Goal: Task Accomplishment & Management: Manage account settings

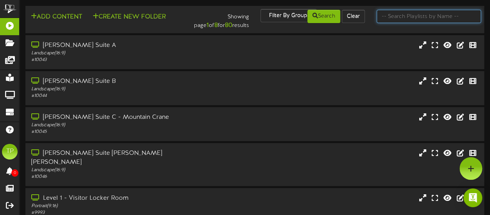
click at [385, 20] on input "text" at bounding box center [428, 16] width 104 height 13
type input "suite 1"
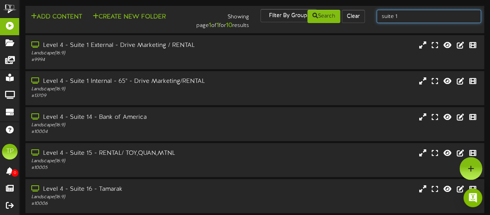
click at [400, 13] on input "suite 1" at bounding box center [428, 16] width 104 height 13
type input "suite 3"
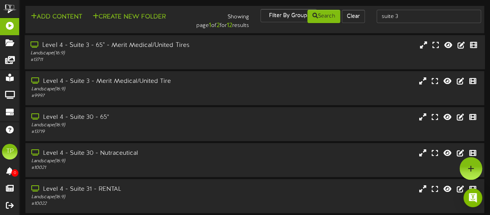
click at [174, 53] on div "Landscape ( 16:9 )" at bounding box center [120, 53] width 180 height 7
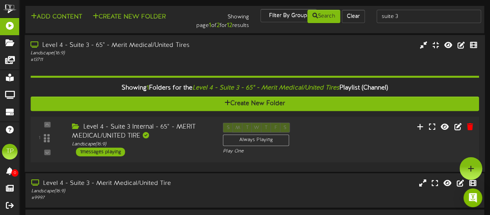
click at [166, 132] on div "Level 4 - Suite 3 Internal - 65" - MERIT MEDICAL/UNITED TIRE" at bounding box center [141, 131] width 139 height 18
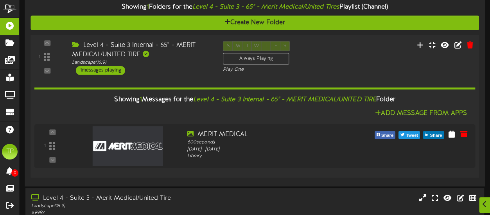
scroll to position [81, 0]
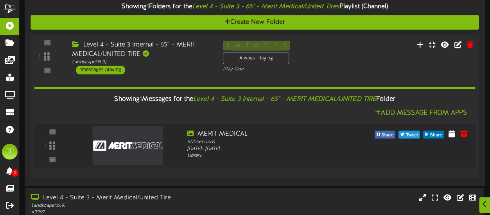
click at [177, 47] on div "Level 4 - Suite 3 Internal - 65" - MERIT MEDICAL/UNITED TIRE" at bounding box center [141, 50] width 139 height 18
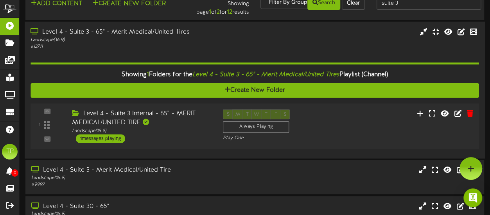
scroll to position [0, 0]
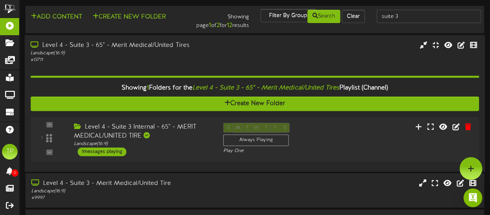
click at [171, 45] on div "Level 4 - Suite 3 - 65" - Merit Medical/United Tires" at bounding box center [120, 45] width 180 height 9
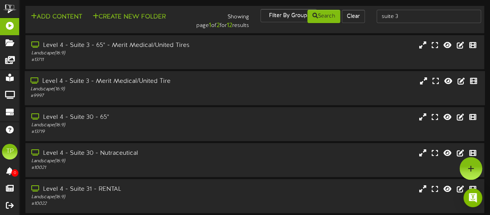
click at [158, 86] on div "Level 4 - Suite 3 - Merit Medical/United Tire" at bounding box center [120, 81] width 180 height 9
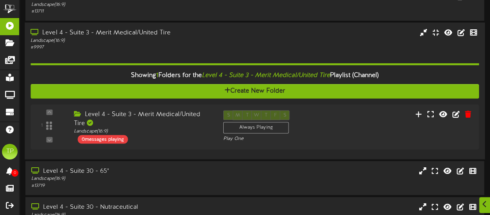
scroll to position [50, 0]
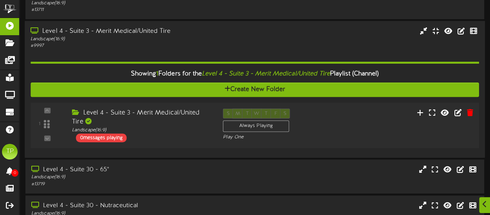
click at [153, 115] on div "Level 4 - Suite 3 - Merit Medical/United Tire" at bounding box center [141, 118] width 139 height 18
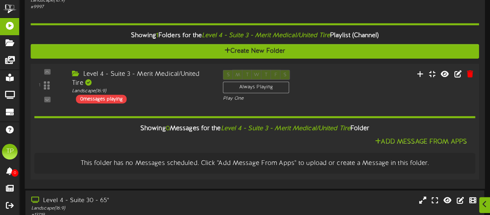
scroll to position [89, 0]
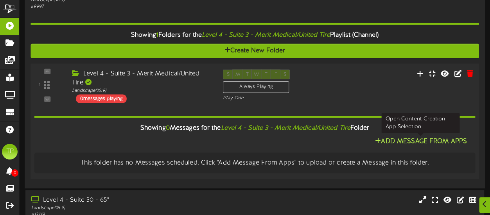
click at [396, 140] on button "Add Message From Apps" at bounding box center [420, 141] width 97 height 10
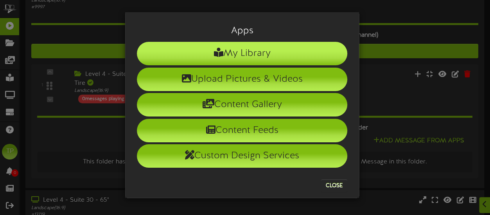
click at [281, 53] on li "My Library" at bounding box center [242, 53] width 210 height 23
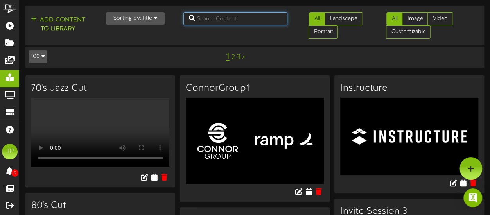
click at [237, 18] on input "text" at bounding box center [235, 18] width 104 height 13
type input "merit medical"
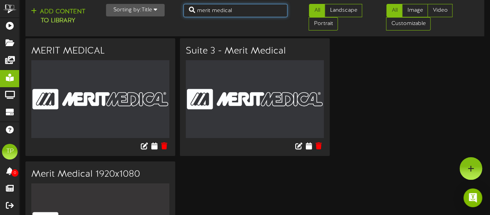
scroll to position [4, 0]
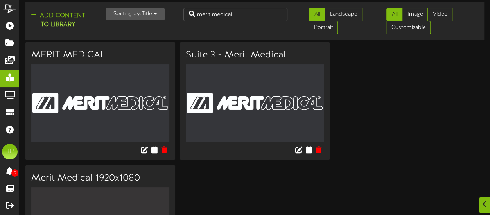
click at [198, 75] on img at bounding box center [255, 102] width 138 height 77
click at [204, 54] on h3 "Suite 3 - Merit Medical" at bounding box center [255, 55] width 138 height 10
click at [215, 132] on img at bounding box center [255, 102] width 138 height 77
click at [250, 111] on img at bounding box center [255, 102] width 138 height 77
click at [299, 147] on icon at bounding box center [298, 149] width 9 height 9
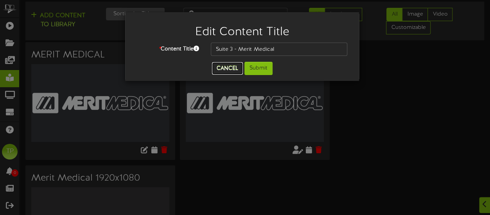
click at [221, 72] on button "Cancel" at bounding box center [227, 68] width 31 height 13
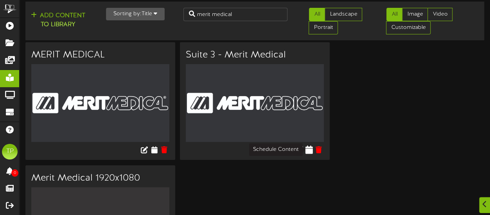
click at [308, 150] on icon at bounding box center [308, 149] width 7 height 9
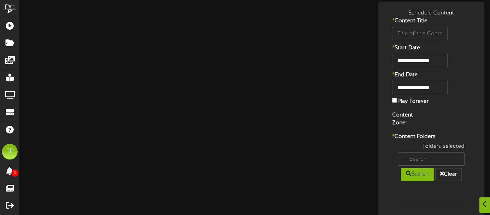
type input "Suite 3 - Merit Medical"
type input "8"
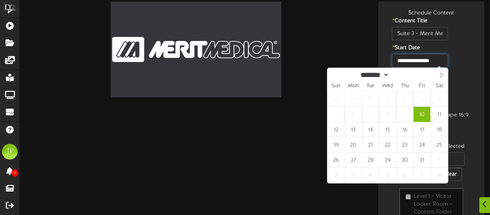
click at [439, 61] on input "**********" at bounding box center [420, 60] width 56 height 13
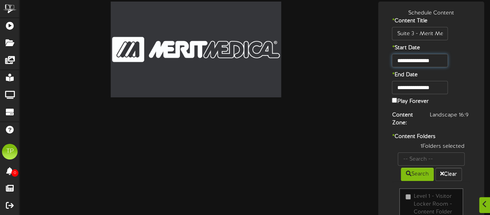
type input "**********"
click at [433, 87] on input "**********" at bounding box center [420, 87] width 56 height 13
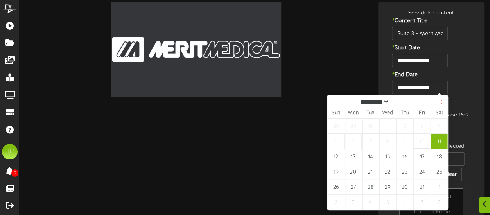
click at [440, 103] on icon at bounding box center [440, 101] width 5 height 5
select select "**"
click at [440, 103] on icon at bounding box center [440, 101] width 5 height 5
type input "****"
click at [440, 103] on icon at bounding box center [440, 101] width 5 height 5
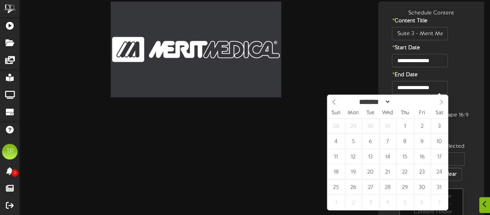
click at [440, 103] on icon at bounding box center [440, 101] width 5 height 5
select select "*"
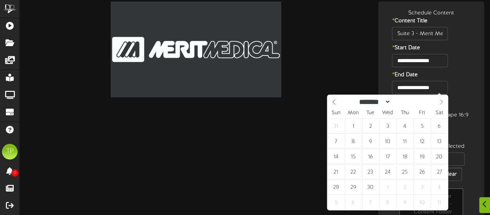
click at [440, 103] on icon at bounding box center [440, 101] width 5 height 5
type input "**********"
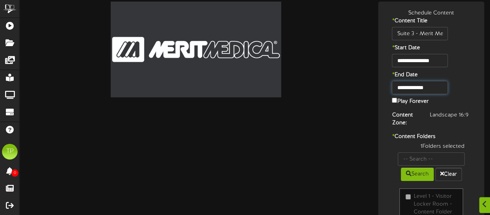
click at [442, 88] on input "**********" at bounding box center [420, 87] width 56 height 13
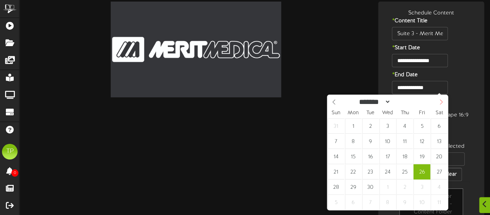
click at [442, 103] on icon at bounding box center [441, 102] width 3 height 5
select select "*"
click at [337, 103] on span at bounding box center [333, 101] width 13 height 13
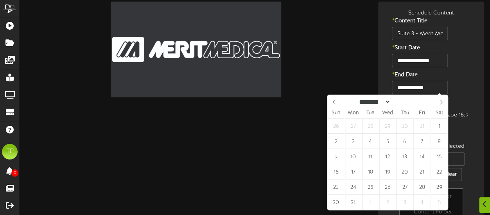
click at [464, 70] on div "**********" at bounding box center [431, 179] width 102 height 341
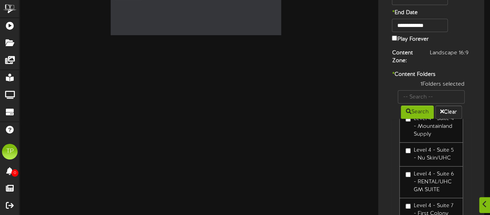
scroll to position [146, 0]
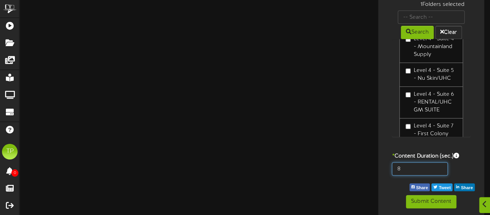
click at [406, 166] on input "8" at bounding box center [420, 168] width 56 height 13
type input "600"
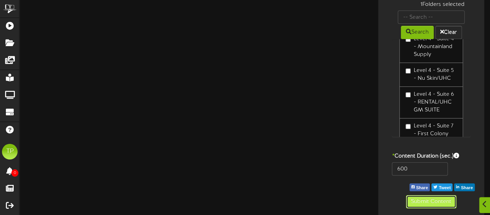
click at [415, 203] on button "Submit Content" at bounding box center [431, 201] width 50 height 13
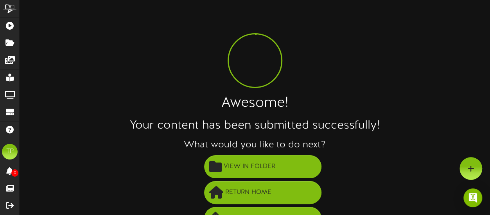
scroll to position [17, 0]
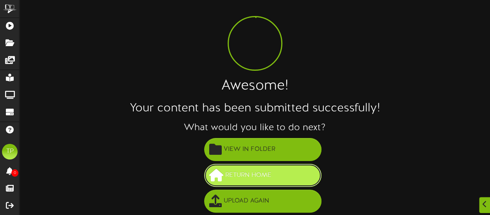
click at [227, 176] on span "Return Home" at bounding box center [248, 175] width 50 height 13
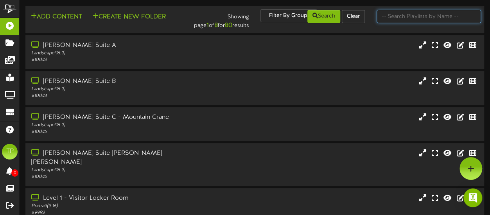
click at [409, 11] on input "text" at bounding box center [428, 16] width 104 height 13
type input "suite 3"
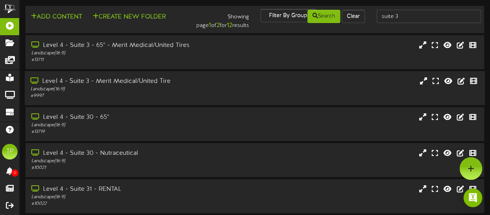
click at [196, 82] on div "Level 4 - Suite 3 - Merit Medical/United Tire" at bounding box center [120, 81] width 180 height 9
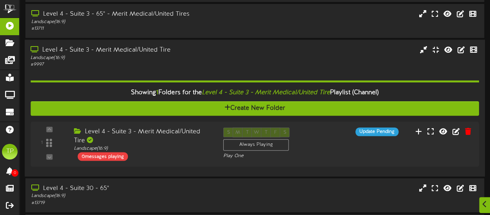
scroll to position [32, 0]
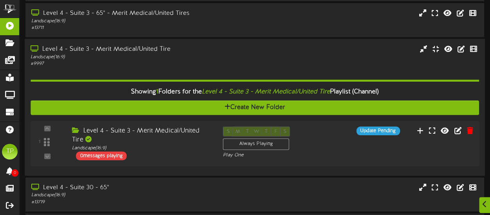
click at [167, 137] on div "Level 4 - Suite 3 - Merit Medical/United Tire" at bounding box center [141, 136] width 139 height 18
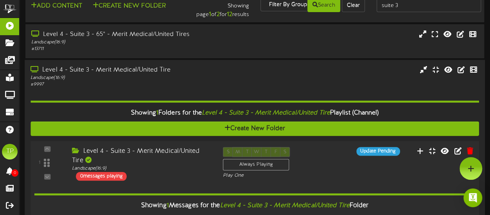
scroll to position [9, 0]
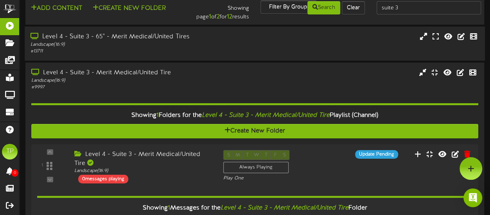
click at [181, 48] on div "Landscape ( 16:9 )" at bounding box center [120, 44] width 180 height 7
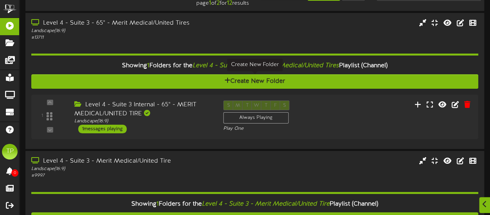
scroll to position [23, 0]
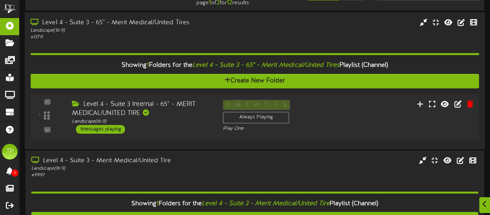
click at [166, 110] on div "Level 4 - Suite 3 Internal - 65" - MERIT MEDICAL/UNITED TIRE" at bounding box center [141, 109] width 139 height 18
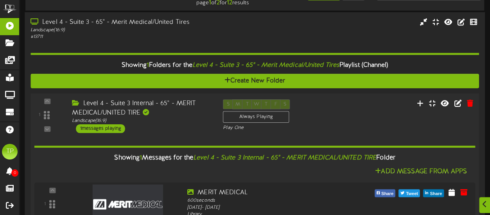
scroll to position [88, 0]
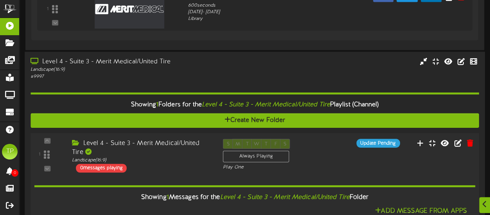
click at [158, 145] on div "Level 4 - Suite 3 - Merit Medical/United Tire" at bounding box center [141, 148] width 139 height 18
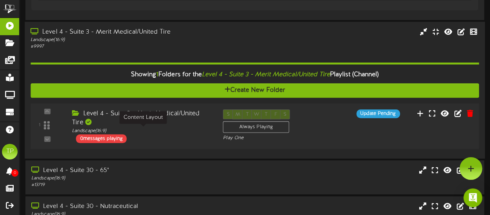
scroll to position [230, 0]
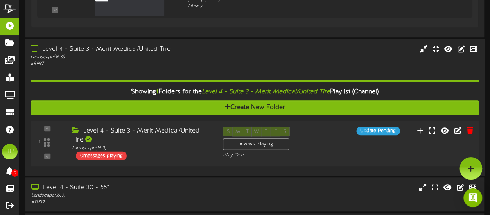
click at [158, 143] on div "Level 4 - Suite 3 - Merit Medical/United Tire" at bounding box center [141, 136] width 139 height 18
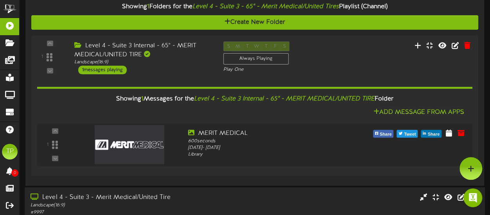
scroll to position [79, 0]
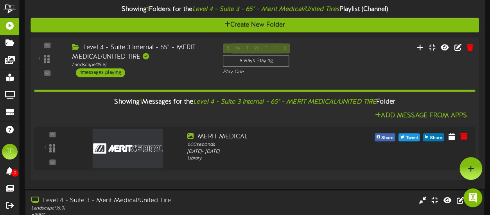
click at [182, 45] on div "Level 4 - Suite 3 Internal - 65" - MERIT MEDICAL/UNITED TIRE" at bounding box center [141, 52] width 139 height 18
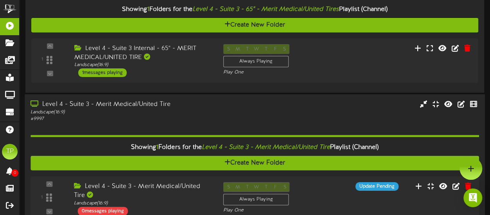
scroll to position [134, 0]
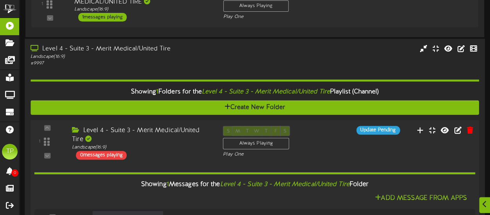
click at [188, 131] on div "Level 4 - Suite 3 - Merit Medical/United Tire" at bounding box center [141, 135] width 139 height 18
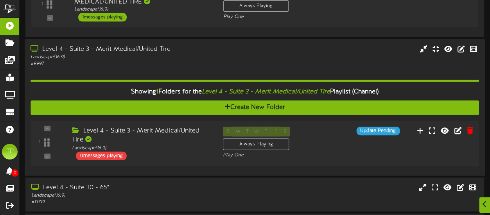
scroll to position [136, 0]
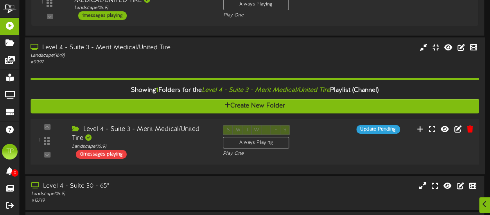
click at [188, 131] on div "Level 4 - Suite 3 - Merit Medical/United Tire" at bounding box center [141, 134] width 139 height 18
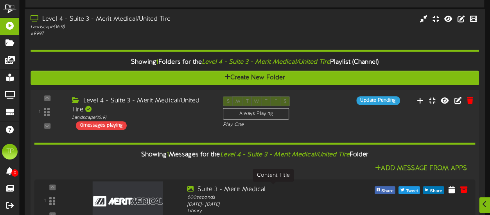
scroll to position [213, 0]
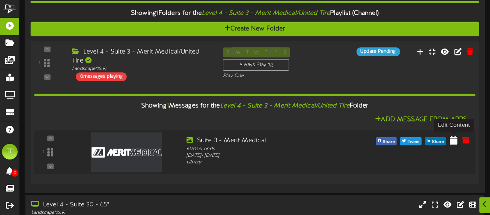
click at [452, 143] on icon at bounding box center [453, 140] width 8 height 9
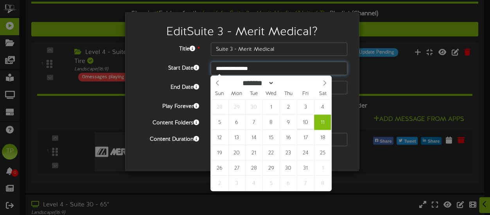
click at [257, 68] on input "**********" at bounding box center [279, 68] width 136 height 13
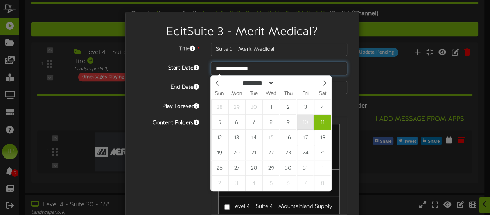
type input "**********"
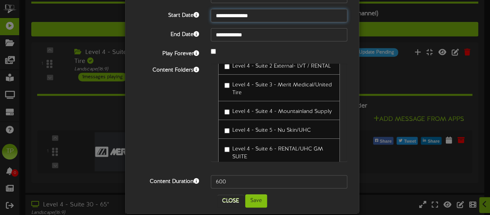
scroll to position [0, 0]
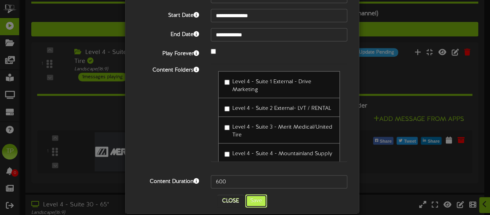
click at [255, 201] on button "Save" at bounding box center [256, 200] width 22 height 13
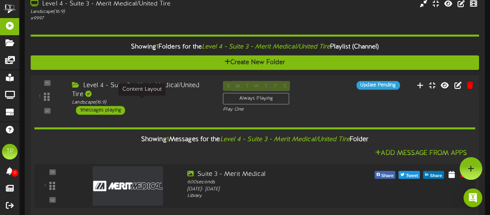
scroll to position [170, 0]
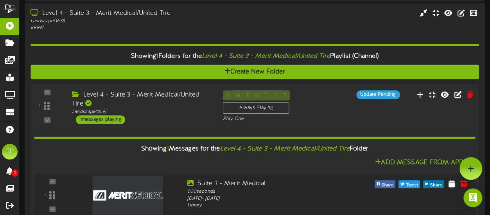
click at [164, 106] on div "Level 4 - Suite 3 - Merit Medical/United Tire" at bounding box center [141, 99] width 139 height 18
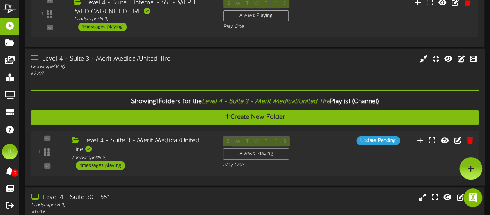
scroll to position [109, 0]
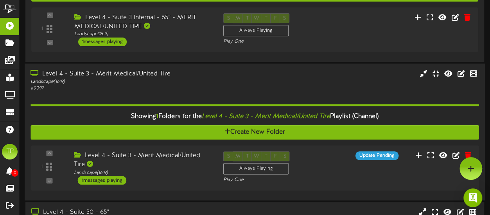
click at [159, 82] on div "Landscape ( 16:9 )" at bounding box center [120, 82] width 180 height 7
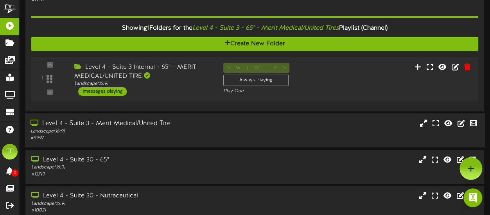
scroll to position [55, 0]
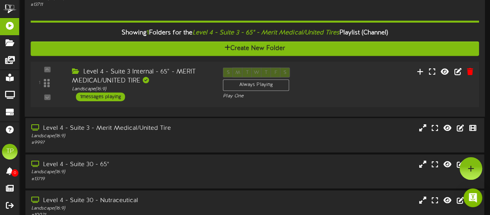
click at [171, 72] on div "Level 4 - Suite 3 Internal - 65" - MERIT MEDICAL/UNITED TIRE" at bounding box center [141, 76] width 139 height 18
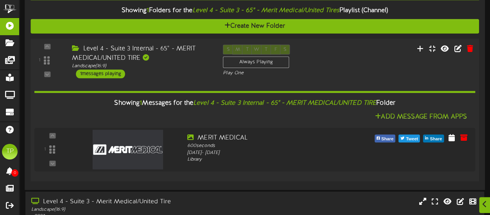
scroll to position [80, 0]
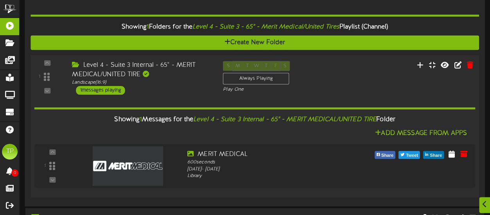
click at [172, 64] on div "Level 4 - Suite 3 Internal - 65" - MERIT MEDICAL/UNITED TIRE" at bounding box center [141, 70] width 139 height 18
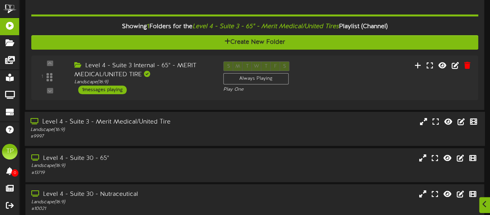
click at [177, 120] on div "Level 4 - Suite 3 - Merit Medical/United Tire" at bounding box center [120, 122] width 180 height 9
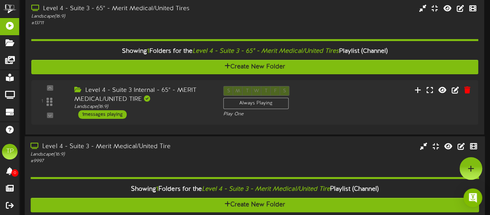
scroll to position [9, 0]
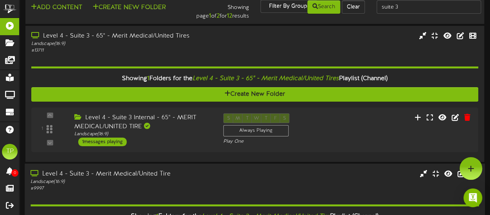
click at [162, 173] on div "Level 4 - Suite 3 - Merit Medical/United Tire" at bounding box center [120, 174] width 180 height 9
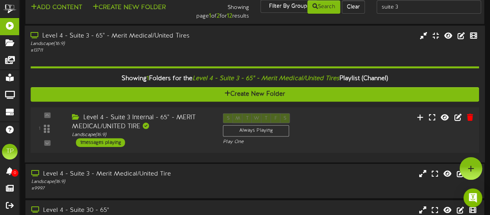
scroll to position [0, 0]
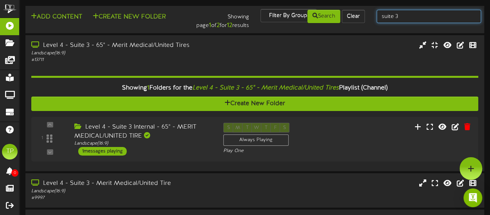
click at [392, 17] on input "suite 3" at bounding box center [428, 16] width 104 height 13
click at [400, 16] on input "suite 3" at bounding box center [428, 16] width 104 height 13
type input "suite 4"
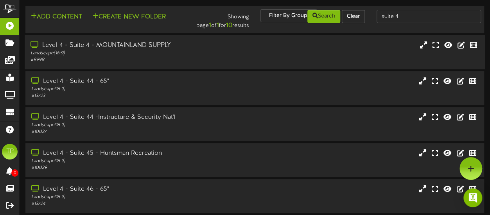
click at [289, 50] on div "Level 4 - Suite 4 - MOUNTAINLAND SUPPLY Landscape ( 16:9 ) # 9998" at bounding box center [255, 52] width 460 height 22
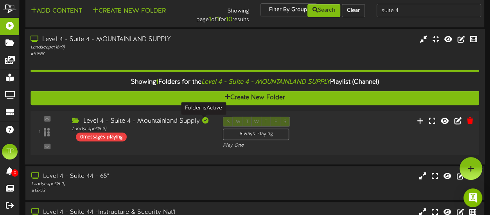
scroll to position [9, 0]
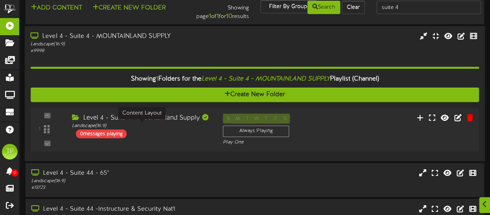
click at [173, 124] on div "Landscape ( 16:9 )" at bounding box center [141, 126] width 139 height 7
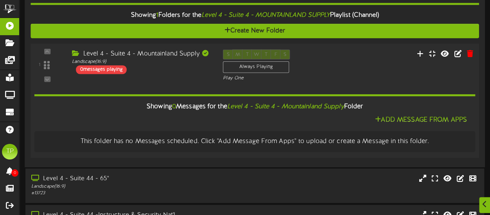
scroll to position [73, 0]
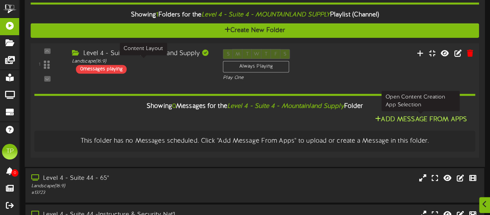
click at [400, 115] on button "Add Message From Apps" at bounding box center [420, 120] width 97 height 10
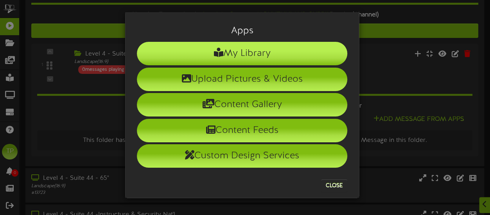
click at [290, 57] on li "My Library" at bounding box center [242, 53] width 210 height 23
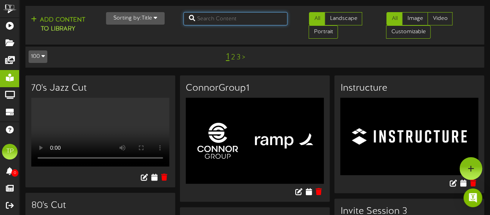
click at [245, 20] on input "text" at bounding box center [235, 18] width 104 height 13
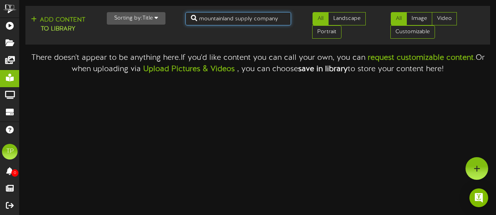
type input "mountainland supply company"
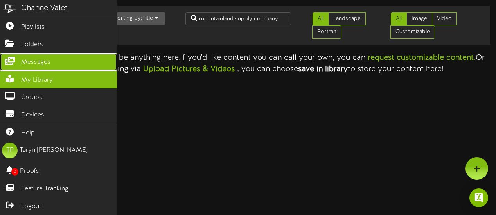
click at [33, 59] on span "Messages" at bounding box center [35, 62] width 29 height 9
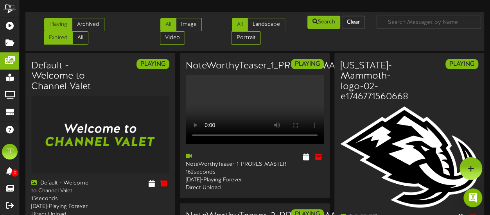
click at [73, 31] on link "Expired" at bounding box center [58, 37] width 29 height 13
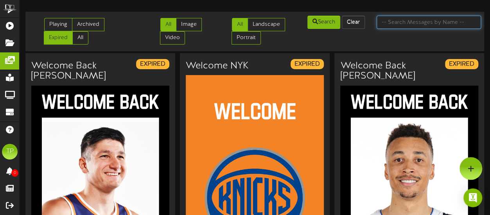
click at [389, 21] on input "text" at bounding box center [428, 22] width 104 height 13
type input "mountainland supply company"
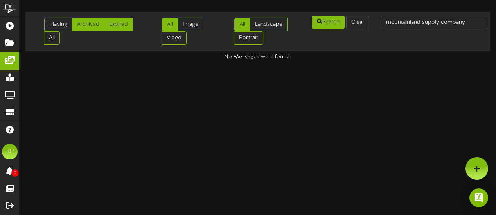
click at [93, 25] on link "Archived" at bounding box center [88, 24] width 32 height 13
click at [64, 23] on link "Playing" at bounding box center [58, 24] width 28 height 13
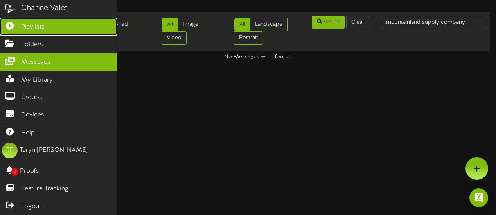
click at [25, 27] on span "Playlists" at bounding box center [32, 27] width 23 height 9
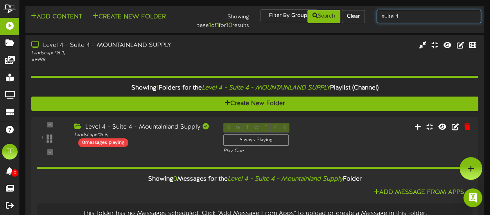
click at [401, 18] on input "suite 4" at bounding box center [428, 16] width 104 height 13
type input "suite 5"
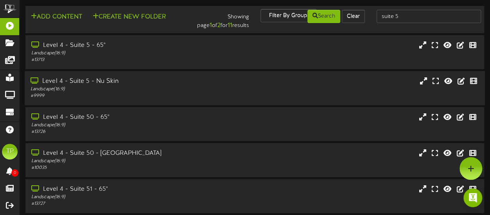
click at [177, 82] on div "Level 4 - Suite 5 - Nu Skin" at bounding box center [120, 81] width 180 height 9
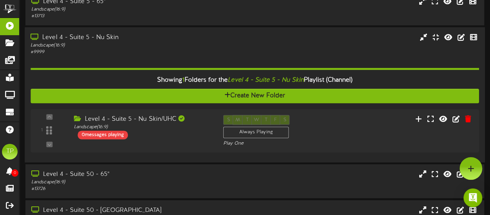
scroll to position [22, 0]
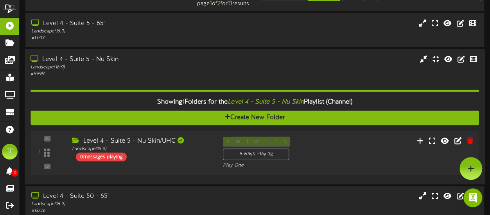
click at [186, 157] on div "Level 4 - Suite 5 - Nu Skin/UHC Landscape ( 16:9 ) 0 messages playing" at bounding box center [141, 149] width 151 height 25
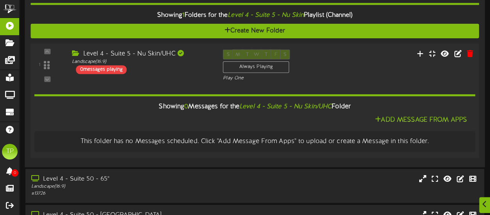
scroll to position [117, 0]
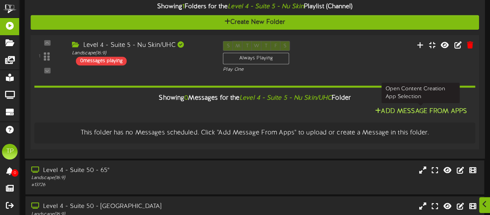
click at [391, 110] on button "Add Message From Apps" at bounding box center [420, 112] width 97 height 10
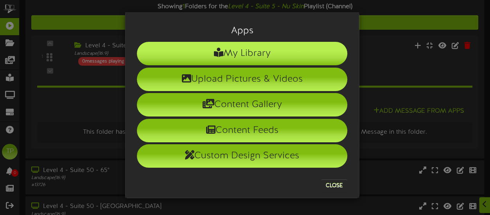
click at [283, 55] on li "My Library" at bounding box center [242, 53] width 210 height 23
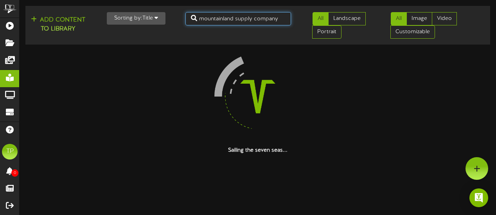
drag, startPoint x: 280, startPoint y: 21, endPoint x: 201, endPoint y: 18, distance: 79.0
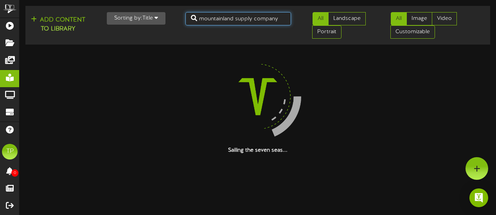
click at [201, 18] on input "mountainland supply company" at bounding box center [238, 18] width 106 height 13
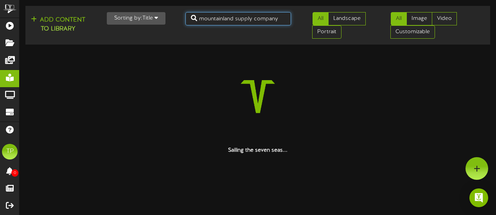
type input "m"
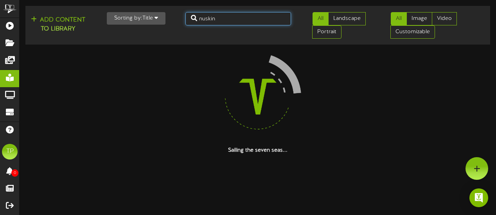
type input "nuskin"
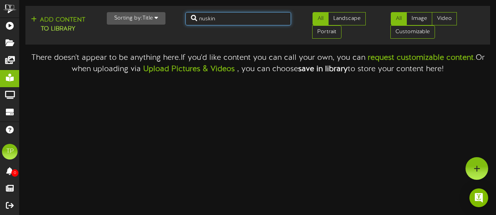
click at [217, 18] on input "nuskin" at bounding box center [238, 18] width 106 height 13
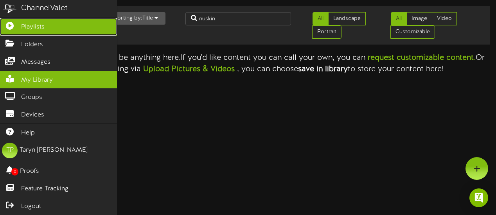
click at [21, 23] on span "Playlists" at bounding box center [32, 27] width 23 height 9
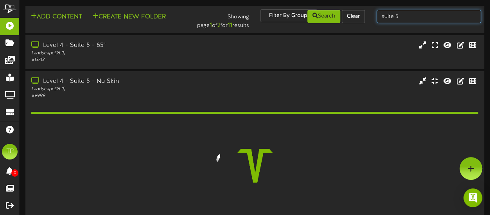
click at [400, 18] on input "suite 5" at bounding box center [428, 16] width 104 height 13
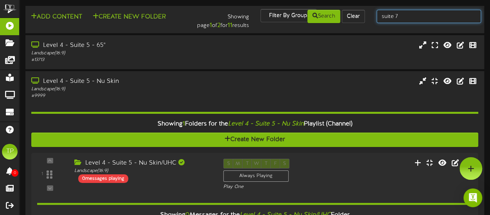
type input "suite 7"
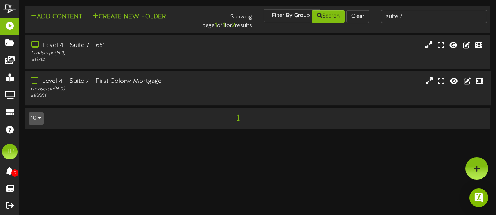
click at [140, 90] on div "Landscape ( 16:9 )" at bounding box center [121, 89] width 182 height 7
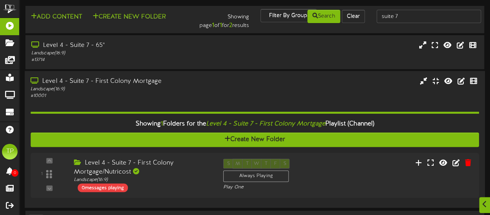
scroll to position [23, 0]
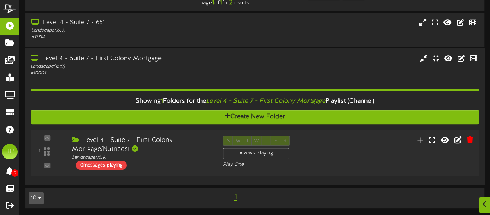
click at [146, 143] on div "Level 4 - Suite 7 - First Colony Mortgage/Nutricost" at bounding box center [141, 145] width 139 height 18
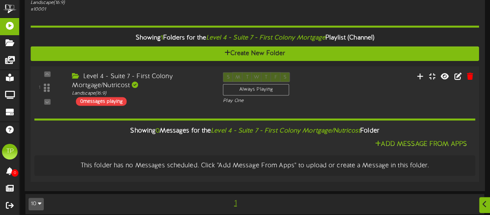
scroll to position [87, 0]
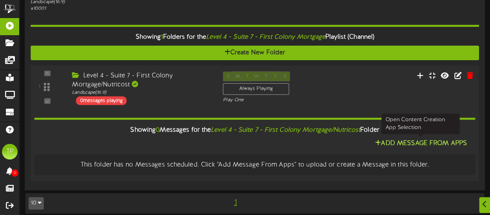
click at [401, 142] on button "Add Message From Apps" at bounding box center [420, 143] width 97 height 10
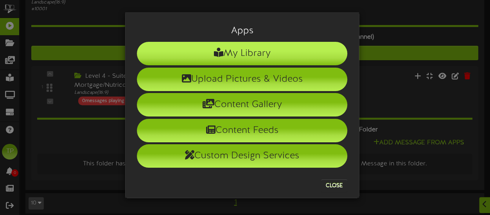
click at [285, 53] on li "My Library" at bounding box center [242, 53] width 210 height 23
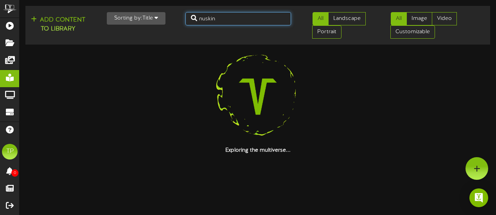
click at [262, 18] on input "nuskin" at bounding box center [238, 18] width 106 height 13
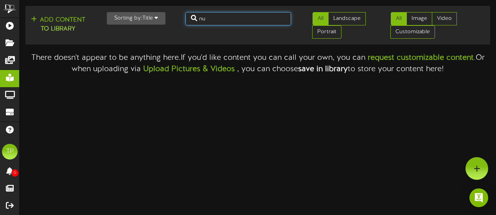
type input "n"
type input "FCM"
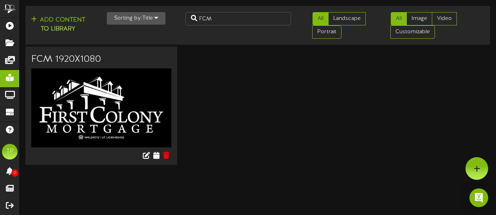
click at [64, 95] on img at bounding box center [101, 107] width 140 height 79
click at [147, 153] on icon at bounding box center [146, 154] width 9 height 9
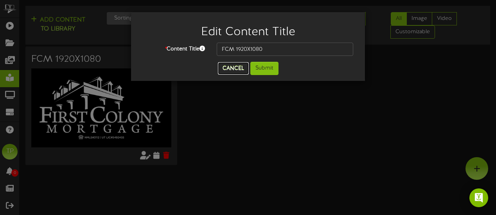
click at [237, 65] on button "Cancel" at bounding box center [233, 68] width 31 height 13
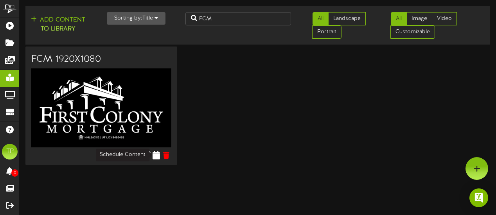
click at [156, 156] on icon at bounding box center [155, 154] width 7 height 9
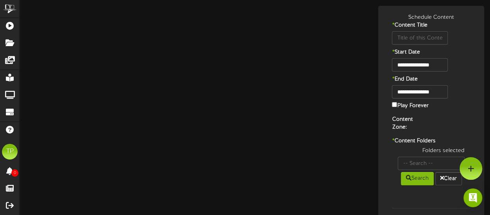
type input "FCM 1920X1080"
type input "8"
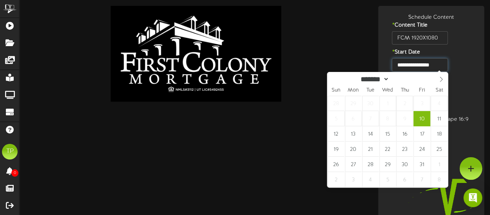
click at [419, 65] on input "**********" at bounding box center [420, 64] width 56 height 13
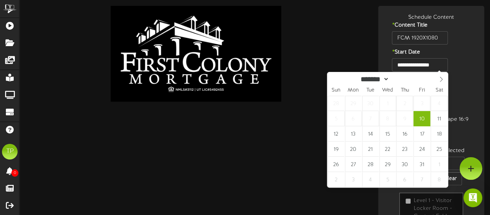
click at [470, 48] on div "* Start Date" at bounding box center [431, 53] width 102 height 10
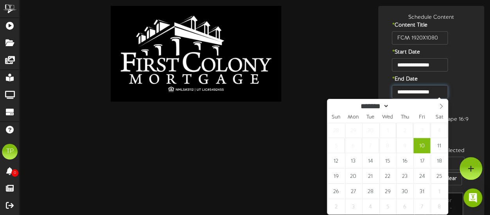
click at [433, 92] on input "**********" at bounding box center [420, 91] width 56 height 13
click at [441, 104] on icon at bounding box center [440, 106] width 5 height 5
select select "**"
click at [441, 104] on icon at bounding box center [440, 106] width 5 height 5
type input "****"
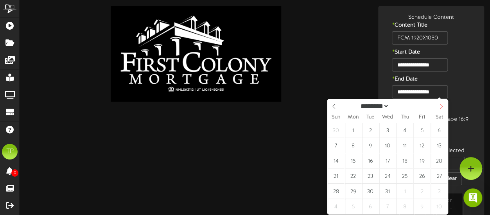
click at [441, 104] on icon at bounding box center [440, 106] width 5 height 5
select select "*"
click at [441, 104] on icon at bounding box center [440, 106] width 5 height 5
type input "**********"
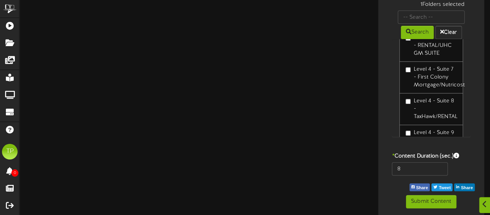
scroll to position [208, 0]
click at [405, 170] on input "8" at bounding box center [420, 168] width 56 height 13
type input "600"
click at [394, 188] on div "**********" at bounding box center [431, 38] width 102 height 341
click at [420, 201] on button "Submit Content" at bounding box center [431, 201] width 50 height 13
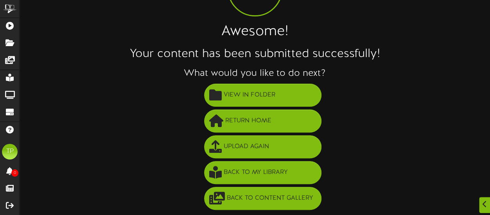
scroll to position [70, 0]
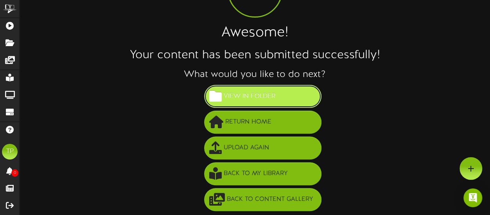
click at [243, 98] on span "View in Folder" at bounding box center [249, 96] width 55 height 13
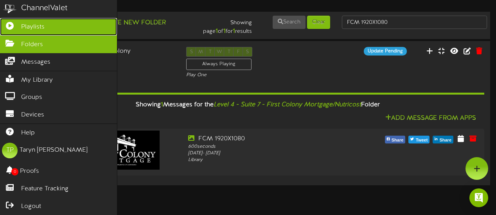
click at [5, 27] on icon at bounding box center [10, 25] width 20 height 6
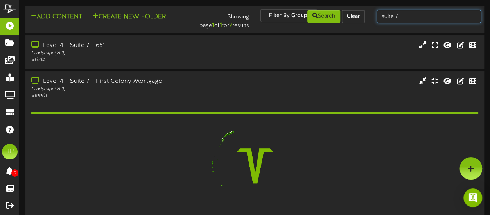
click at [406, 18] on input "suite 7" at bounding box center [428, 16] width 104 height 13
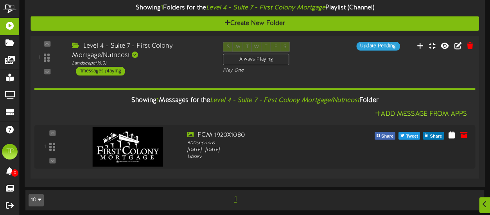
scroll to position [116, 0]
click at [181, 61] on div "Landscape ( 16:9 )" at bounding box center [141, 62] width 139 height 7
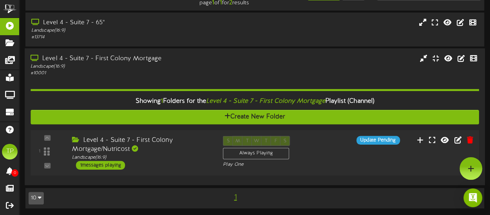
scroll to position [0, 0]
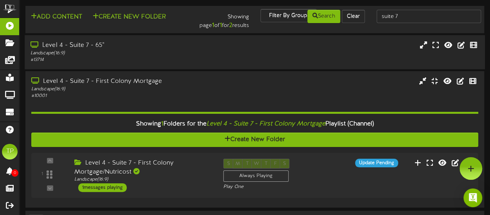
click at [177, 57] on div "# 13714" at bounding box center [120, 60] width 180 height 7
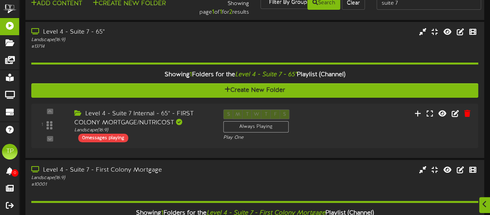
scroll to position [25, 0]
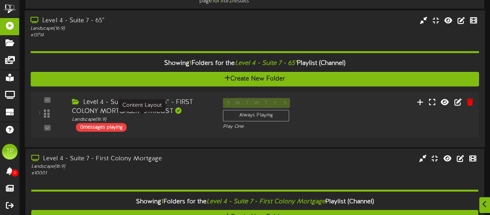
click at [178, 118] on div "Landscape ( 16:9 )" at bounding box center [141, 119] width 139 height 7
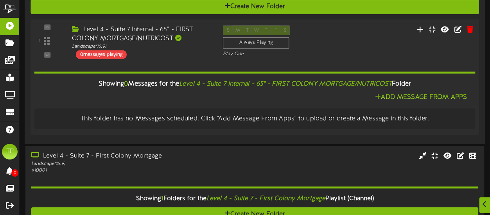
scroll to position [97, 0]
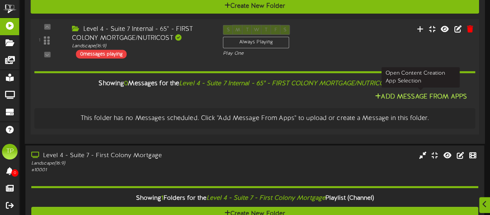
click at [392, 96] on button "Add Message From Apps" at bounding box center [420, 97] width 97 height 10
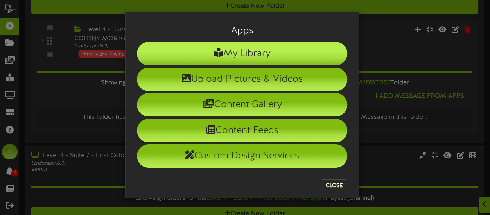
click at [271, 51] on li "My Library" at bounding box center [242, 53] width 210 height 23
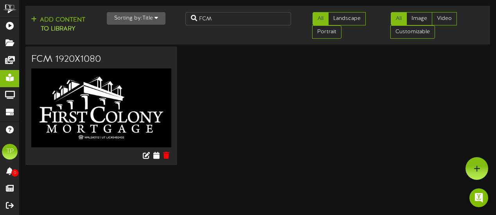
click at [136, 108] on img at bounding box center [101, 107] width 140 height 79
click at [155, 154] on icon at bounding box center [155, 154] width 7 height 9
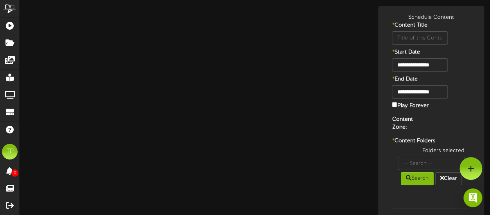
type input "FCM 1920X1080"
type input "8"
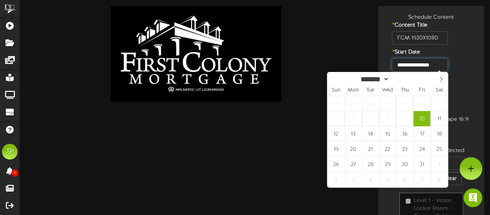
click at [424, 63] on input "**********" at bounding box center [420, 64] width 56 height 13
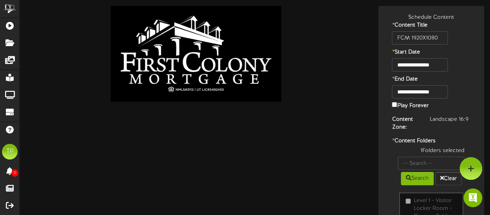
click at [463, 79] on div "* End Date" at bounding box center [431, 80] width 102 height 10
click at [439, 89] on input "**********" at bounding box center [420, 91] width 56 height 13
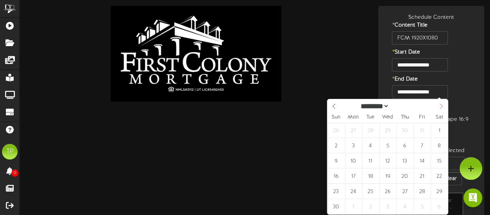
click at [439, 105] on icon at bounding box center [440, 106] width 5 height 5
select select "**"
click at [439, 105] on icon at bounding box center [440, 106] width 5 height 5
type input "****"
click at [439, 105] on icon at bounding box center [440, 106] width 5 height 5
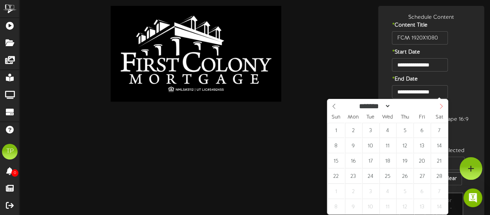
click at [439, 105] on icon at bounding box center [440, 106] width 5 height 5
select select "*"
click at [439, 105] on icon at bounding box center [440, 106] width 5 height 5
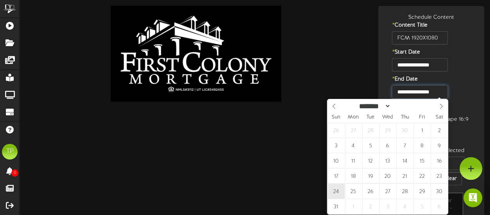
type input "**********"
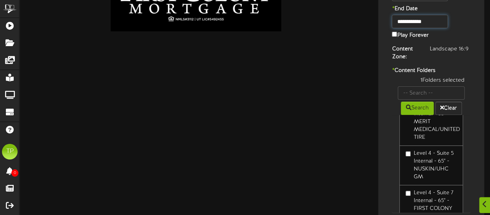
scroll to position [146, 0]
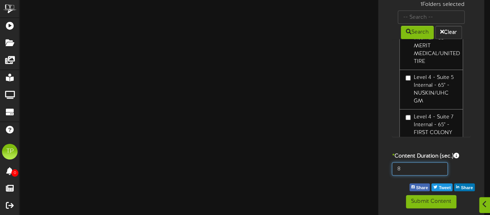
click at [406, 167] on input "8" at bounding box center [420, 168] width 56 height 13
type input "600"
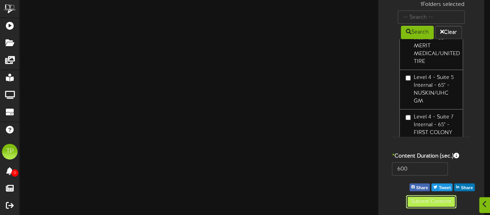
click at [415, 201] on button "Submit Content" at bounding box center [431, 201] width 50 height 13
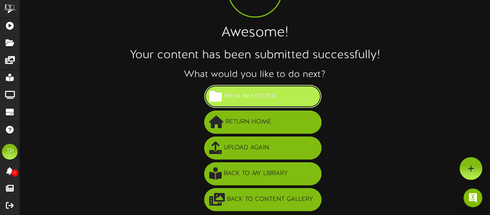
click at [239, 88] on button "View in Folder" at bounding box center [262, 96] width 117 height 23
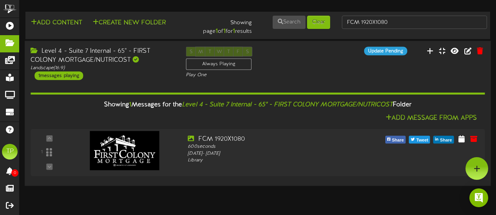
click at [161, 72] on div "Level 4 - Suite 7 Internal - 65" - FIRST COLONY MORTGAGE/NUTRICOST Landscape ( …" at bounding box center [102, 63] width 155 height 33
click at [149, 54] on div "Level 4 - Suite 7 Internal - 65" - FIRST COLONY MORTGAGE/NUTRICOST" at bounding box center [101, 56] width 143 height 18
click at [113, 50] on div "Level 4 - Suite 7 Internal - 65" - FIRST COLONY MORTGAGE/NUTRICOST" at bounding box center [101, 56] width 143 height 18
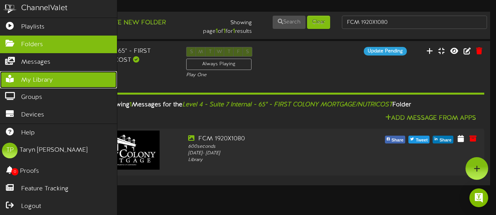
click at [18, 75] on icon at bounding box center [10, 78] width 20 height 6
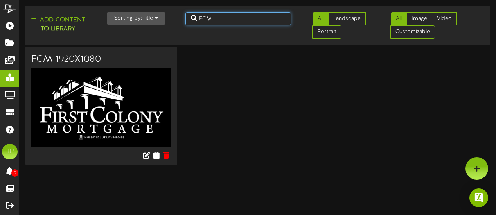
click at [212, 19] on input "FCM" at bounding box center [238, 18] width 106 height 13
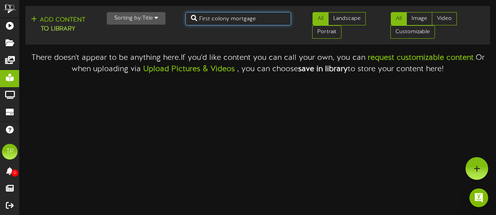
click at [214, 19] on input "First colony mortgage" at bounding box center [238, 18] width 106 height 13
click at [235, 20] on input "First Colony mortgage" at bounding box center [238, 18] width 106 height 13
type input "First Colony Mortgage"
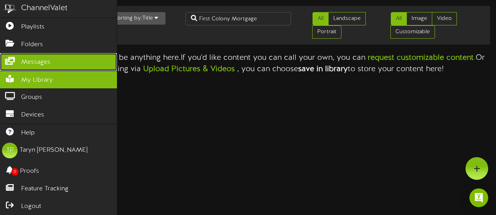
click at [20, 62] on link "Messages" at bounding box center [58, 62] width 117 height 18
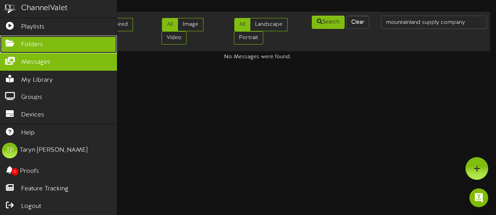
click at [38, 43] on span "Folders" at bounding box center [32, 44] width 22 height 9
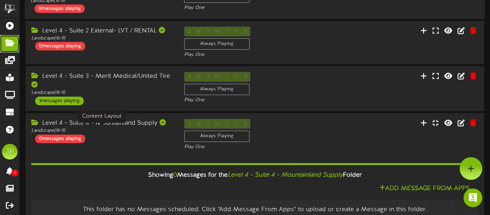
scroll to position [112, 0]
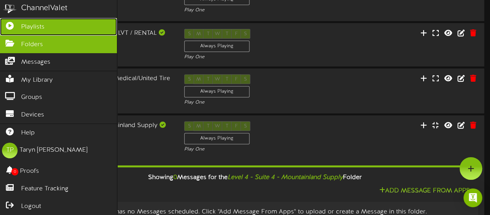
click at [12, 23] on icon at bounding box center [10, 25] width 20 height 6
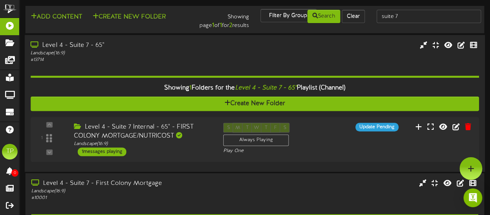
click at [174, 52] on div "Landscape ( 16:9 )" at bounding box center [120, 53] width 180 height 7
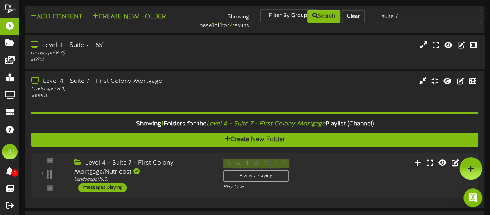
click at [174, 52] on div "Landscape ( 16:9 )" at bounding box center [120, 53] width 180 height 7
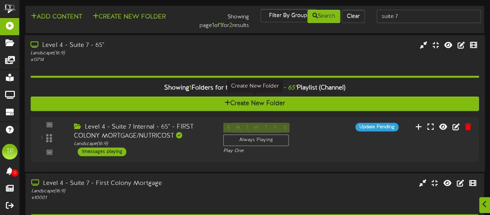
scroll to position [18, 0]
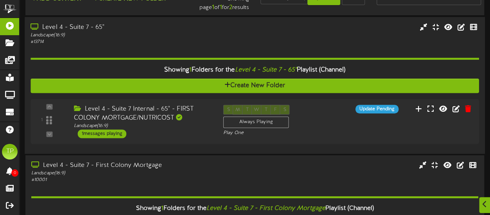
click at [163, 45] on div "Showing 1 Folders for the Level 4 - Suite 7 - 65" Playlist (Channel) Create New…" at bounding box center [254, 96] width 448 height 102
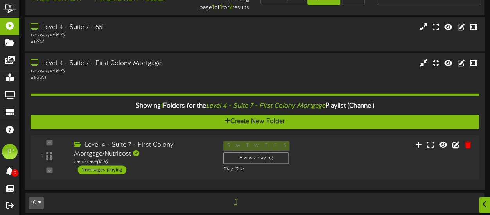
click at [162, 75] on div "# 10001" at bounding box center [120, 78] width 180 height 7
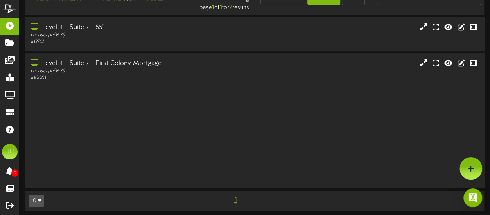
scroll to position [0, 0]
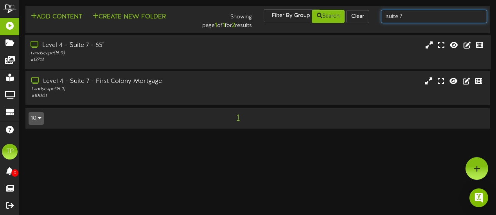
click at [413, 16] on input "suite 7" at bounding box center [434, 16] width 106 height 13
type input "suite 9"
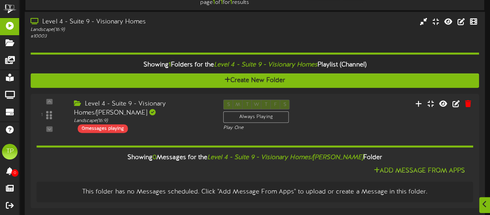
scroll to position [23, 0]
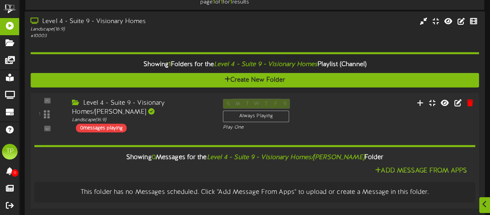
click at [158, 115] on div "Level 4 - Suite 9 - Visionary Homes/Thomas Walsh" at bounding box center [141, 107] width 139 height 18
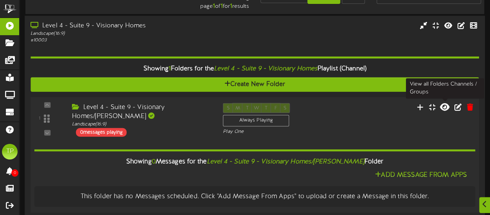
scroll to position [27, 0]
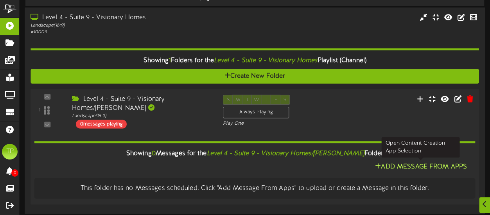
click at [410, 164] on button "Add Message From Apps" at bounding box center [420, 167] width 97 height 10
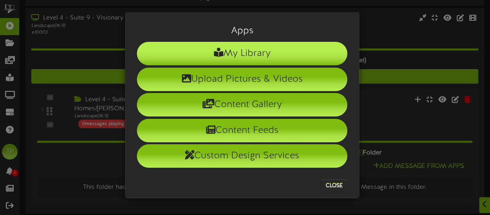
click at [292, 54] on li "My Library" at bounding box center [242, 53] width 210 height 23
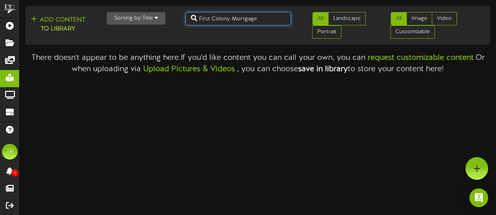
drag, startPoint x: 269, startPoint y: 21, endPoint x: 195, endPoint y: 22, distance: 74.3
click at [195, 22] on input "First Colony Mortgage" at bounding box center [238, 18] width 106 height 13
type input "visionary homes"
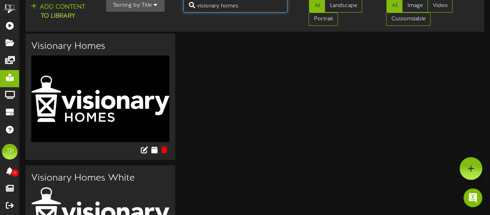
scroll to position [13, 0]
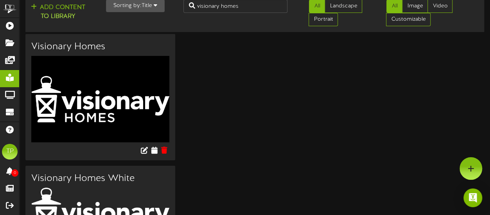
click at [99, 90] on img at bounding box center [100, 99] width 138 height 86
click at [154, 150] on icon at bounding box center [153, 149] width 7 height 9
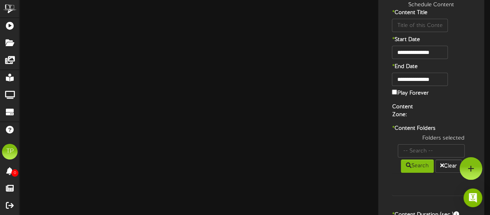
type input "Visionary Homes"
type input "8"
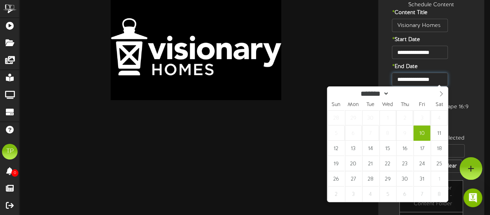
click at [429, 80] on input "**********" at bounding box center [420, 79] width 56 height 13
click at [442, 94] on icon at bounding box center [440, 93] width 5 height 5
select select "**"
click at [442, 94] on icon at bounding box center [440, 93] width 5 height 5
type input "****"
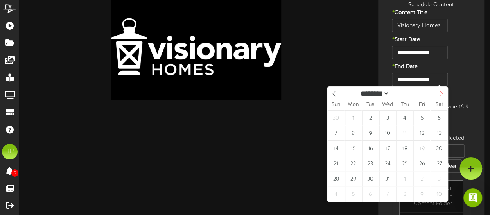
click at [442, 94] on icon at bounding box center [440, 93] width 5 height 5
select select "*"
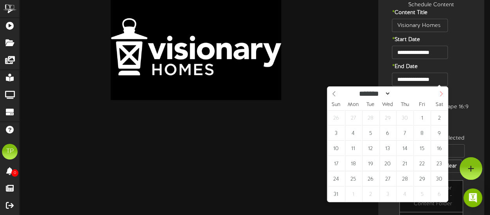
click at [442, 94] on icon at bounding box center [440, 93] width 5 height 5
type input "**********"
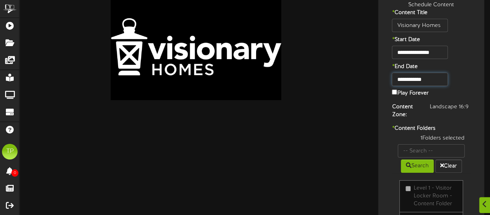
scroll to position [146, 0]
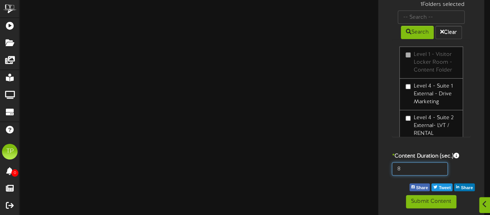
click at [414, 168] on input "8" at bounding box center [420, 168] width 56 height 13
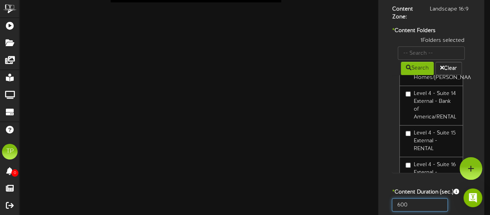
scroll to position [314, 0]
type input "600"
click at [473, 125] on div "1 Folders selected Search Clear Level 1 - Visitor Locker Room - Content Folder" at bounding box center [431, 109] width 90 height 144
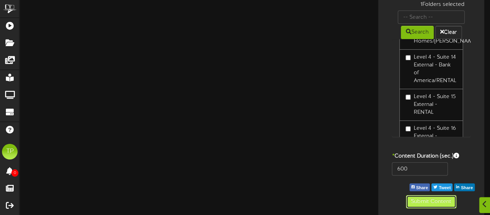
click at [421, 202] on button "Submit Content" at bounding box center [431, 201] width 50 height 13
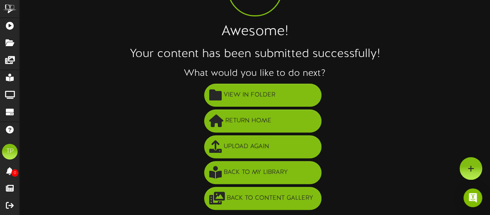
scroll to position [70, 0]
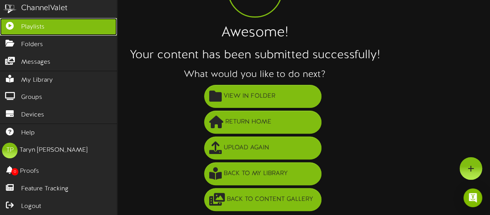
click at [15, 28] on link "Playlists" at bounding box center [58, 27] width 117 height 18
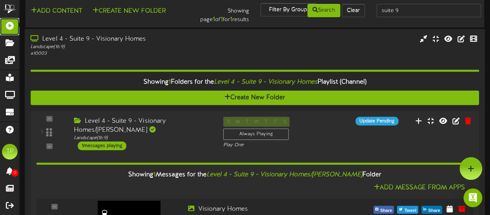
scroll to position [3, 0]
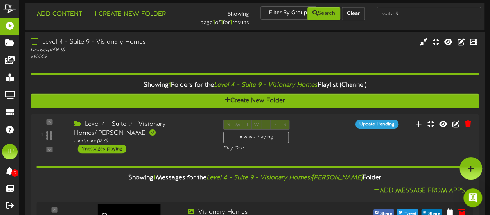
click at [207, 48] on div "Landscape ( 16:9 )" at bounding box center [120, 50] width 180 height 7
click at [154, 47] on div "Level 4 - Suite 9 - Visionary Homes" at bounding box center [120, 42] width 180 height 9
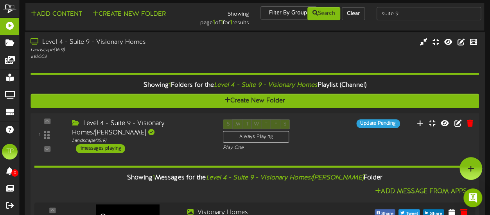
click at [146, 120] on div "Level 4 - Suite 9 - Visionary Homes/Thomas Walsh" at bounding box center [141, 128] width 139 height 18
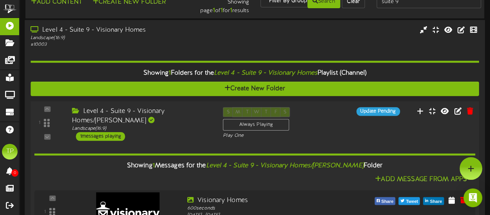
scroll to position [15, 0]
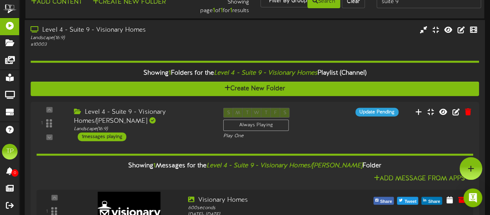
click at [101, 32] on div "Level 4 - Suite 9 - Visionary Homes" at bounding box center [120, 30] width 180 height 9
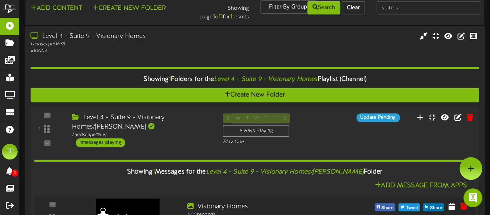
scroll to position [8, 0]
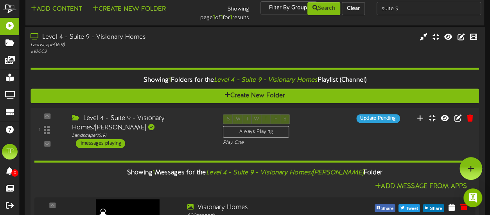
click at [123, 125] on div "Level 4 - Suite 9 - Visionary Homes/Thomas Walsh" at bounding box center [141, 123] width 139 height 18
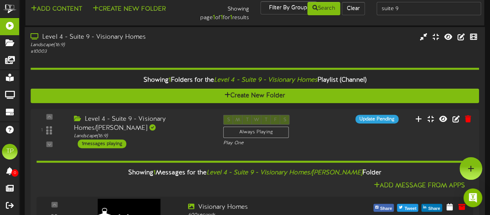
click at [103, 42] on div "Landscape ( 16:9 )" at bounding box center [120, 45] width 180 height 7
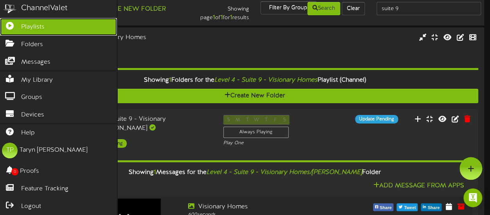
click at [17, 28] on link "Playlists" at bounding box center [58, 27] width 117 height 18
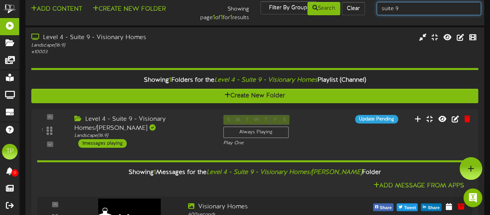
click at [407, 9] on input "suite 9" at bounding box center [428, 8] width 104 height 13
type input "suite 8"
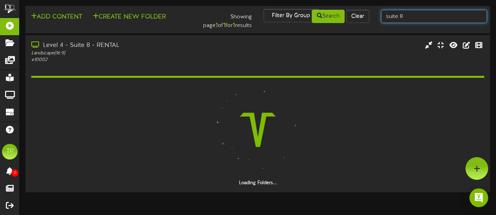
click at [407, 18] on input "suite 8" at bounding box center [434, 16] width 106 height 13
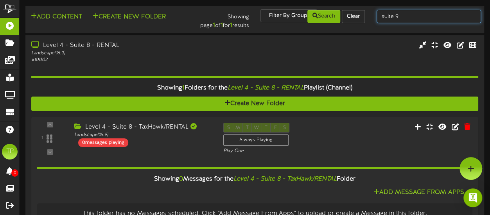
type input "suite 9"
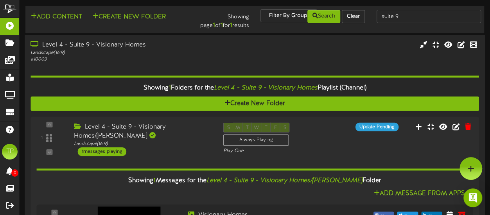
click at [133, 46] on div "Level 4 - Suite 9 - Visionary Homes" at bounding box center [120, 45] width 180 height 9
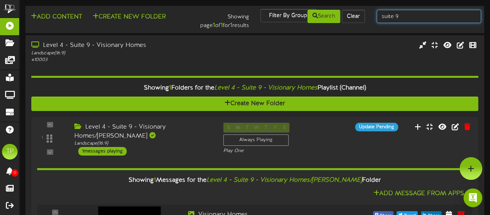
click at [400, 20] on input "suite 9" at bounding box center [428, 16] width 104 height 13
type input "suite 10"
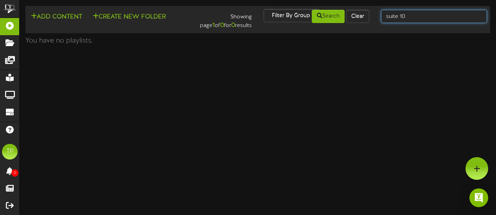
click at [429, 16] on input "suite 10" at bounding box center [434, 16] width 106 height 13
type input "suite 14"
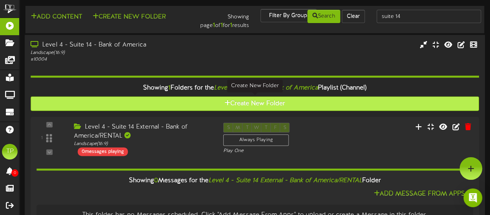
scroll to position [27, 0]
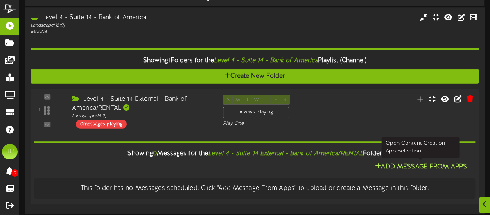
click at [396, 165] on button "Add Message From Apps" at bounding box center [420, 167] width 97 height 10
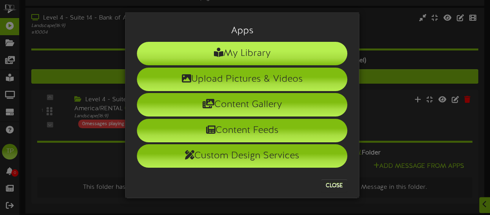
click at [260, 55] on li "My Library" at bounding box center [242, 53] width 210 height 23
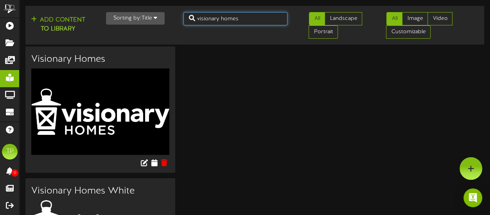
drag, startPoint x: 249, startPoint y: 21, endPoint x: 186, endPoint y: 20, distance: 62.9
click at [186, 20] on input "visionary homes" at bounding box center [235, 18] width 104 height 13
type input "bank of america"
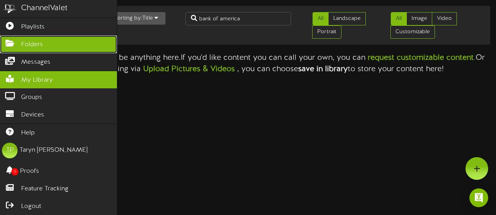
click at [41, 45] on span "Folders" at bounding box center [32, 44] width 22 height 9
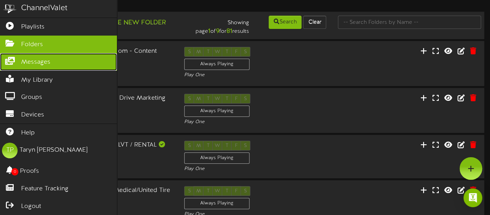
click at [46, 64] on span "Messages" at bounding box center [35, 62] width 29 height 9
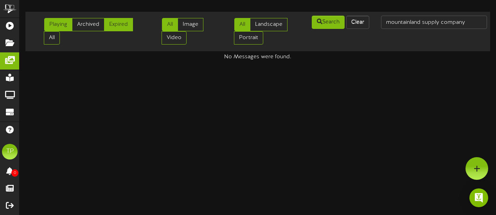
click at [125, 21] on link "Expired" at bounding box center [118, 24] width 29 height 13
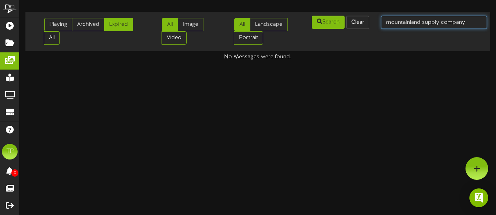
drag, startPoint x: 465, startPoint y: 23, endPoint x: 385, endPoint y: 32, distance: 80.2
click at [385, 32] on div "Playing Archived Expired All All Image Video All Landscape Portrait" at bounding box center [258, 31] width 470 height 33
type input "bank of america"
click at [453, 20] on input "bank of america" at bounding box center [434, 22] width 106 height 13
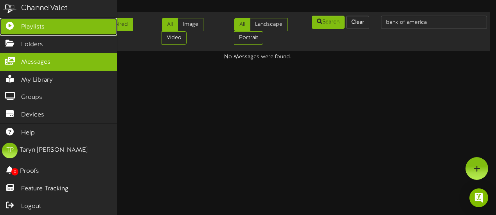
click at [13, 23] on icon at bounding box center [10, 25] width 20 height 6
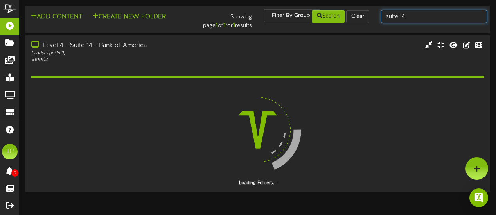
click at [419, 15] on input "suite 14" at bounding box center [434, 16] width 106 height 13
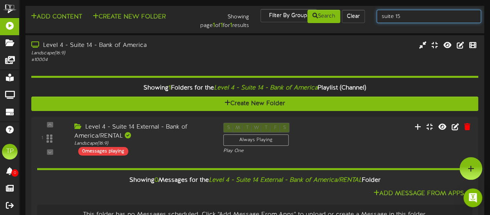
type input "suite 15"
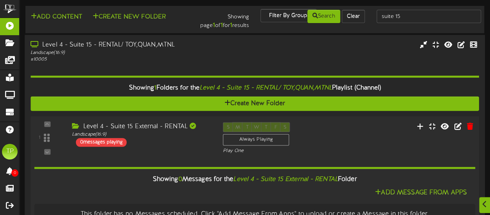
scroll to position [25, 0]
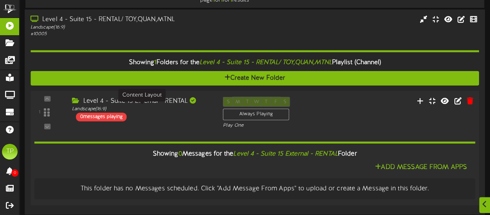
click at [168, 108] on div "Landscape ( 16:9 )" at bounding box center [141, 109] width 139 height 7
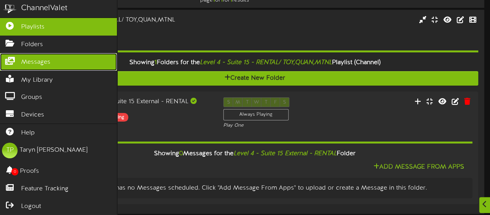
click at [18, 61] on icon at bounding box center [10, 60] width 20 height 6
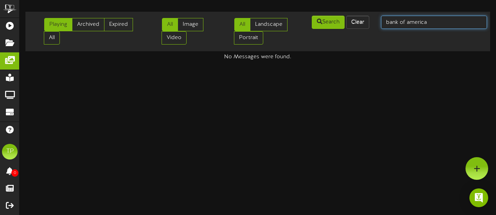
click at [435, 24] on input "bank of america" at bounding box center [434, 22] width 106 height 13
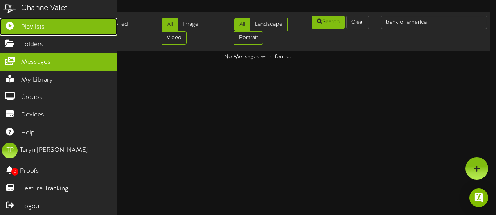
click at [17, 27] on icon at bounding box center [10, 25] width 20 height 6
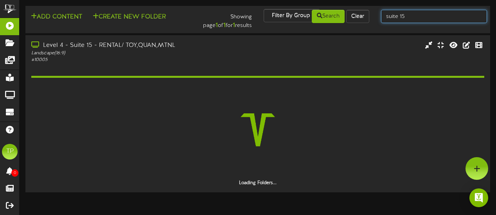
click at [408, 17] on input "suite 15" at bounding box center [434, 16] width 106 height 13
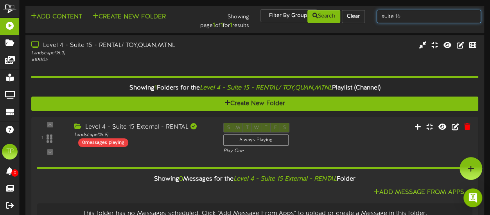
type input "suite 16"
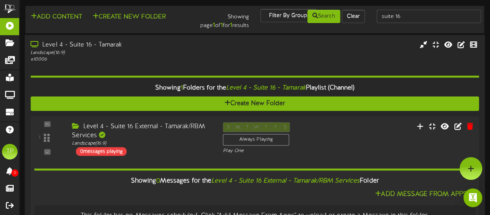
click at [153, 131] on div "Level 4 - Suite 16 External - Tamarak/RBM Services" at bounding box center [141, 131] width 139 height 18
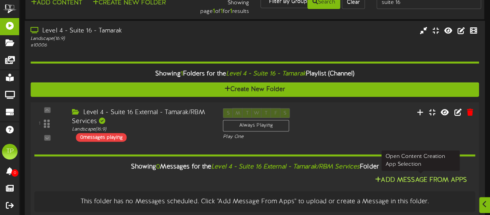
click at [409, 177] on button "Add Message From Apps" at bounding box center [420, 180] width 97 height 10
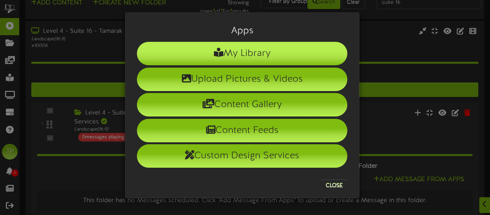
click at [256, 55] on li "My Library" at bounding box center [242, 53] width 210 height 23
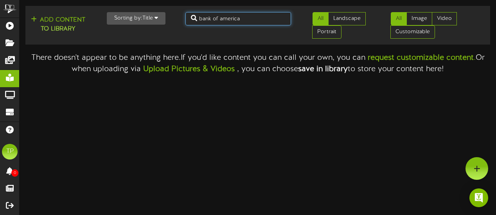
drag, startPoint x: 251, startPoint y: 21, endPoint x: 197, endPoint y: 20, distance: 53.2
click at [197, 20] on input "bank of america" at bounding box center [238, 18] width 106 height 13
type input "tamarak"
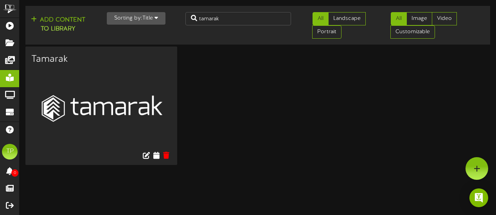
click at [59, 64] on h3 "Tamarak" at bounding box center [101, 59] width 140 height 10
click at [158, 156] on icon at bounding box center [155, 154] width 7 height 9
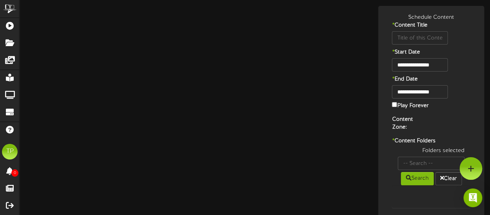
type input "Tamarak"
type input "8"
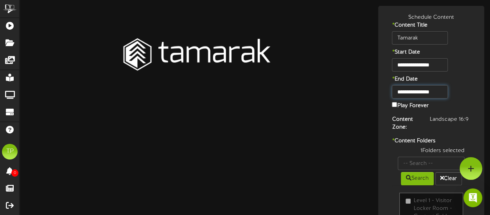
click at [426, 89] on input "**********" at bounding box center [420, 91] width 56 height 13
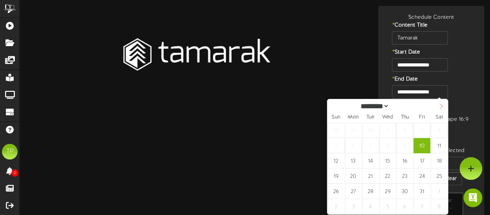
click at [440, 106] on icon at bounding box center [440, 106] width 5 height 5
select select "**"
click at [440, 106] on icon at bounding box center [440, 106] width 5 height 5
type input "****"
click at [440, 106] on icon at bounding box center [440, 106] width 5 height 5
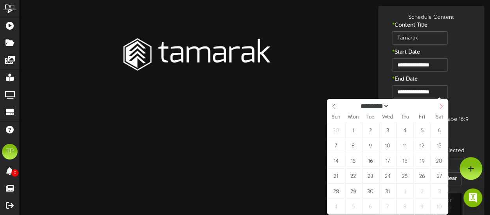
click at [440, 106] on icon at bounding box center [440, 106] width 5 height 5
select select "*"
click at [440, 106] on icon at bounding box center [440, 106] width 5 height 5
type input "**********"
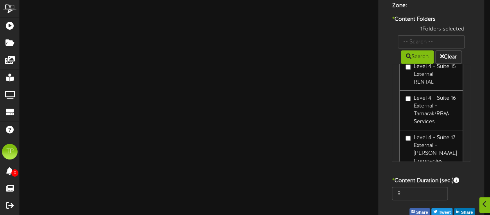
scroll to position [134, 0]
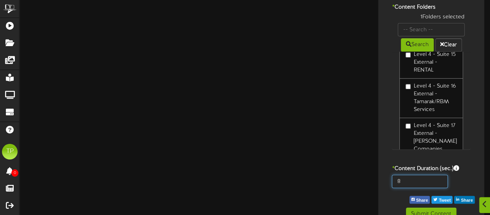
click at [405, 178] on input "8" at bounding box center [420, 181] width 56 height 13
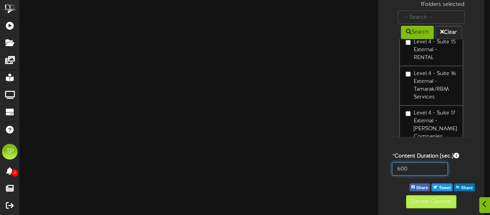
type input "600"
click at [416, 201] on button "Submit Content" at bounding box center [431, 201] width 50 height 13
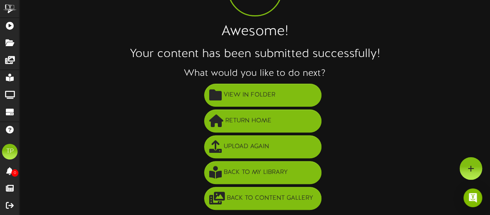
scroll to position [70, 0]
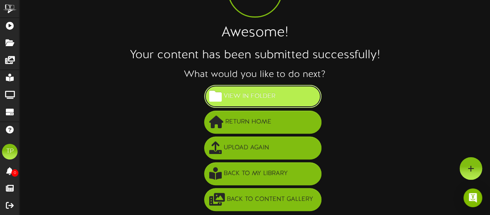
click at [254, 94] on span "View in Folder" at bounding box center [249, 96] width 55 height 13
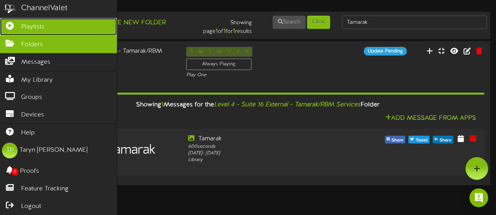
click at [13, 23] on icon at bounding box center [10, 25] width 20 height 6
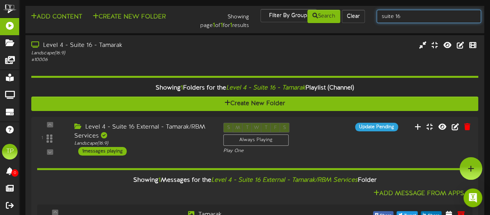
click at [407, 17] on input "suite 16" at bounding box center [428, 16] width 104 height 13
type input "suite 17"
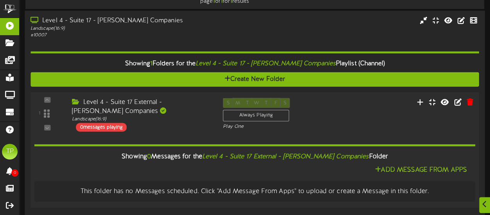
scroll to position [25, 0]
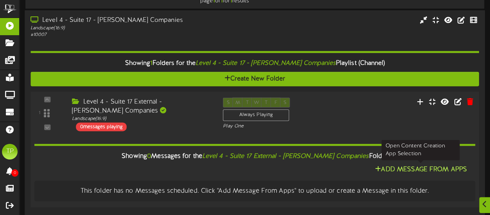
click at [390, 168] on button "Add Message From Apps" at bounding box center [420, 170] width 97 height 10
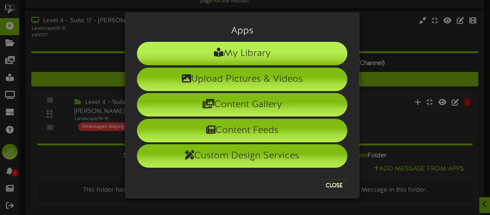
click at [267, 48] on li "My Library" at bounding box center [242, 53] width 210 height 23
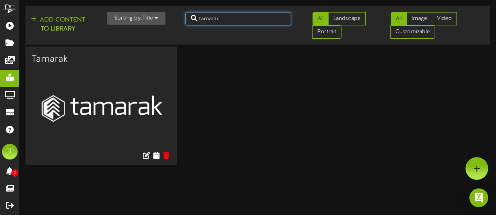
drag, startPoint x: 234, startPoint y: 18, endPoint x: 224, endPoint y: 16, distance: 10.3
click at [182, 23] on div "tamarak" at bounding box center [238, 18] width 118 height 13
type input "clyde companies"
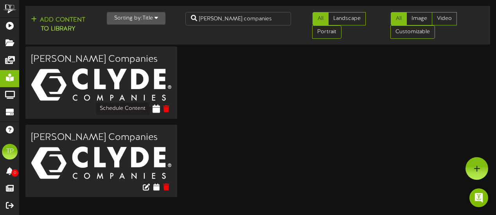
click at [158, 107] on icon at bounding box center [155, 108] width 7 height 9
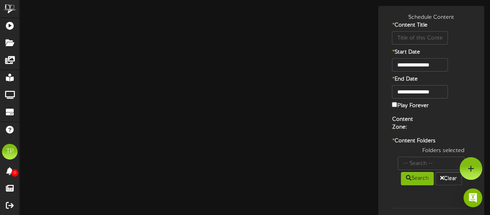
type input "Clyde Companies"
type input "8"
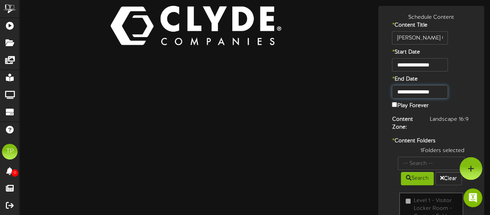
click at [433, 93] on input "**********" at bounding box center [420, 91] width 56 height 13
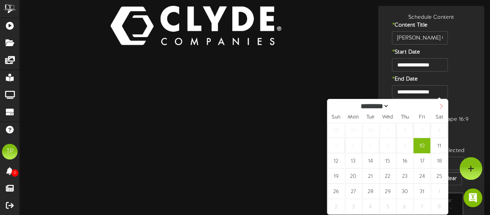
click at [442, 107] on icon at bounding box center [440, 106] width 5 height 5
select select "**"
click at [442, 107] on icon at bounding box center [440, 106] width 5 height 5
type input "****"
click at [442, 107] on icon at bounding box center [440, 106] width 5 height 5
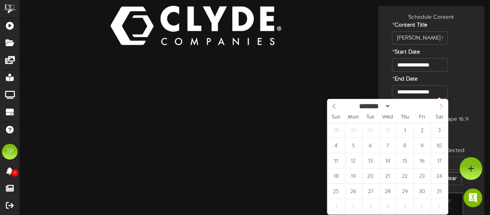
click at [442, 107] on icon at bounding box center [440, 106] width 5 height 5
select select "*"
click at [442, 107] on icon at bounding box center [440, 106] width 5 height 5
type input "**********"
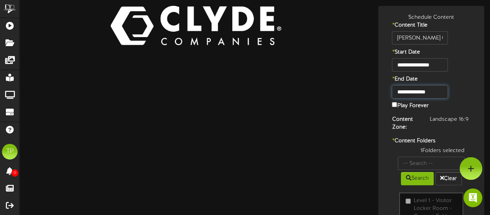
click at [436, 94] on input "**********" at bounding box center [420, 91] width 56 height 13
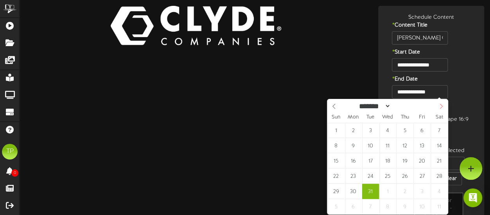
select select "*"
click at [440, 106] on icon at bounding box center [440, 106] width 5 height 5
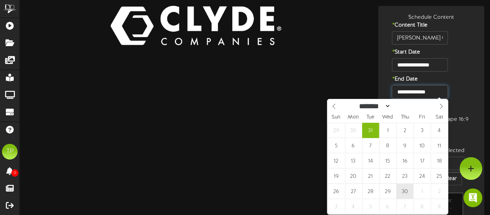
type input "**********"
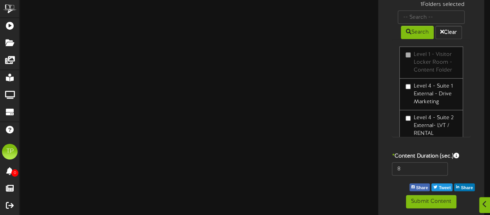
scroll to position [34, 0]
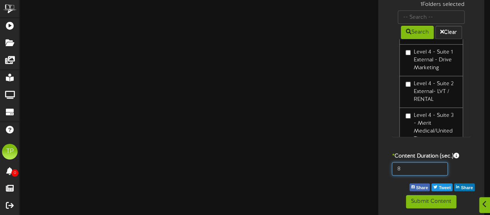
click at [404, 166] on input "8" at bounding box center [420, 168] width 56 height 13
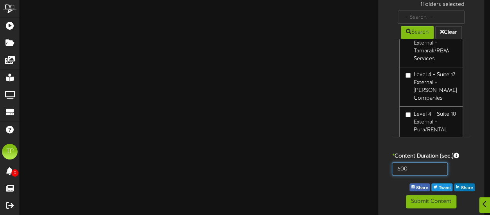
scroll to position [415, 0]
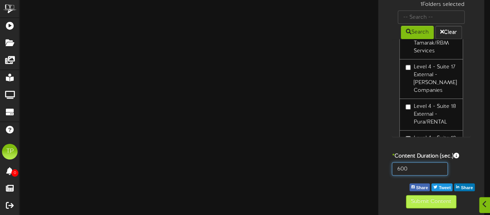
type input "600"
click at [425, 201] on button "Submit Content" at bounding box center [431, 201] width 50 height 13
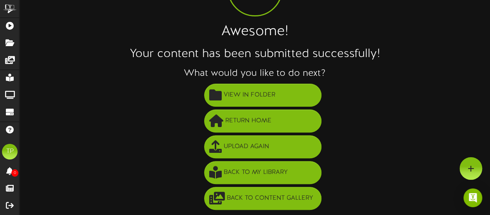
scroll to position [70, 0]
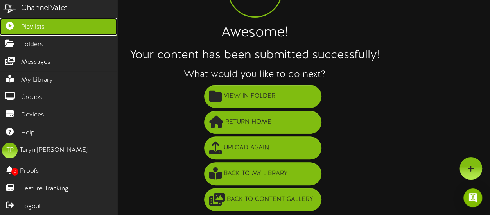
click at [16, 28] on link "Playlists" at bounding box center [58, 27] width 117 height 18
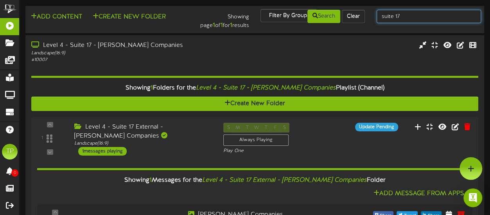
click at [401, 13] on input "suite 17" at bounding box center [428, 16] width 104 height 13
type input "suite 18"
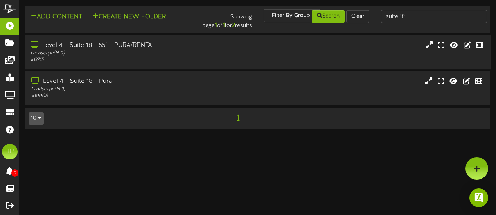
click at [163, 46] on div "Level 4 - Suite 18 - 65" - PURA/RENTAL" at bounding box center [121, 45] width 182 height 9
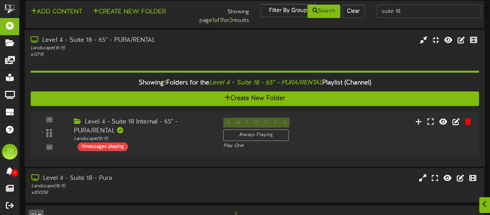
scroll to position [6, 0]
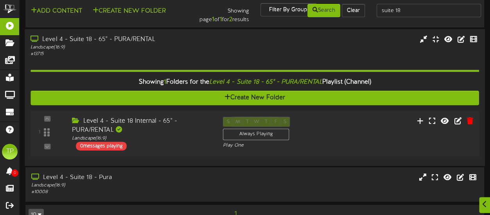
click at [157, 120] on div "Level 4 - Suite 18 Internal - 65" - PURA/RENTAL" at bounding box center [141, 125] width 139 height 18
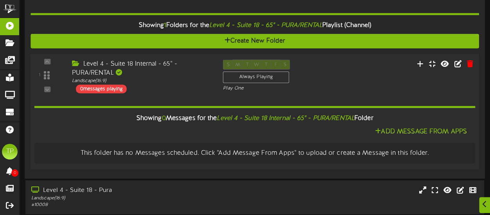
scroll to position [79, 0]
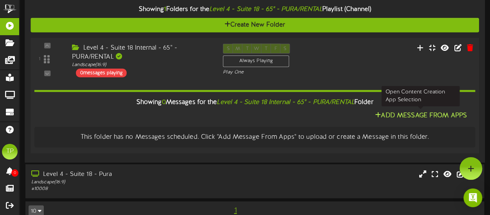
click at [404, 116] on button "Add Message From Apps" at bounding box center [420, 116] width 97 height 10
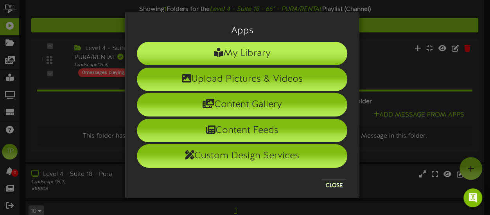
click at [232, 52] on li "My Library" at bounding box center [242, 53] width 210 height 23
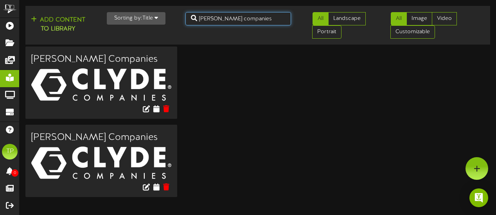
drag, startPoint x: 248, startPoint y: 20, endPoint x: 192, endPoint y: 21, distance: 56.7
click at [192, 21] on input "clyde companies" at bounding box center [238, 18] width 106 height 13
type input "pura"
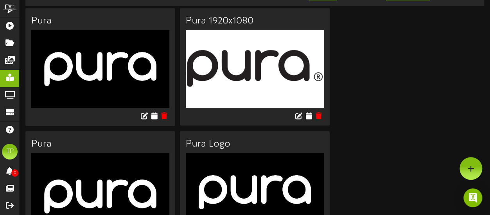
scroll to position [38, 0]
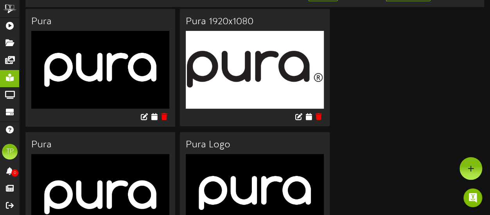
click at [110, 51] on img at bounding box center [100, 69] width 138 height 77
click at [154, 115] on icon at bounding box center [153, 116] width 7 height 9
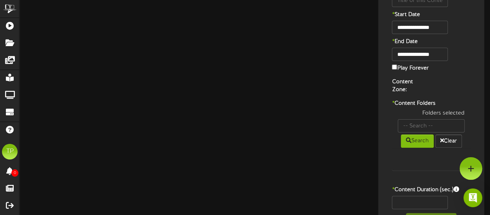
type input "Pura"
type input "8"
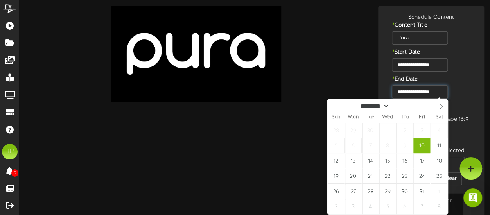
click at [434, 93] on input "**********" at bounding box center [420, 91] width 56 height 13
click at [440, 107] on icon at bounding box center [440, 106] width 5 height 5
select select "**"
click at [440, 107] on icon at bounding box center [440, 106] width 5 height 5
type input "****"
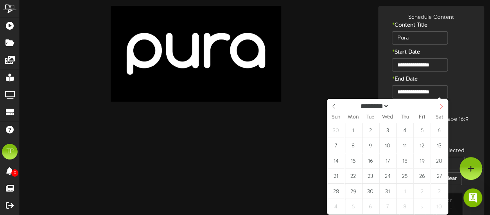
click at [440, 107] on icon at bounding box center [440, 106] width 5 height 5
select select "*"
click at [440, 107] on icon at bounding box center [440, 106] width 5 height 5
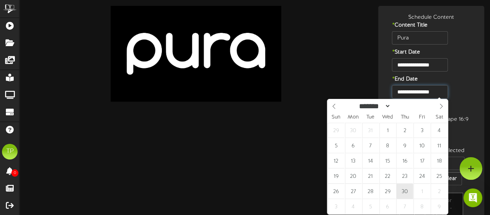
type input "**********"
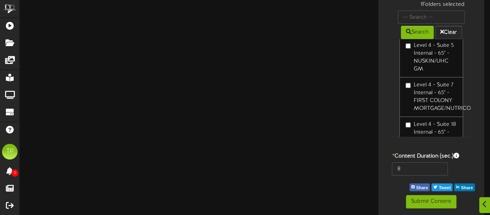
scroll to position [1880, 0]
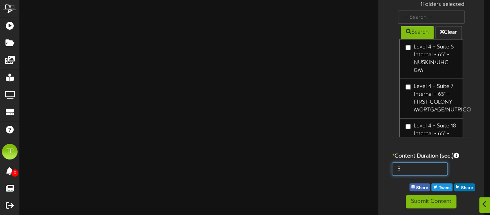
click at [412, 170] on input "8" at bounding box center [420, 168] width 56 height 13
type input "600"
click at [466, 152] on label "* Content Duration (sec.)" at bounding box center [431, 156] width 90 height 8
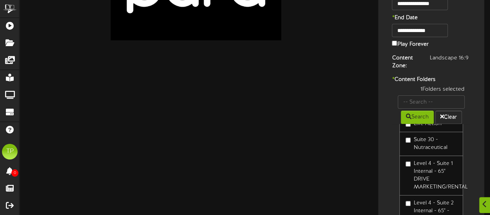
scroll to position [146, 0]
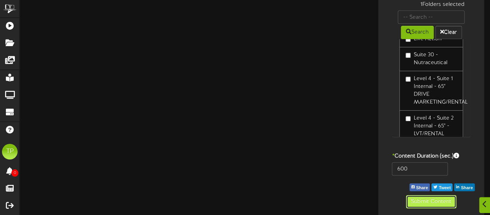
click at [416, 201] on button "Submit Content" at bounding box center [431, 201] width 50 height 13
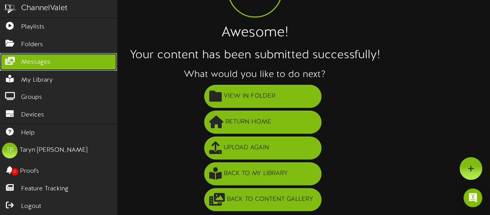
click at [56, 59] on link "Messages" at bounding box center [58, 62] width 117 height 18
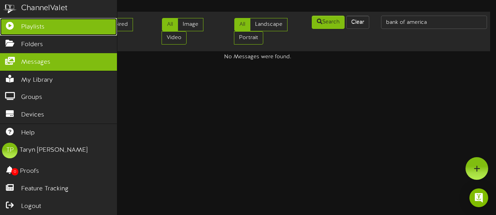
click at [42, 23] on span "Playlists" at bounding box center [32, 27] width 23 height 9
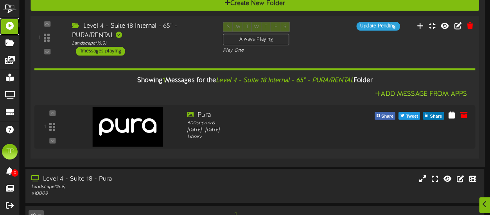
scroll to position [101, 0]
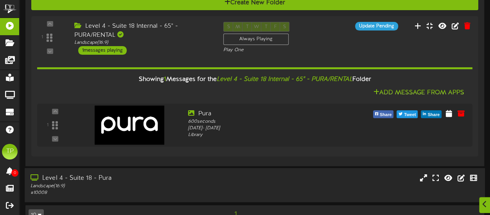
click at [139, 183] on div "Landscape ( 16:9 )" at bounding box center [120, 186] width 180 height 7
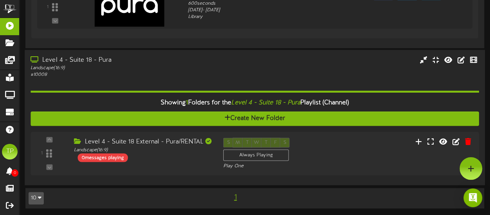
scroll to position [218, 0]
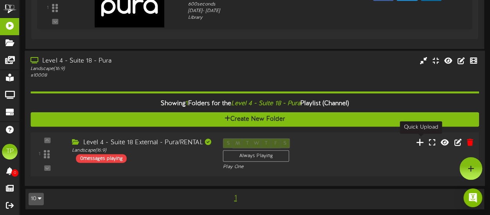
click at [421, 140] on icon at bounding box center [420, 142] width 8 height 9
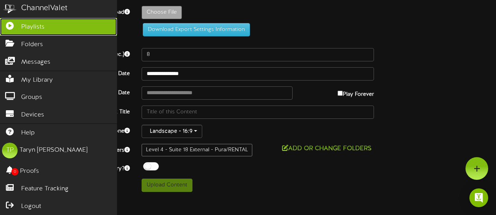
click at [14, 25] on icon at bounding box center [10, 25] width 20 height 6
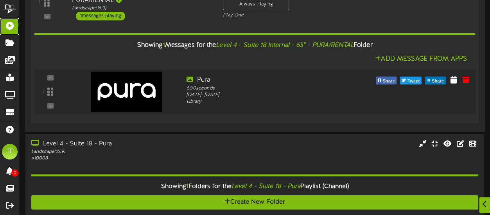
scroll to position [136, 0]
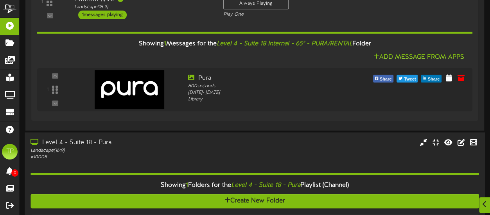
click at [125, 144] on div "Level 4 - Suite 18 - Pura" at bounding box center [120, 142] width 180 height 9
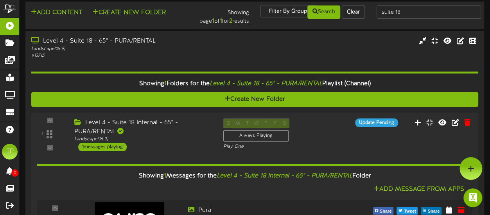
scroll to position [0, 0]
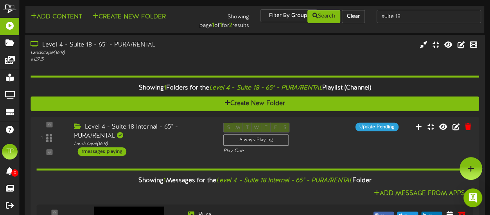
click at [124, 45] on div "Level 4 - Suite 18 - 65" - PURA/RENTAL" at bounding box center [120, 45] width 180 height 9
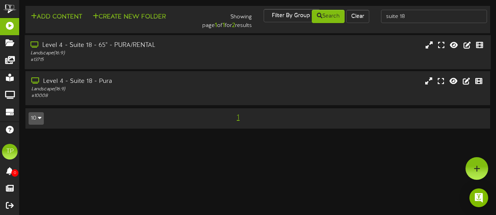
click at [122, 54] on div "Landscape ( 16:9 )" at bounding box center [121, 53] width 182 height 7
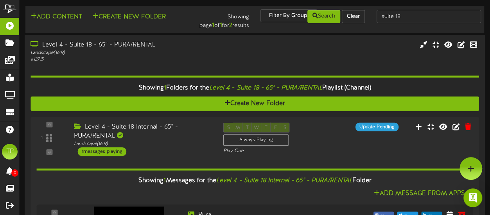
click at [130, 47] on div "Level 4 - Suite 18 - 65" - PURA/RENTAL" at bounding box center [120, 45] width 180 height 9
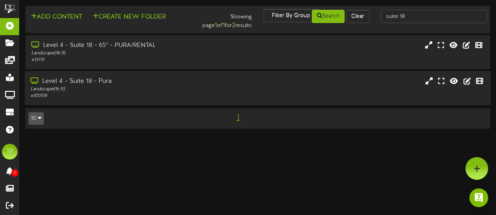
drag, startPoint x: 124, startPoint y: 93, endPoint x: 95, endPoint y: 83, distance: 31.4
click at [95, 83] on div "Level 4 - Suite 18 - Pura" at bounding box center [121, 81] width 182 height 9
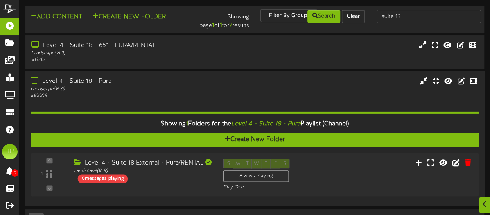
scroll to position [21, 0]
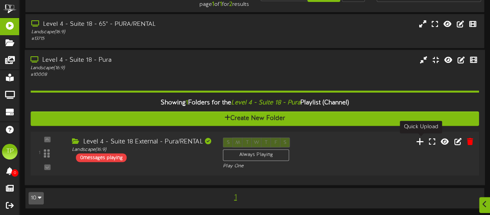
click at [420, 141] on icon at bounding box center [420, 141] width 8 height 9
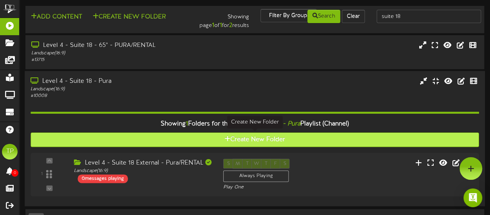
scroll to position [21, 0]
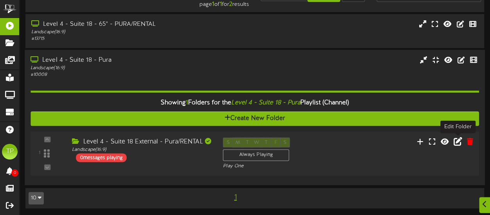
click at [458, 141] on icon at bounding box center [457, 141] width 9 height 9
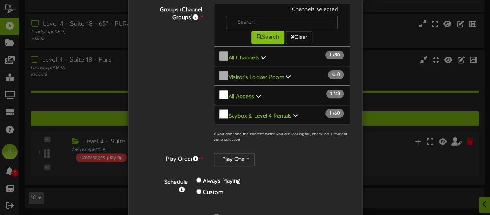
scroll to position [141, 0]
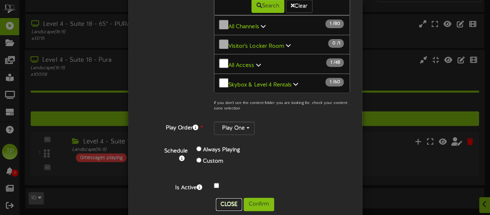
click at [224, 198] on button "Close" at bounding box center [229, 204] width 26 height 13
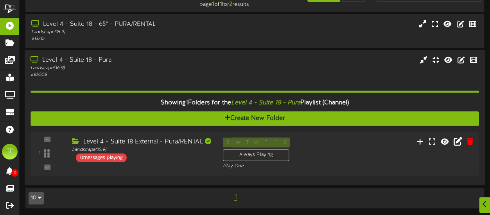
click at [383, 148] on div "1 ( 16:9" at bounding box center [255, 154] width 453 height 32
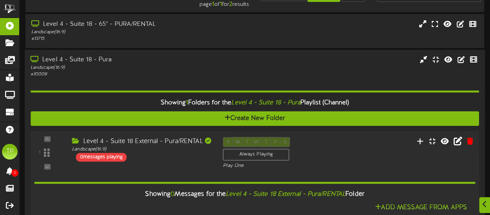
scroll to position [91, 0]
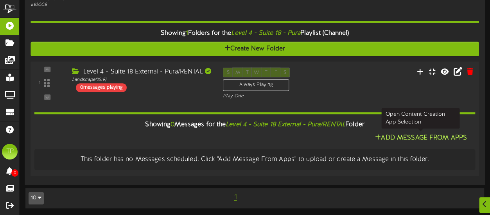
click at [395, 136] on button "Add Message From Apps" at bounding box center [420, 138] width 97 height 10
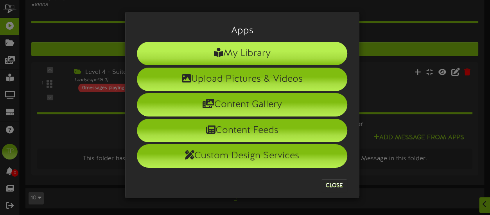
click at [278, 57] on li "My Library" at bounding box center [242, 53] width 210 height 23
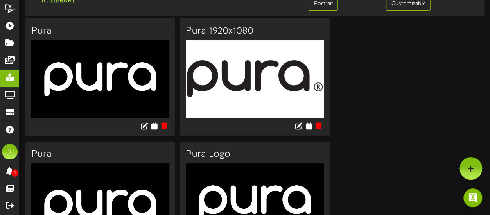
scroll to position [27, 0]
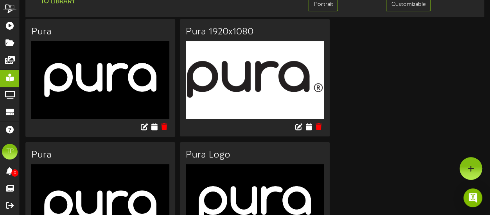
click at [103, 34] on h3 "Pura" at bounding box center [100, 32] width 138 height 10
click at [154, 123] on icon at bounding box center [153, 126] width 7 height 9
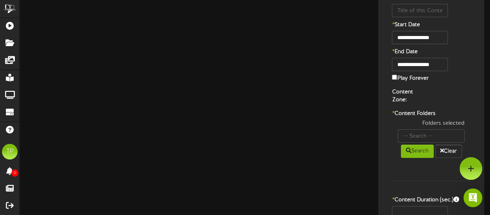
type input "Pura"
type input "8"
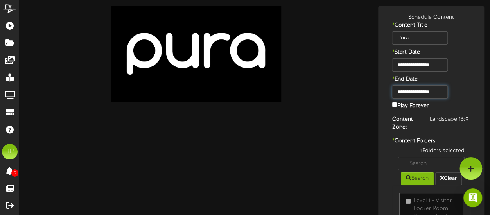
click at [429, 92] on input "**********" at bounding box center [420, 91] width 56 height 13
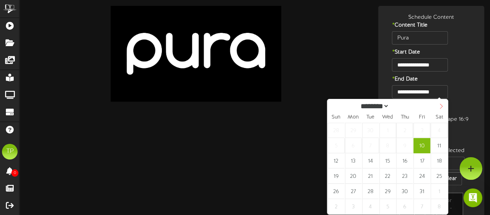
click at [442, 106] on icon at bounding box center [440, 106] width 5 height 5
select select "**"
click at [442, 106] on icon at bounding box center [440, 106] width 5 height 5
type input "****"
click at [442, 106] on icon at bounding box center [440, 106] width 5 height 5
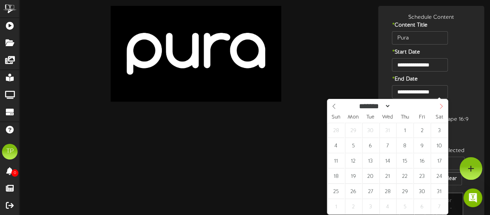
click at [442, 106] on icon at bounding box center [440, 106] width 5 height 5
select select "*"
click at [442, 106] on icon at bounding box center [440, 106] width 5 height 5
type input "**********"
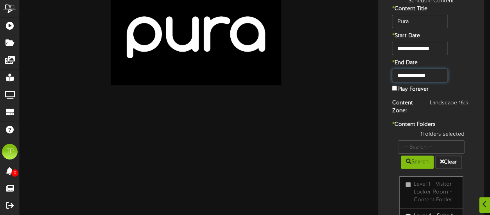
scroll to position [34, 0]
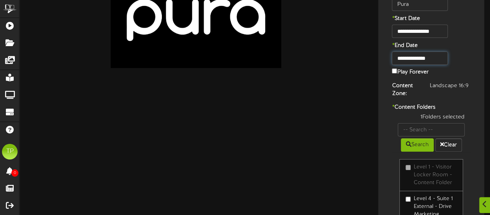
click at [439, 56] on input "**********" at bounding box center [420, 58] width 56 height 13
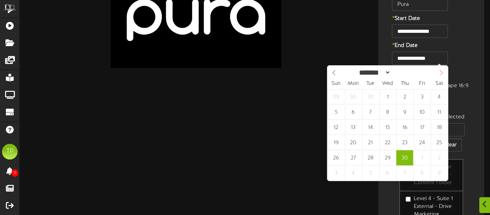
click at [441, 71] on icon at bounding box center [440, 72] width 5 height 5
select select "*"
click at [333, 72] on icon at bounding box center [333, 72] width 3 height 5
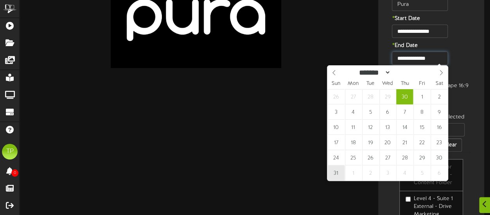
type input "**********"
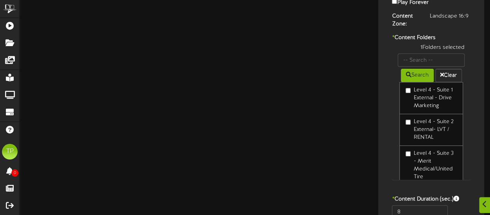
scroll to position [41, 0]
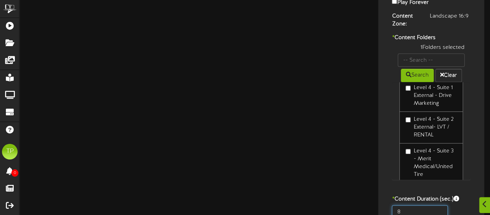
click at [405, 208] on input "8" at bounding box center [420, 211] width 56 height 13
type input "600"
click at [381, 174] on div "* Content Folders 1 Folders selected Search Clear Level 1 - Visitor Locker Room…" at bounding box center [431, 113] width 102 height 158
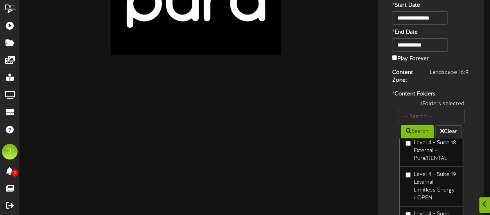
scroll to position [146, 0]
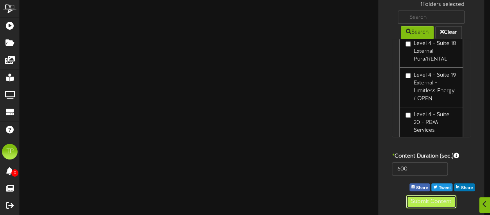
click at [420, 202] on button "Submit Content" at bounding box center [431, 201] width 50 height 13
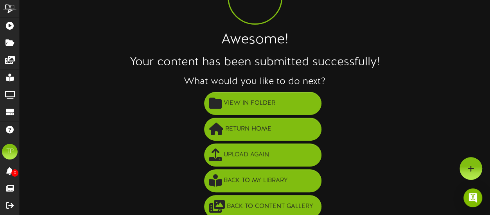
scroll to position [62, 0]
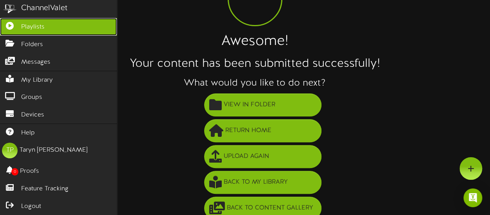
click at [31, 27] on span "Playlists" at bounding box center [32, 27] width 23 height 9
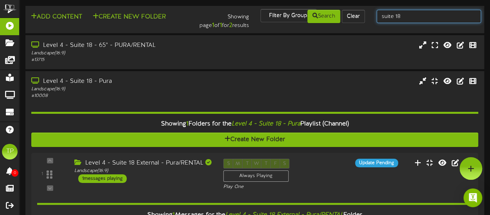
click at [402, 16] on input "suite 18" at bounding box center [428, 16] width 104 height 13
type input "suite 20"
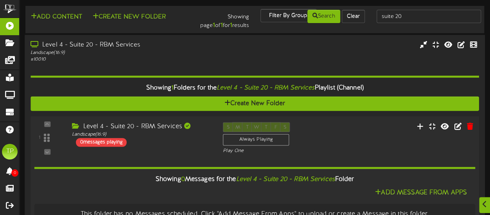
scroll to position [25, 0]
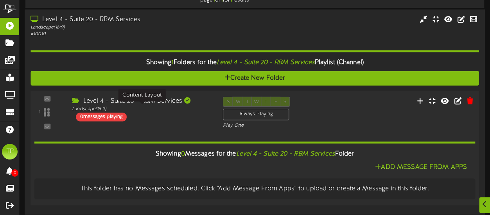
click at [175, 108] on div "Landscape ( 16:9 )" at bounding box center [141, 109] width 139 height 7
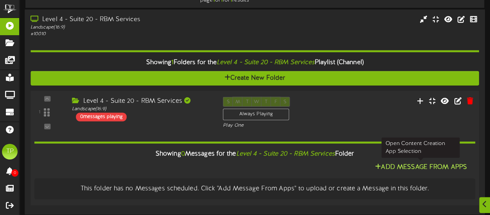
click at [398, 165] on button "Add Message From Apps" at bounding box center [420, 168] width 97 height 10
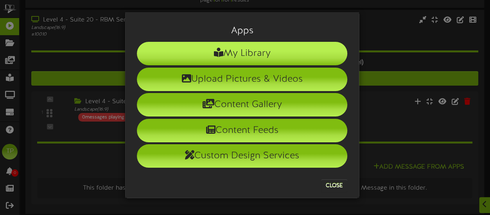
click at [284, 55] on li "My Library" at bounding box center [242, 53] width 210 height 23
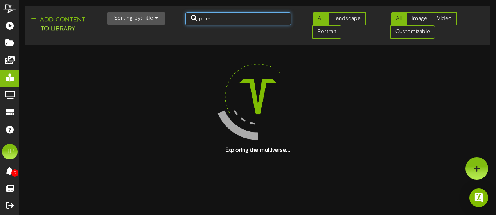
click at [258, 18] on input "pura" at bounding box center [238, 18] width 106 height 13
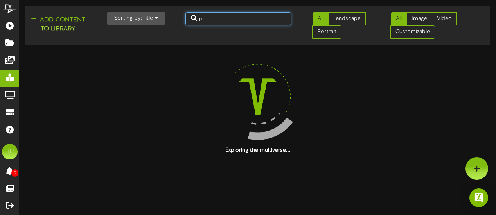
type input "p"
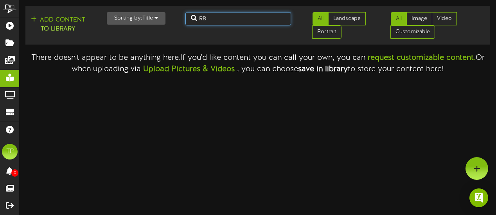
type input "R"
type input "prog leasing"
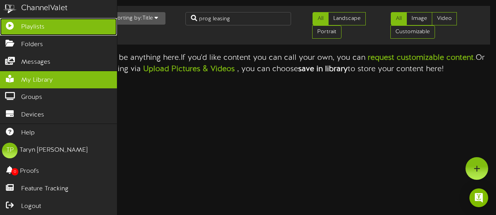
click at [14, 27] on icon at bounding box center [10, 25] width 20 height 6
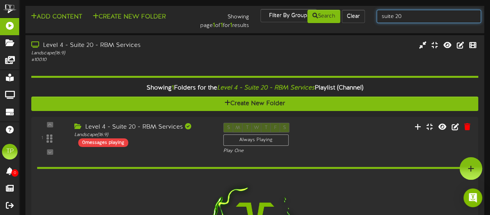
click at [408, 16] on input "suite 20" at bounding box center [428, 16] width 104 height 13
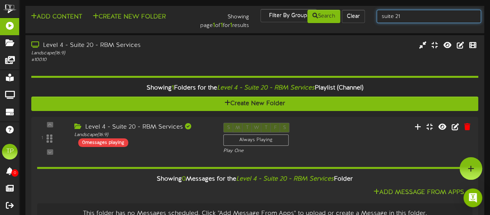
type input "suite 21"
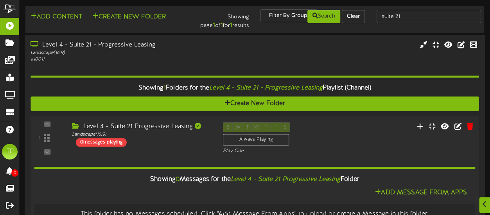
scroll to position [13, 0]
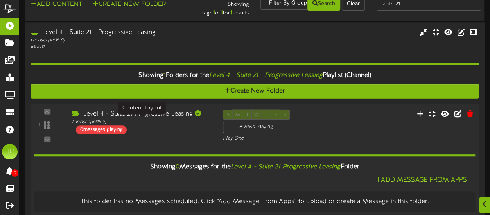
click at [193, 123] on div "Landscape ( 16:9 )" at bounding box center [141, 121] width 139 height 7
click at [171, 115] on div "Level 4 - Suite 21 Progressive Leasing" at bounding box center [141, 113] width 139 height 9
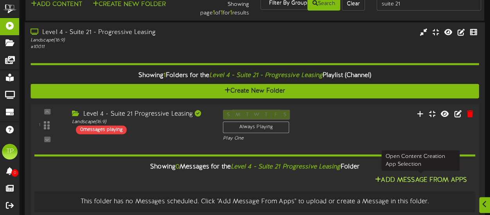
click at [394, 175] on button "Add Message From Apps" at bounding box center [420, 180] width 97 height 10
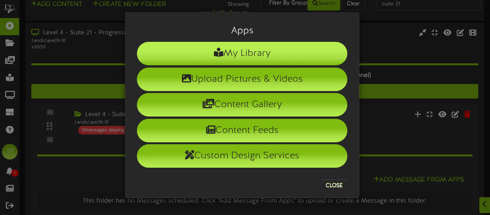
click at [292, 56] on li "My Library" at bounding box center [242, 53] width 210 height 23
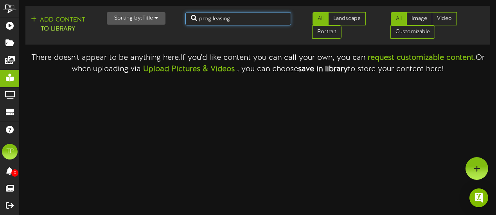
click at [233, 18] on input "prog leasing" at bounding box center [238, 18] width 106 height 13
type input "progressive leasing"
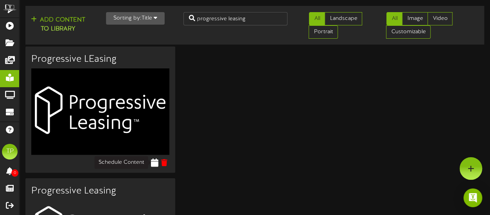
click at [155, 161] on icon at bounding box center [153, 162] width 7 height 9
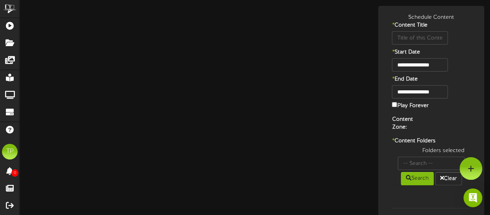
type input "Progressive LEasing"
type input "8"
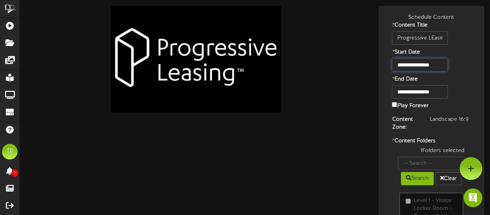
click at [420, 66] on input "**********" at bounding box center [420, 64] width 56 height 13
click at [462, 70] on div "**********" at bounding box center [431, 64] width 102 height 13
click at [442, 89] on input "**********" at bounding box center [420, 91] width 56 height 13
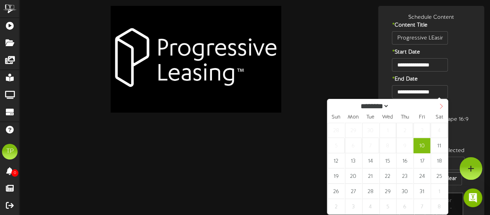
click at [442, 106] on icon at bounding box center [440, 106] width 5 height 5
select select "**"
click at [442, 106] on icon at bounding box center [440, 106] width 5 height 5
type input "****"
click at [442, 106] on icon at bounding box center [440, 106] width 5 height 5
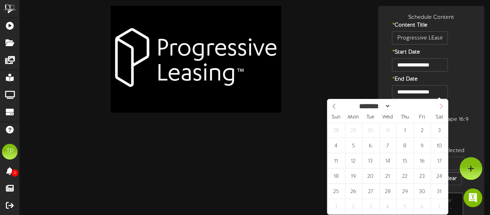
click at [442, 106] on icon at bounding box center [440, 106] width 5 height 5
select select "*"
click at [442, 106] on icon at bounding box center [440, 106] width 5 height 5
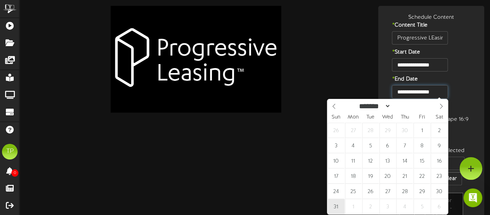
type input "**********"
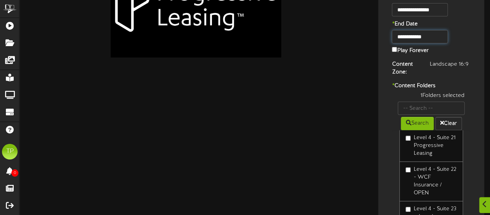
scroll to position [146, 0]
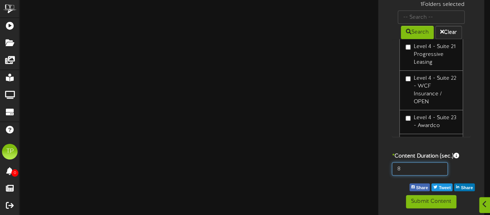
click at [411, 169] on input "8" at bounding box center [420, 168] width 56 height 13
type input "600"
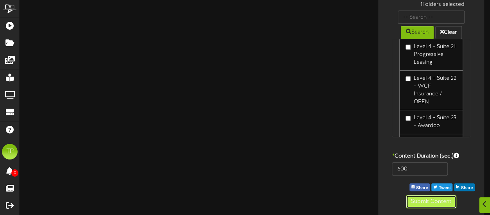
click at [418, 200] on button "Submit Content" at bounding box center [431, 201] width 50 height 13
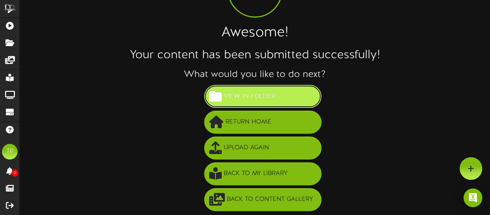
click at [233, 97] on span "View in Folder" at bounding box center [249, 96] width 55 height 13
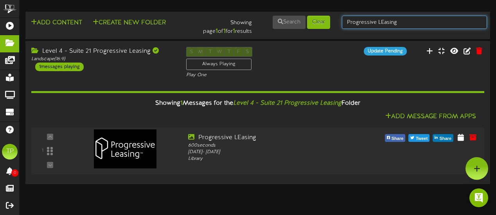
drag, startPoint x: 401, startPoint y: 23, endPoint x: 335, endPoint y: 21, distance: 66.1
click at [335, 21] on div "Add Content Create New Folder Showing page 1 of 1 for 1 results Search Clear Pr…" at bounding box center [258, 25] width 470 height 21
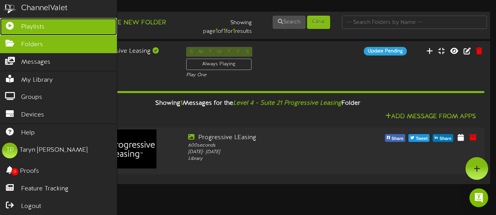
click at [11, 23] on icon at bounding box center [10, 25] width 20 height 6
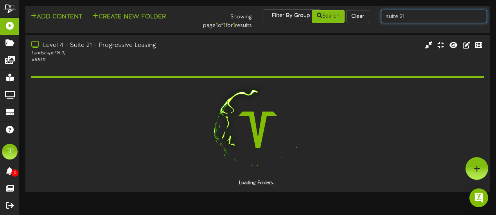
click at [420, 16] on input "suite 21" at bounding box center [434, 16] width 106 height 13
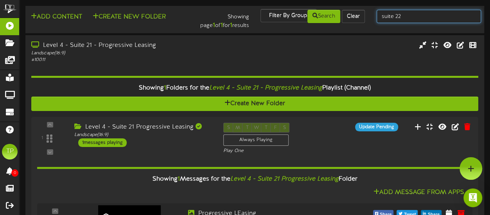
type input "suite 22"
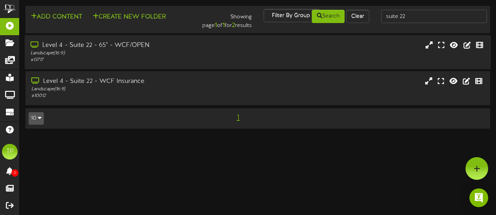
click at [228, 49] on div "Level 4 - Suite 22 - 65" - WCF/OPEN Landscape ( 16:9 ) # 13717" at bounding box center [258, 52] width 466 height 22
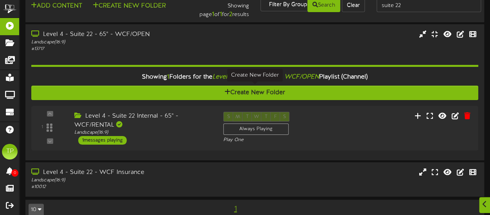
scroll to position [18, 0]
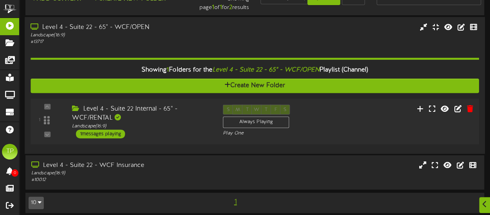
click at [185, 113] on div "Level 4 - Suite 22 Internal - 65" - WCF/RENTAL" at bounding box center [141, 113] width 139 height 18
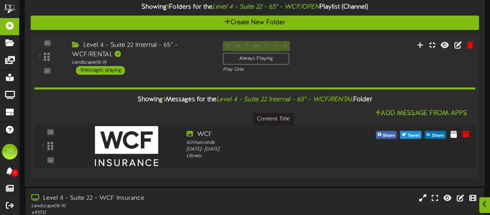
scroll to position [81, 0]
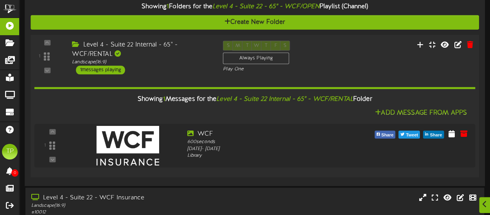
click at [158, 44] on div "Level 4 - Suite 22 Internal - 65" - WCF/RENTAL" at bounding box center [141, 50] width 139 height 18
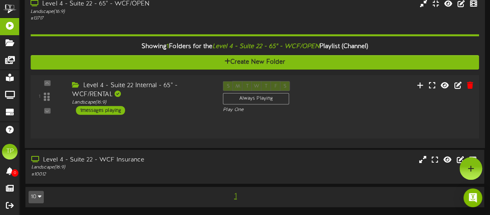
scroll to position [23, 0]
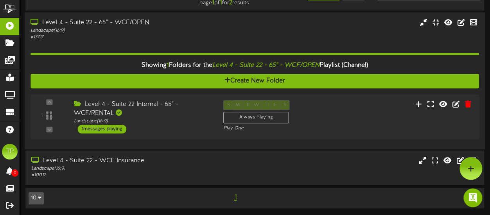
click at [145, 18] on div "Level 4 - Suite 22 - 65" - WCF/OPEN" at bounding box center [120, 22] width 180 height 9
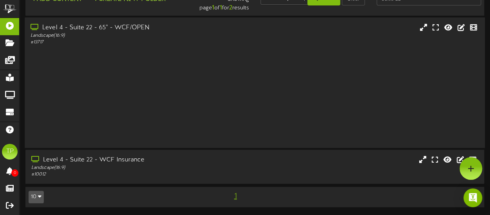
scroll to position [0, 0]
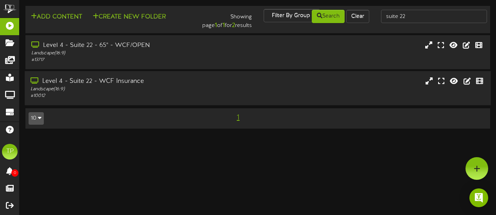
click at [144, 81] on div "Level 4 - Suite 22 - WCF Insurance" at bounding box center [121, 81] width 182 height 9
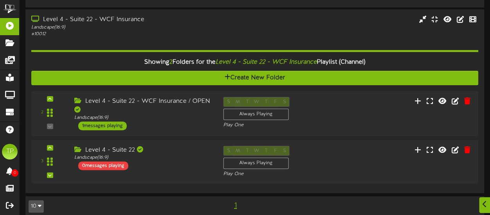
scroll to position [62, 0]
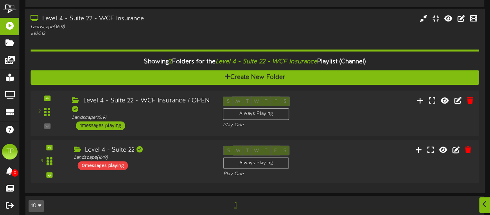
click at [170, 100] on div "Level 4 - Suite 22 - WCF Insurance / OPEN" at bounding box center [141, 105] width 139 height 18
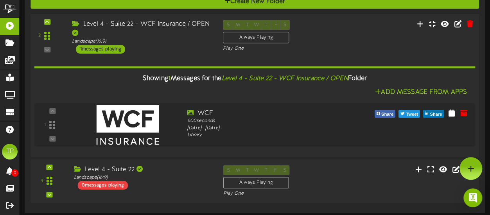
scroll to position [0, 0]
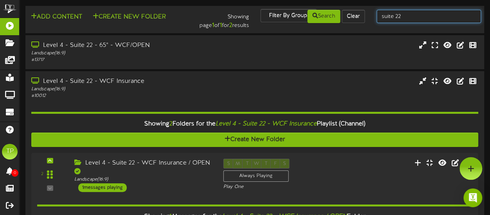
click at [403, 16] on input "suite 22" at bounding box center [428, 16] width 104 height 13
type input "suite 23"
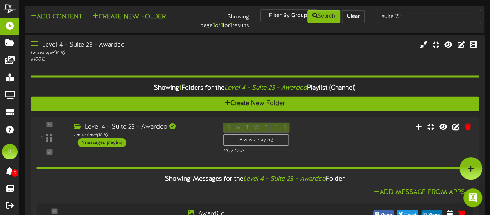
click at [202, 51] on div "Landscape ( 16:9 )" at bounding box center [120, 53] width 180 height 7
click at [89, 51] on div "Landscape ( 16:9 )" at bounding box center [120, 53] width 180 height 7
click at [100, 85] on div "Showing 1 Folders for the Level 4 - Suite 23 - Awardco Playlist (Channel)" at bounding box center [255, 87] width 460 height 17
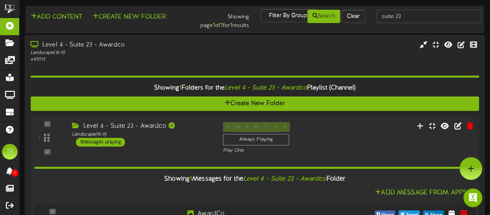
click at [158, 131] on div "Landscape ( 16:9 )" at bounding box center [141, 134] width 139 height 7
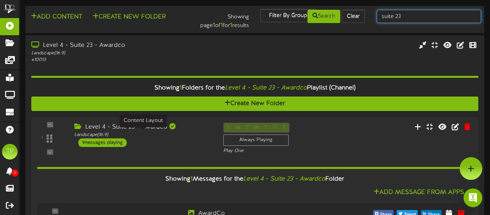
click at [404, 16] on input "suite 23" at bounding box center [428, 16] width 104 height 13
type input "suite 24"
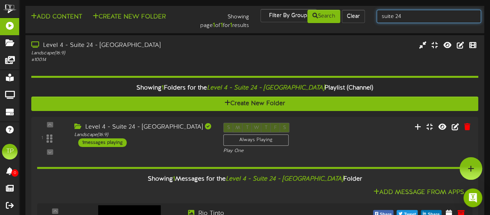
click at [408, 15] on input "suite 24" at bounding box center [428, 16] width 104 height 13
type input "suite 25"
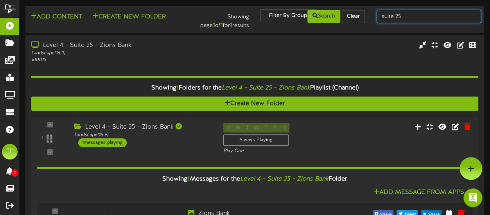
click at [401, 14] on input "suite 25" at bounding box center [428, 16] width 104 height 13
type input "suite 26"
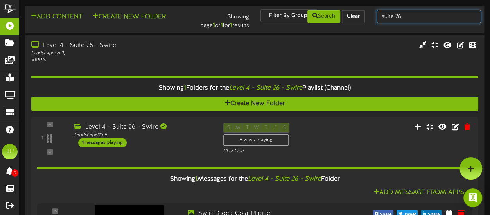
click at [403, 19] on input "suite 26" at bounding box center [428, 16] width 104 height 13
type input "suite 27"
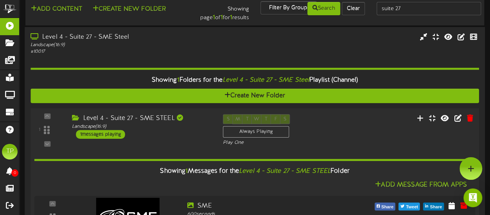
scroll to position [6, 0]
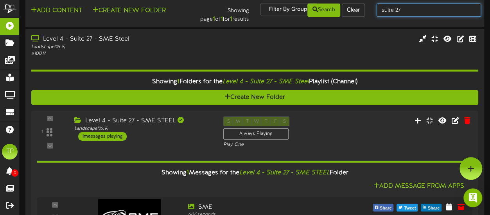
click at [409, 11] on input "suite 27" at bounding box center [428, 10] width 104 height 13
type input "suite 28"
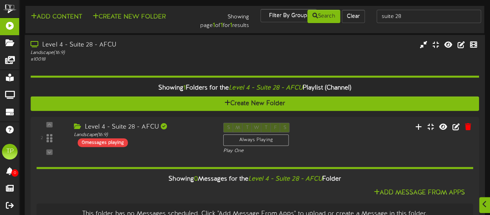
scroll to position [25, 0]
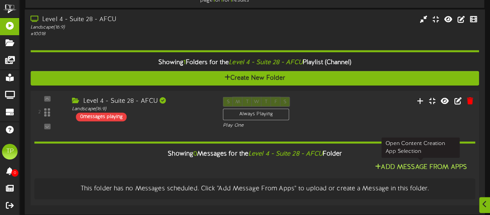
click at [384, 165] on button "Add Message From Apps" at bounding box center [420, 168] width 97 height 10
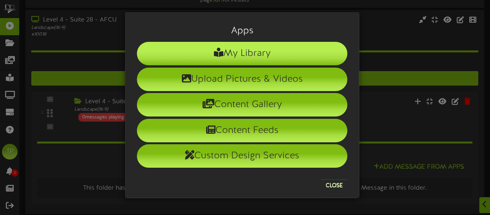
click at [279, 58] on li "My Library" at bounding box center [242, 53] width 210 height 23
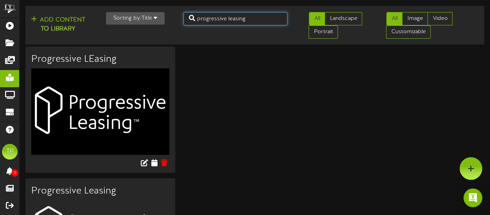
drag, startPoint x: 259, startPoint y: 21, endPoint x: 199, endPoint y: 21, distance: 60.6
click at [199, 21] on input "progressive leasing" at bounding box center [235, 18] width 104 height 13
type input "p"
type input "AFCU"
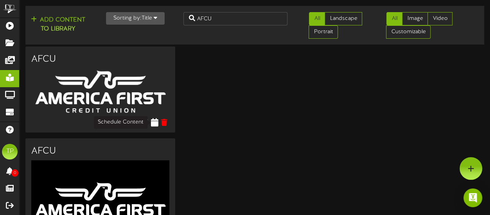
click at [156, 122] on icon at bounding box center [153, 122] width 7 height 9
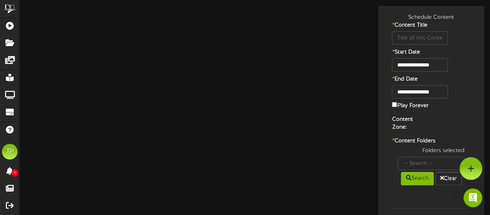
type input "AFCU"
type input "8"
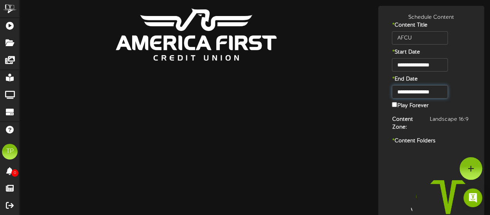
click at [440, 93] on input "**********" at bounding box center [420, 91] width 56 height 13
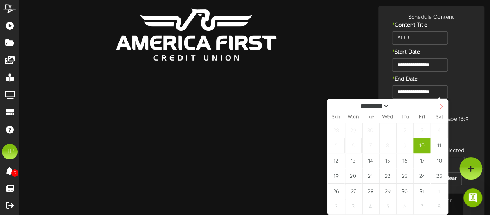
click at [442, 107] on icon at bounding box center [441, 106] width 3 height 5
select select "**"
click at [442, 107] on icon at bounding box center [441, 106] width 3 height 5
type input "****"
click at [442, 107] on icon at bounding box center [441, 106] width 3 height 5
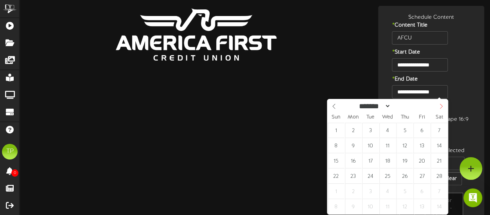
click at [442, 107] on icon at bounding box center [441, 106] width 3 height 5
click at [442, 108] on icon at bounding box center [440, 106] width 5 height 5
select select "*"
click at [442, 108] on icon at bounding box center [440, 106] width 5 height 5
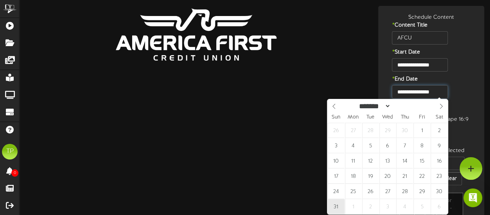
type input "**********"
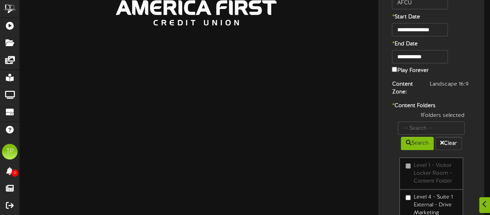
click at [445, 88] on div "Content Zone: Landscape 16:9" at bounding box center [431, 90] width 102 height 18
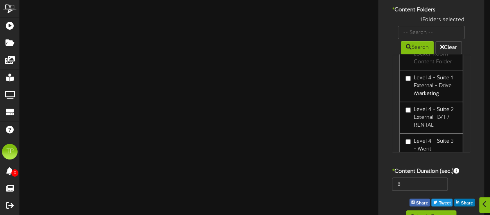
scroll to position [24, 0]
click at [410, 181] on input "8" at bounding box center [420, 183] width 56 height 13
type input "600"
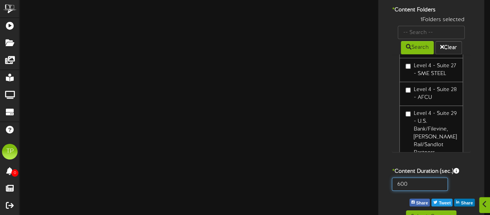
scroll to position [146, 0]
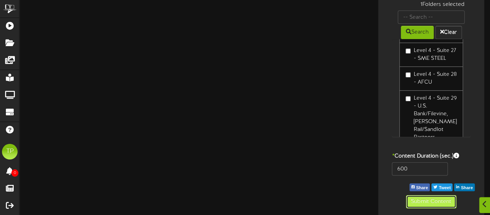
click at [436, 201] on button "Submit Content" at bounding box center [431, 201] width 50 height 13
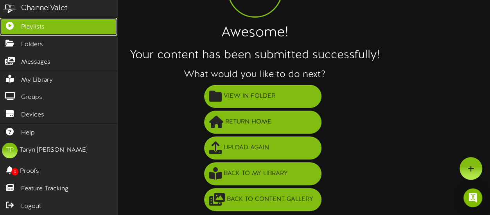
click at [13, 25] on icon at bounding box center [10, 25] width 20 height 6
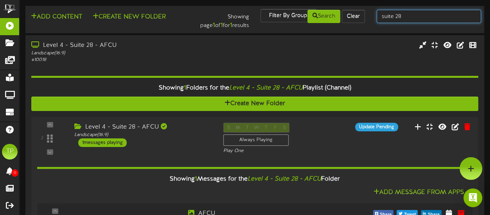
click at [407, 16] on input "suite 28" at bounding box center [428, 16] width 104 height 13
type input "suite 29"
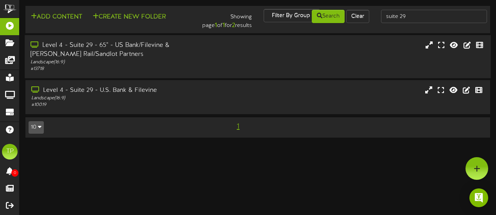
click at [236, 49] on div "Level 4 - Suite 29 - 65" - US Bank/Filevine & Stadler Rail/Sandlot Partners Lan…" at bounding box center [258, 56] width 466 height 31
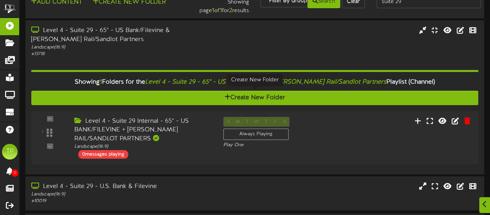
scroll to position [17, 0]
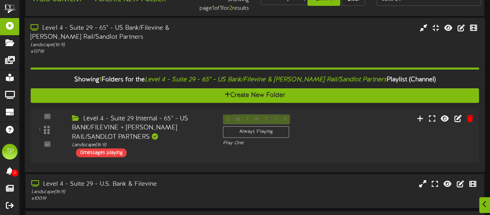
click at [184, 118] on div "Level 4 - Suite 29 Internal - 65" - US BANK/FILEVINE + STADLER RAIL/SANDLOT PAR…" at bounding box center [141, 127] width 139 height 27
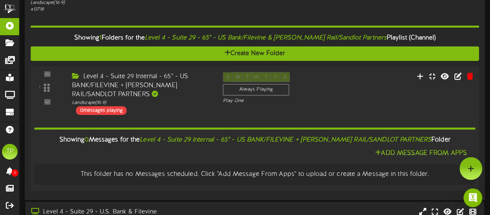
scroll to position [59, 0]
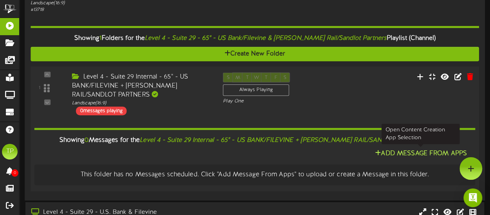
click at [396, 152] on button "Add Message From Apps" at bounding box center [420, 154] width 97 height 10
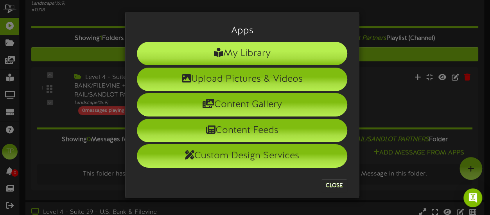
click at [285, 57] on li "My Library" at bounding box center [242, 53] width 210 height 23
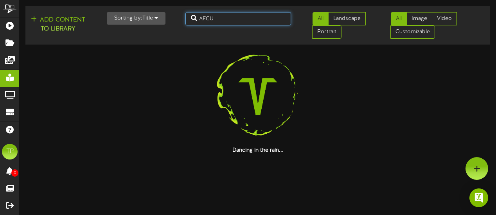
click at [238, 20] on input "AFCU" at bounding box center [238, 18] width 106 height 13
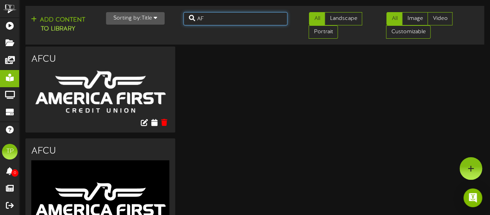
type input "A"
type input "US Bank"
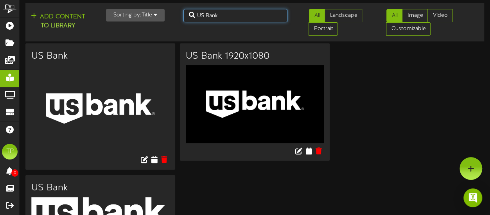
scroll to position [45, 0]
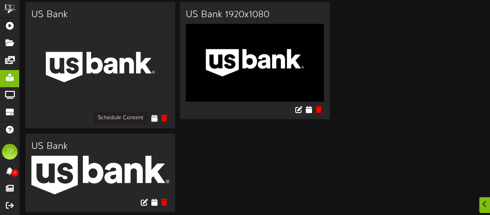
click at [155, 116] on icon at bounding box center [154, 118] width 6 height 7
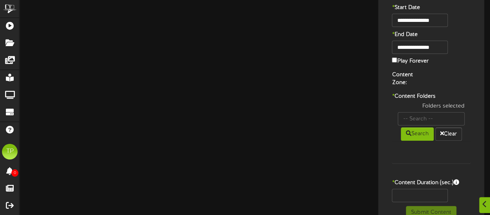
type input "US Bank"
type input "8"
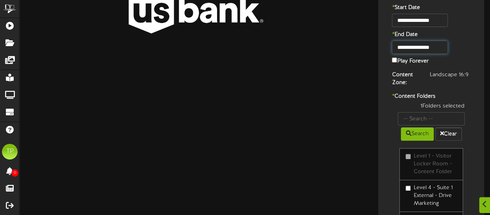
click at [439, 41] on input "**********" at bounding box center [420, 47] width 56 height 13
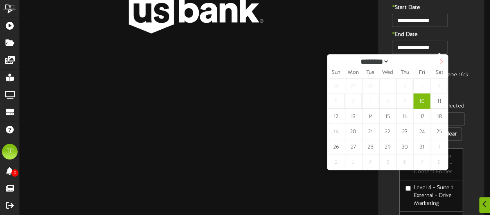
click at [439, 62] on icon at bounding box center [440, 61] width 5 height 5
select select "**"
click at [439, 62] on icon at bounding box center [440, 61] width 5 height 5
type input "****"
click at [439, 62] on icon at bounding box center [440, 61] width 5 height 5
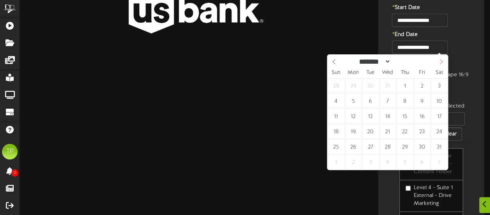
click at [439, 62] on icon at bounding box center [440, 61] width 5 height 5
select select "*"
click at [439, 62] on icon at bounding box center [440, 61] width 5 height 5
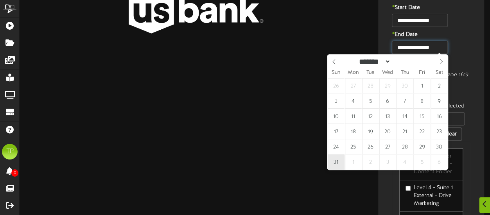
type input "**********"
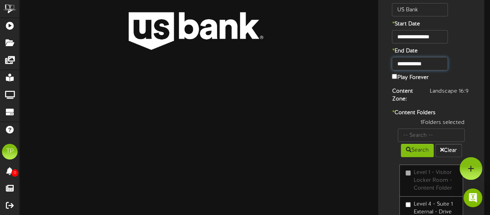
scroll to position [146, 0]
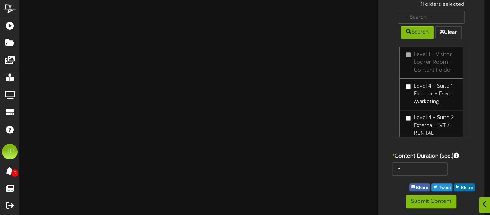
click at [474, 87] on div "1 Folders selected Search Clear Level 1 - Visitor Locker Room - Content Folder" at bounding box center [431, 73] width 90 height 144
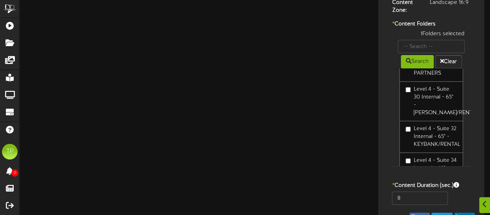
scroll to position [2116, 0]
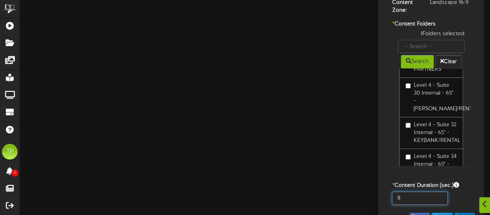
click at [407, 199] on input "8" at bounding box center [420, 198] width 56 height 13
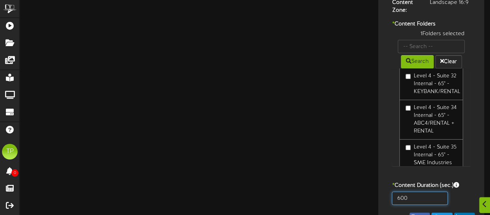
scroll to position [2168, 0]
type input "600"
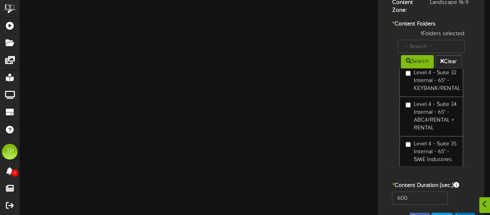
click at [390, 182] on label "* Content Duration (sec.)" at bounding box center [431, 186] width 90 height 8
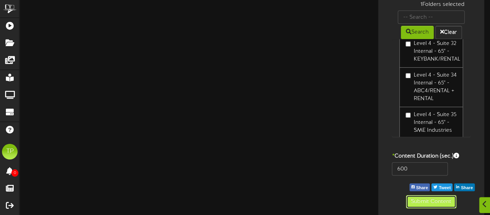
click at [418, 198] on button "Submit Content" at bounding box center [431, 201] width 50 height 13
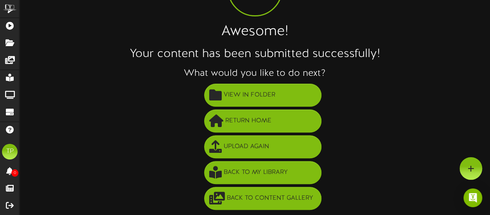
scroll to position [70, 0]
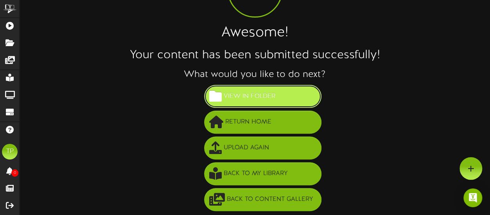
click at [252, 94] on span "View in Folder" at bounding box center [249, 96] width 55 height 13
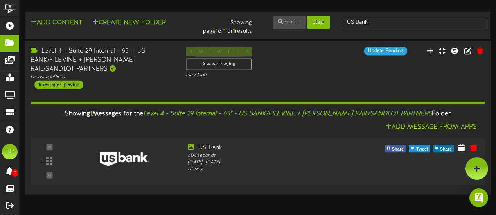
click at [128, 63] on div "Level 4 - Suite 29 Internal - 65" - US BANK/FILEVINE + STADLER RAIL/SANDLOT PAR…" at bounding box center [101, 60] width 143 height 27
click at [125, 56] on div "Level 4 - Suite 29 Internal - 65" - US BANK/FILEVINE + STADLER RAIL/SANDLOT PAR…" at bounding box center [101, 60] width 143 height 27
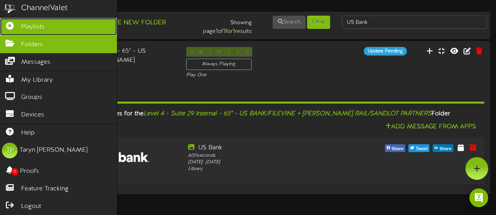
click at [30, 23] on span "Playlists" at bounding box center [32, 27] width 23 height 9
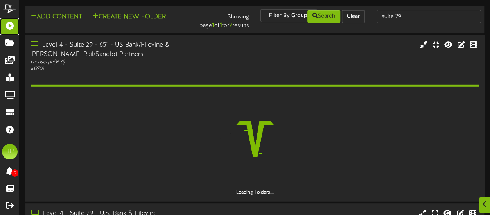
scroll to position [30, 0]
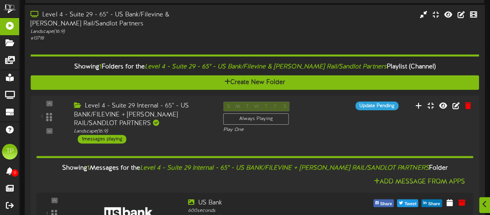
click at [185, 23] on div "Level 4 - Suite 29 - 65" - US Bank/Filevine & Stadler Rail/Sandlot Partners" at bounding box center [120, 20] width 180 height 18
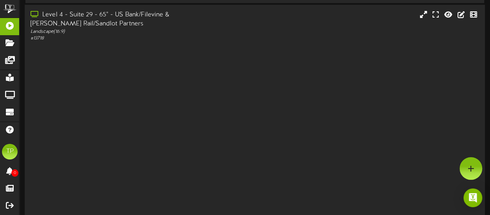
scroll to position [0, 0]
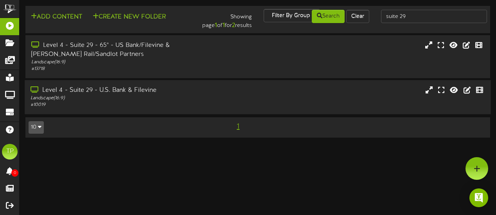
click at [167, 99] on div "Landscape ( 16:9 )" at bounding box center [121, 98] width 182 height 7
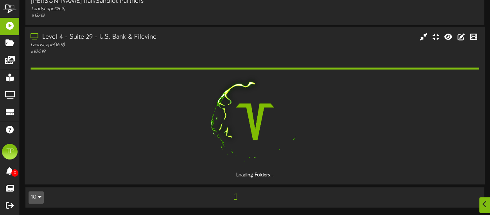
scroll to position [32, 0]
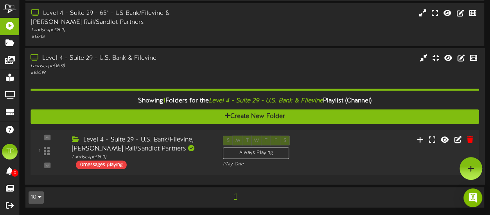
click at [171, 150] on div "Level 4 - Suite 29 - U.S. Bank/Filevine, Stadler Rail/Sandlot Partners" at bounding box center [141, 144] width 139 height 18
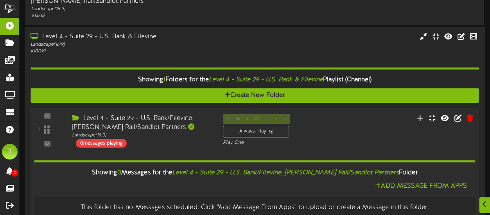
scroll to position [101, 0]
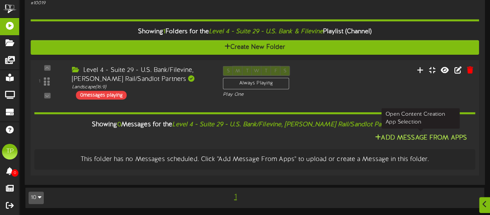
click at [395, 135] on button "Add Message From Apps" at bounding box center [420, 138] width 97 height 10
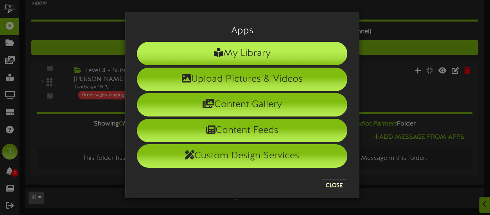
click at [304, 56] on li "My Library" at bounding box center [242, 53] width 210 height 23
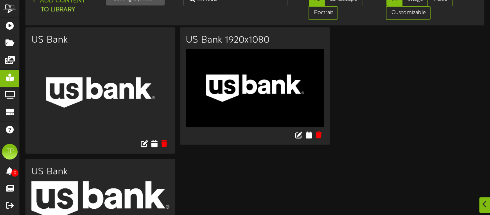
scroll to position [20, 0]
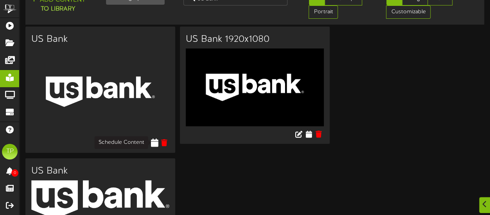
click at [152, 142] on icon at bounding box center [153, 142] width 7 height 9
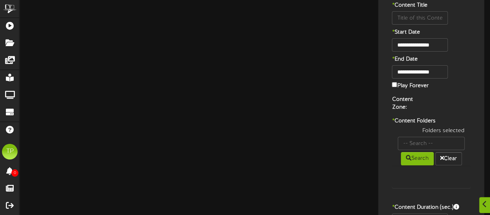
type input "US Bank"
type input "8"
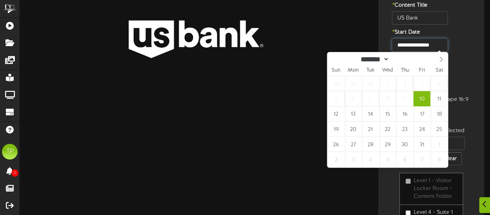
click at [427, 44] on input "**********" at bounding box center [420, 44] width 56 height 13
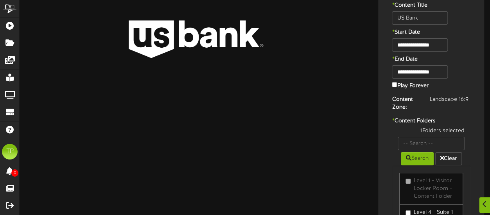
click at [462, 52] on div "**********" at bounding box center [431, 164] width 102 height 341
click at [444, 69] on input "**********" at bounding box center [420, 71] width 56 height 13
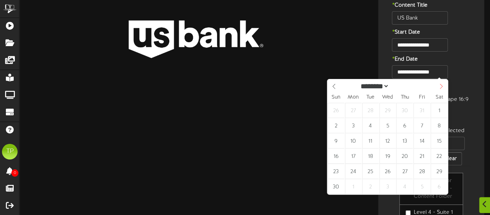
click at [441, 86] on icon at bounding box center [440, 86] width 5 height 5
select select "**"
click at [441, 86] on icon at bounding box center [440, 86] width 5 height 5
type input "****"
click at [441, 86] on icon at bounding box center [440, 86] width 5 height 5
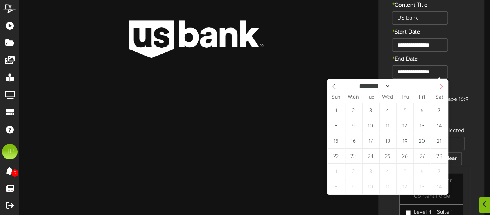
click at [441, 86] on icon at bounding box center [440, 86] width 5 height 5
click at [440, 86] on icon at bounding box center [440, 86] width 5 height 5
select select "*"
click at [440, 86] on icon at bounding box center [440, 86] width 5 height 5
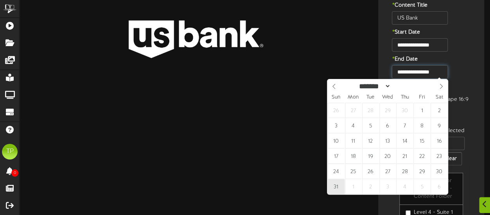
type input "**********"
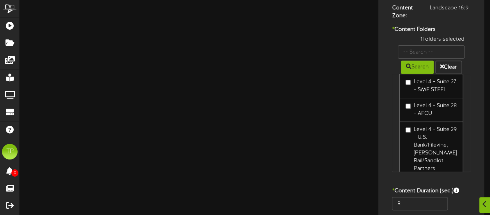
scroll to position [751, 0]
click at [412, 200] on input "8" at bounding box center [420, 203] width 56 height 13
type input "600"
click at [389, 184] on div "**********" at bounding box center [431, 72] width 102 height 341
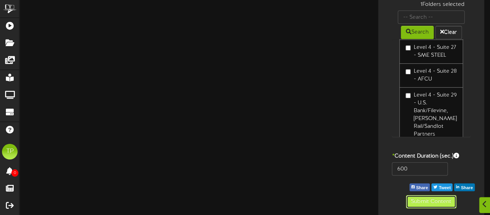
click at [424, 201] on button "Submit Content" at bounding box center [431, 201] width 50 height 13
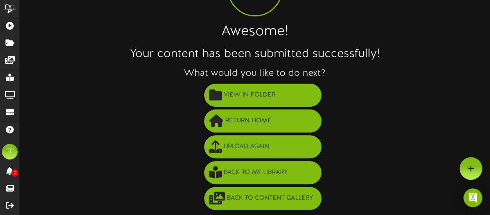
scroll to position [70, 0]
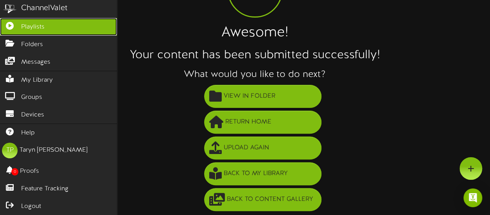
click at [14, 23] on icon at bounding box center [10, 25] width 20 height 6
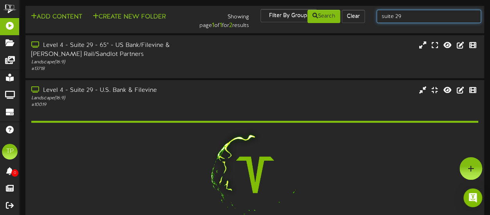
click at [421, 15] on input "suite 29" at bounding box center [428, 16] width 104 height 13
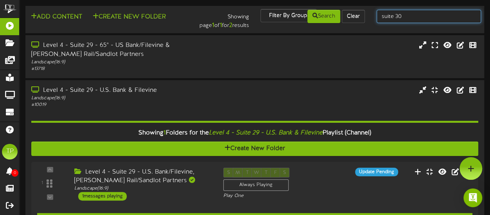
type input "suite 30"
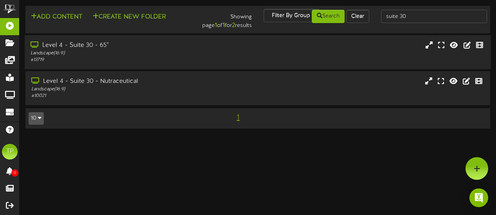
click at [183, 49] on div "Level 4 - Suite 30 - 65"" at bounding box center [121, 45] width 182 height 9
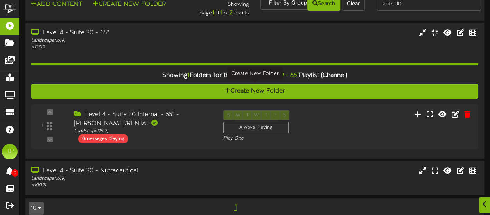
scroll to position [13, 0]
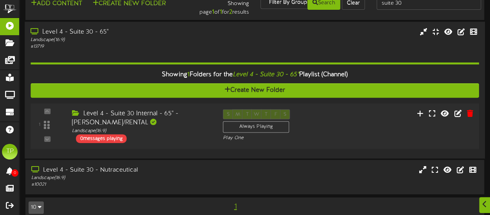
click at [171, 118] on div "Level 4 - Suite 30 Internal - 65" - TROY TURNER/RENTAL" at bounding box center [141, 118] width 139 height 18
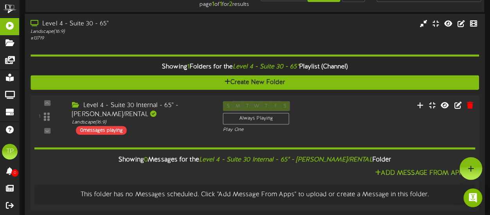
scroll to position [0, 0]
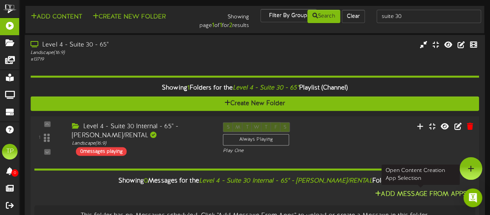
click at [383, 194] on button "Add Message From Apps" at bounding box center [420, 194] width 97 height 10
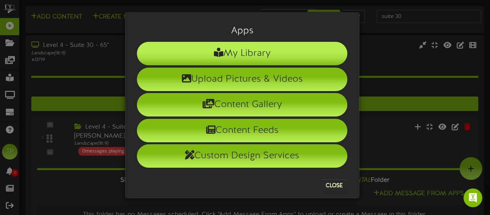
click at [236, 60] on li "My Library" at bounding box center [242, 53] width 210 height 23
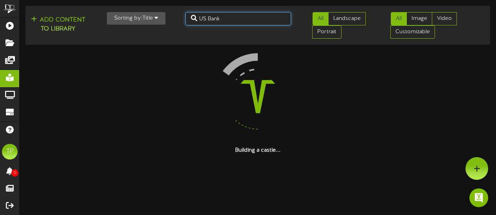
drag, startPoint x: 221, startPoint y: 19, endPoint x: 199, endPoint y: 20, distance: 21.5
click at [199, 20] on input "US Bank" at bounding box center [238, 18] width 106 height 13
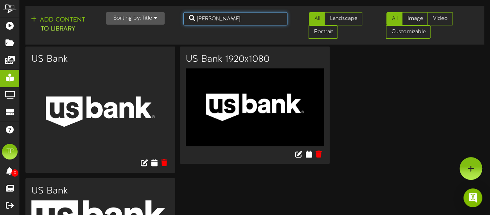
type input "craig mecham"
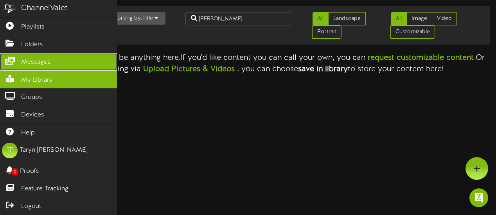
click at [48, 59] on span "Messages" at bounding box center [35, 62] width 29 height 9
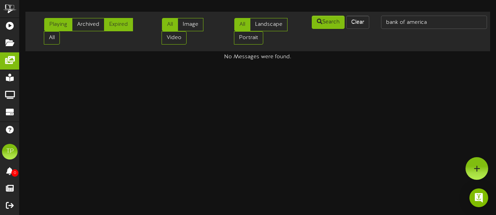
click at [120, 28] on link "Expired" at bounding box center [118, 24] width 29 height 13
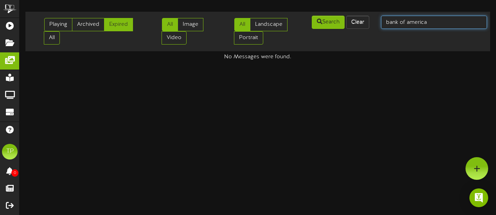
drag, startPoint x: 428, startPoint y: 22, endPoint x: 387, endPoint y: 23, distance: 41.8
click at [387, 23] on input "bank of america" at bounding box center [434, 22] width 106 height 13
type input "craig mecham"
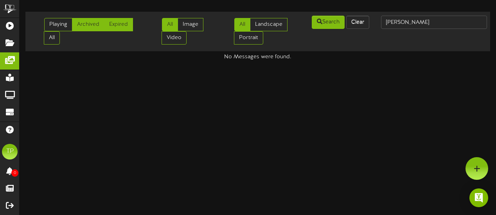
click at [87, 21] on link "Archived" at bounding box center [88, 24] width 32 height 13
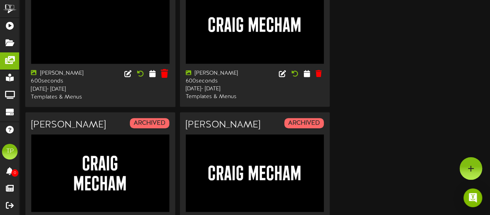
scroll to position [89, 0]
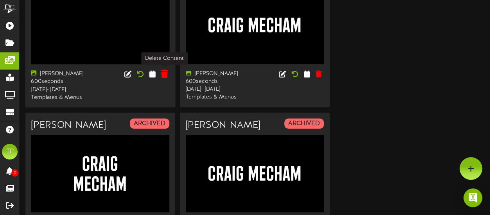
click at [165, 73] on icon at bounding box center [164, 74] width 7 height 9
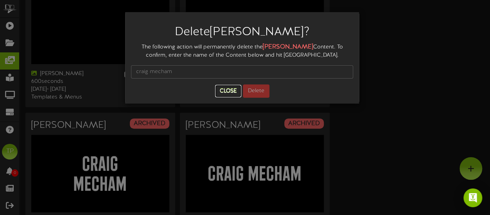
click at [232, 89] on button "Close" at bounding box center [228, 91] width 26 height 13
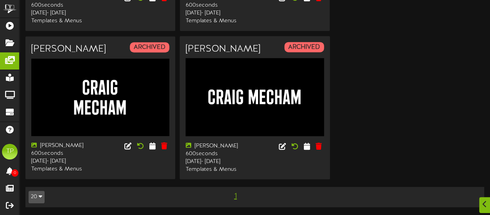
scroll to position [166, 0]
click at [292, 150] on icon at bounding box center [294, 145] width 9 height 9
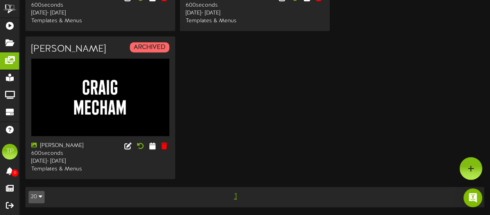
scroll to position [0, 0]
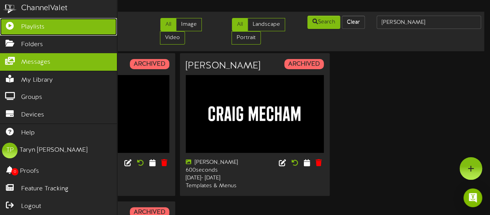
click at [16, 23] on icon at bounding box center [10, 25] width 20 height 6
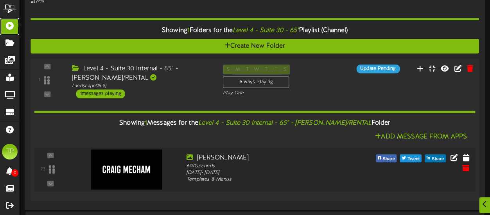
scroll to position [58, 0]
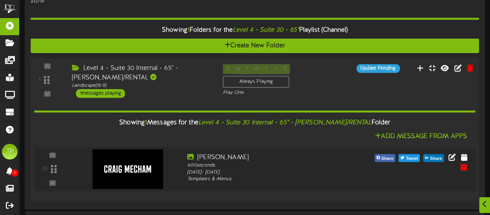
click at [199, 72] on div "Level 4 - Suite 30 Internal - 65" - TROY TURNER/RENTAL" at bounding box center [141, 73] width 139 height 18
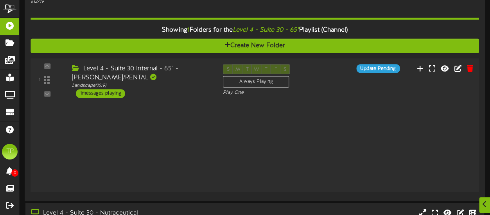
scroll to position [23, 0]
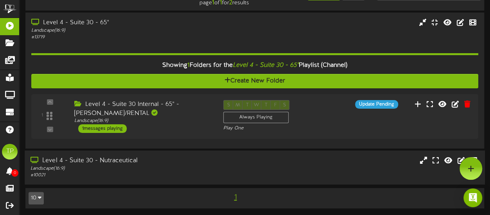
click at [158, 160] on div "Level 4 - Suite 30 - Nutraceutical" at bounding box center [120, 160] width 180 height 9
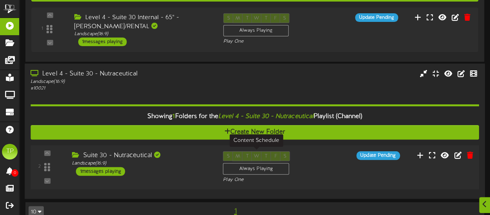
scroll to position [123, 0]
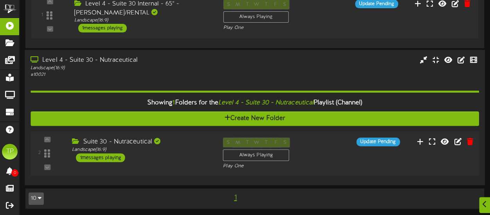
click at [197, 155] on div "Suite 30 - Nutraceutical Landscape ( 16:9 ) 1 messages playing" at bounding box center [141, 150] width 151 height 25
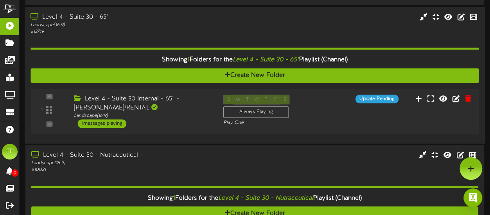
scroll to position [0, 0]
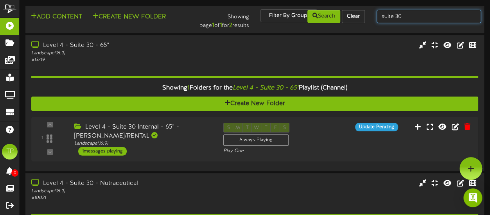
click at [402, 16] on input "suite 30" at bounding box center [428, 16] width 104 height 13
type input "suite 52"
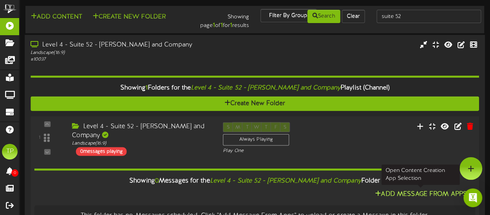
click at [386, 193] on button "Add Message From Apps" at bounding box center [420, 194] width 97 height 10
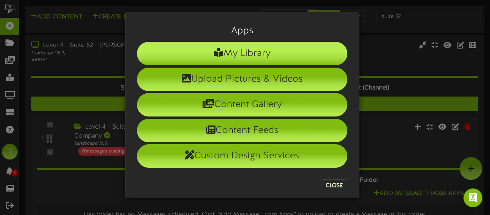
click at [214, 51] on icon at bounding box center [218, 52] width 9 height 9
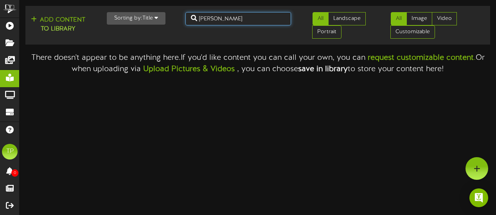
drag, startPoint x: 240, startPoint y: 19, endPoint x: 193, endPoint y: 16, distance: 47.0
click at [193, 16] on input "craig mecham" at bounding box center [238, 18] width 106 height 13
type input "nicholas"
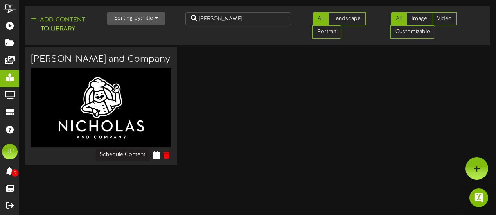
click at [156, 155] on icon at bounding box center [155, 154] width 7 height 9
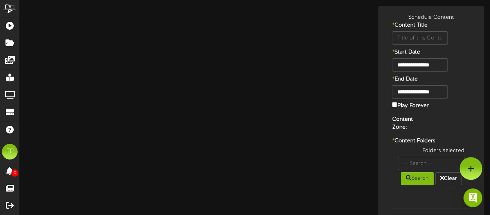
type input "Nicholas and Company"
type input "8"
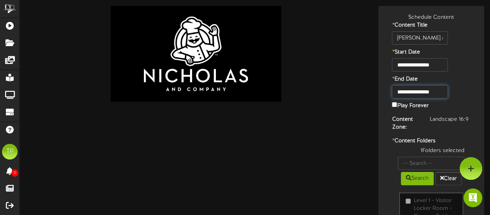
click at [444, 93] on input "**********" at bounding box center [420, 91] width 56 height 13
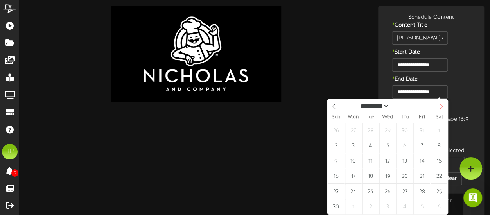
click at [442, 103] on span at bounding box center [440, 105] width 13 height 13
select select "**"
click at [442, 103] on span at bounding box center [440, 105] width 13 height 13
type input "****"
click at [442, 103] on span at bounding box center [440, 105] width 13 height 13
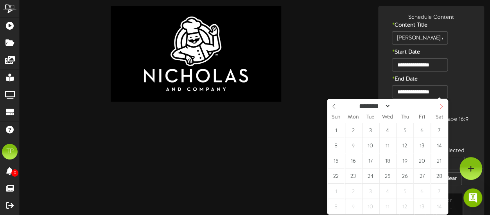
click at [442, 103] on span at bounding box center [440, 105] width 13 height 13
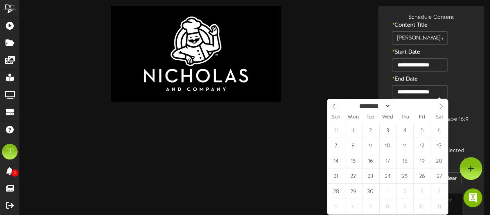
click at [442, 103] on span at bounding box center [440, 105] width 13 height 13
select select "*"
click at [442, 103] on span at bounding box center [440, 105] width 13 height 13
type input "**********"
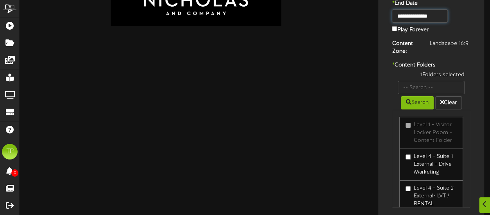
scroll to position [146, 0]
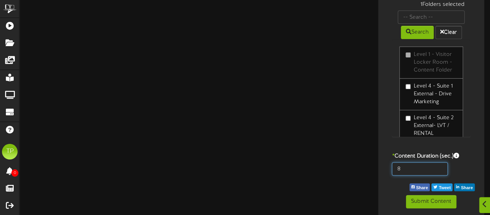
click at [403, 164] on input "8" at bounding box center [420, 168] width 56 height 13
type input "600"
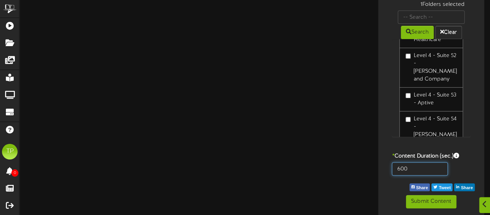
scroll to position [1249, 0]
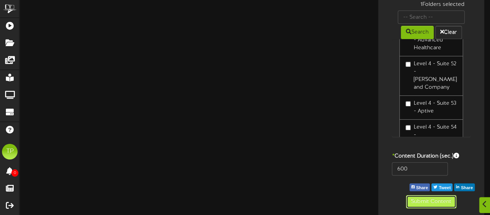
click at [429, 202] on button "Submit Content" at bounding box center [431, 201] width 50 height 13
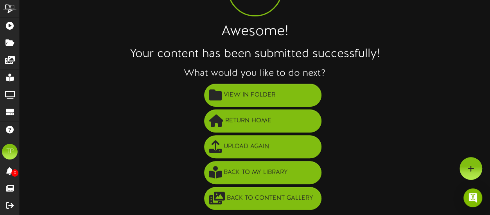
scroll to position [70, 0]
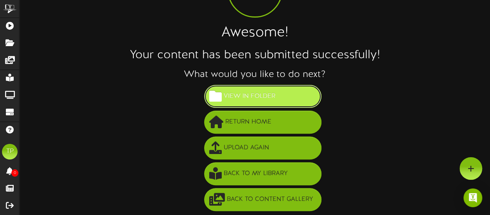
click at [246, 92] on span "View in Folder" at bounding box center [249, 96] width 55 height 13
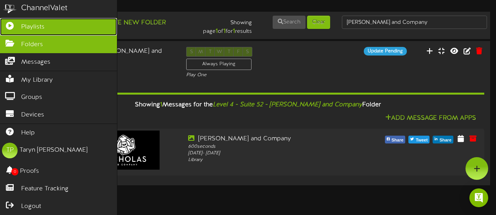
click at [45, 26] on link "Playlists" at bounding box center [58, 27] width 117 height 18
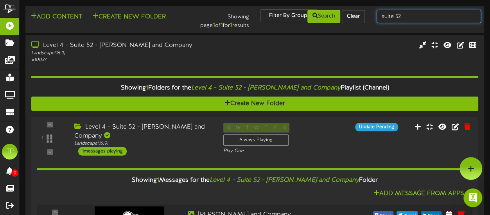
click at [408, 18] on input "suite 52" at bounding box center [428, 16] width 104 height 13
type input "suite 53"
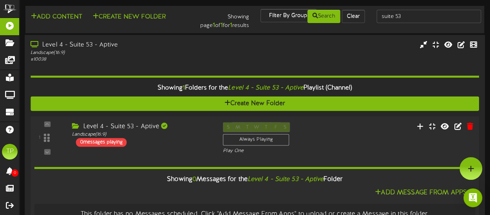
scroll to position [25, 0]
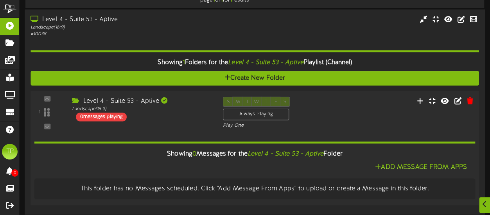
click at [168, 100] on div "Level 4 - Suite 53 - Aptive" at bounding box center [141, 101] width 139 height 9
click at [152, 108] on div "Landscape ( 16:9 )" at bounding box center [141, 109] width 139 height 7
click at [165, 122] on div "1" at bounding box center [255, 113] width 453 height 32
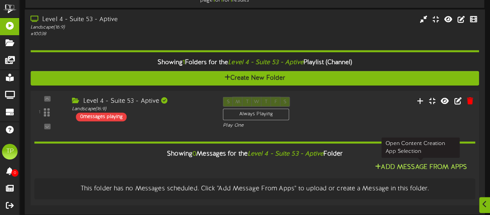
click at [387, 165] on button "Add Message From Apps" at bounding box center [420, 168] width 97 height 10
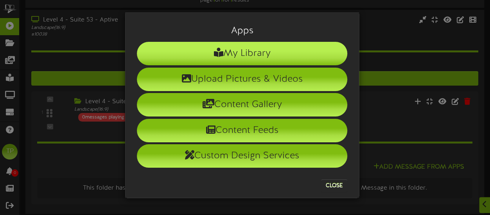
click at [281, 51] on li "My Library" at bounding box center [242, 53] width 210 height 23
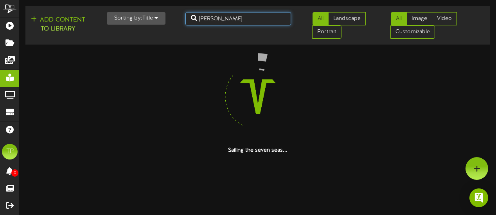
click at [225, 22] on input "nicholas" at bounding box center [238, 18] width 106 height 13
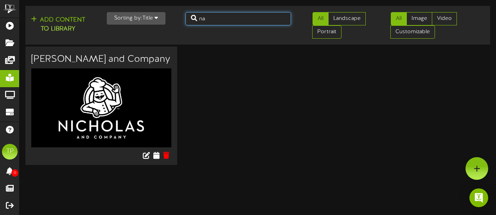
type input "n"
type input "aptive"
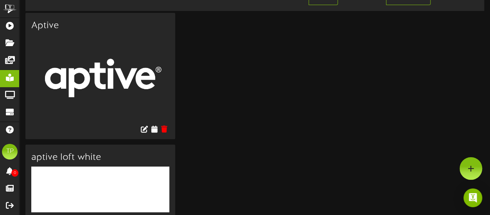
scroll to position [28, 0]
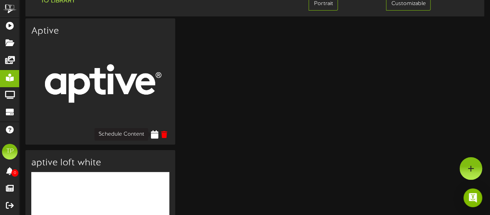
click at [155, 135] on icon at bounding box center [153, 134] width 7 height 9
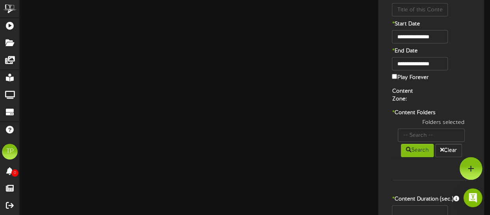
type input "Aptive"
type input "8"
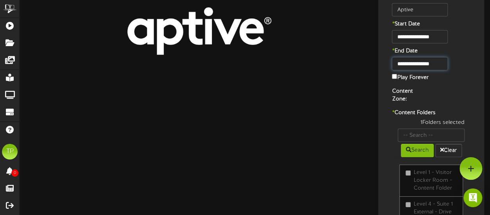
click at [438, 62] on input "**********" at bounding box center [420, 63] width 56 height 13
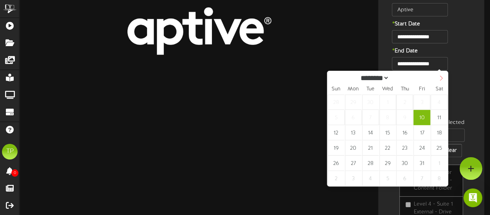
click at [439, 77] on icon at bounding box center [440, 77] width 5 height 5
select select "**"
click at [439, 77] on icon at bounding box center [440, 77] width 5 height 5
type input "****"
click at [439, 77] on icon at bounding box center [440, 77] width 5 height 5
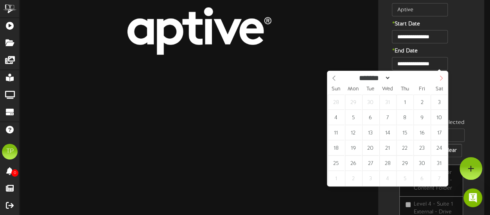
click at [439, 77] on icon at bounding box center [440, 77] width 5 height 5
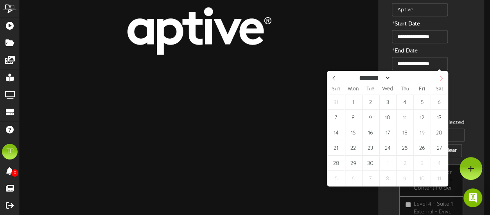
click at [439, 77] on icon at bounding box center [440, 77] width 5 height 5
select select "*"
click at [439, 77] on icon at bounding box center [440, 77] width 5 height 5
type input "**********"
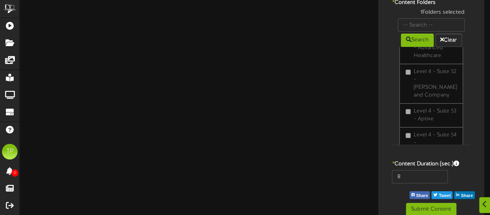
scroll to position [149, 0]
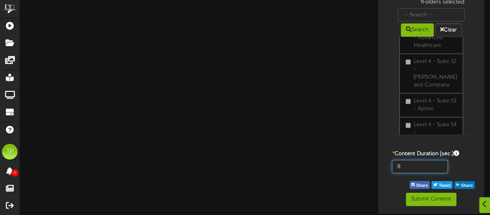
click at [422, 165] on input "8" at bounding box center [420, 166] width 56 height 13
type input "600"
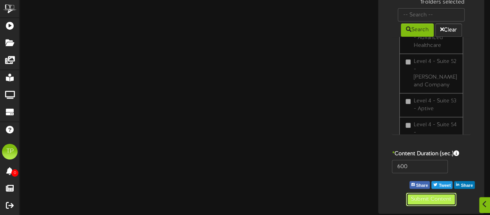
click at [431, 199] on button "Submit Content" at bounding box center [431, 199] width 50 height 13
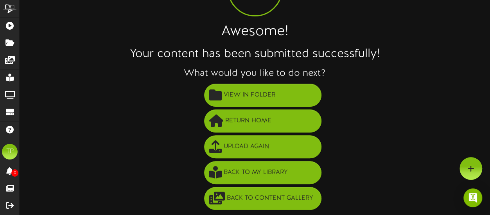
scroll to position [70, 0]
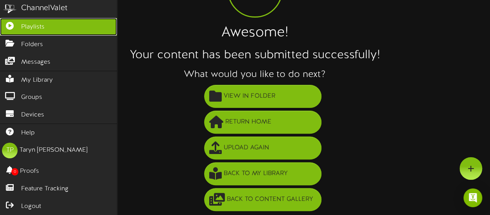
click at [16, 25] on icon at bounding box center [10, 25] width 20 height 6
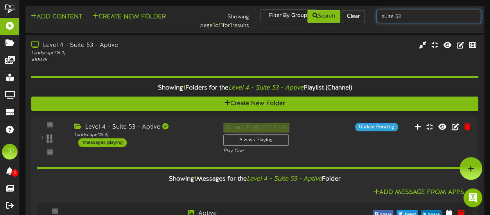
click at [405, 18] on input "suite 53" at bounding box center [428, 16] width 104 height 13
type input "suite 54"
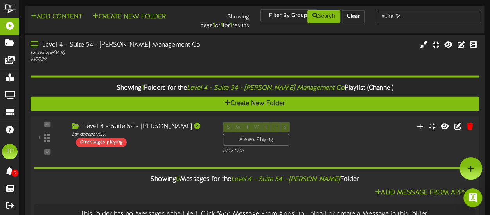
scroll to position [25, 0]
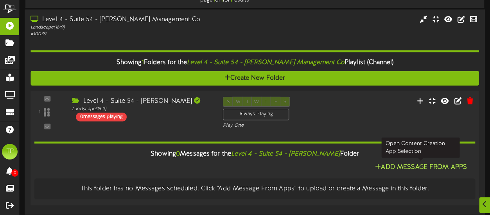
click at [388, 166] on button "Add Message From Apps" at bounding box center [420, 168] width 97 height 10
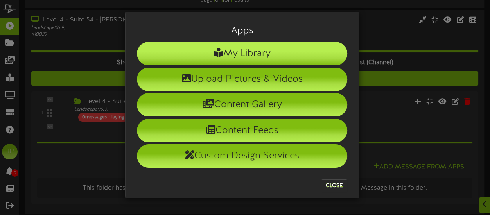
click at [261, 54] on li "My Library" at bounding box center [242, 53] width 210 height 23
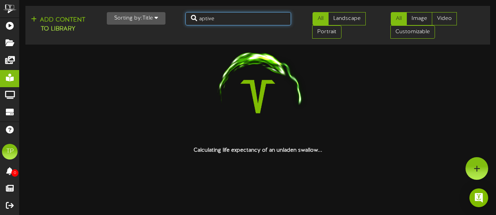
click at [223, 18] on input "aptive" at bounding box center [238, 18] width 106 height 13
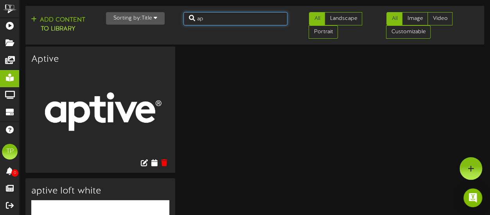
type input "a"
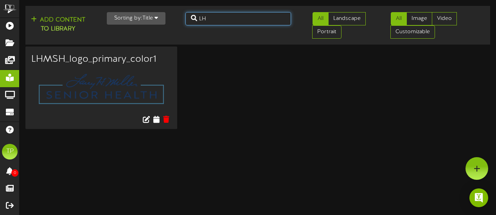
type input "L"
type input "larry h miller"
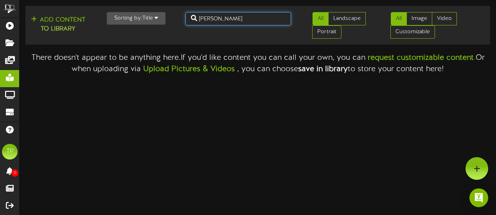
drag, startPoint x: 235, startPoint y: 19, endPoint x: 185, endPoint y: 21, distance: 49.3
click at [185, 21] on input "larry h miller" at bounding box center [238, 18] width 106 height 13
type input "senior health"
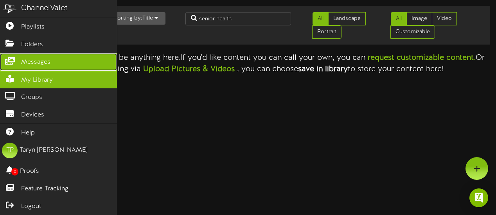
click at [24, 63] on span "Messages" at bounding box center [35, 62] width 29 height 9
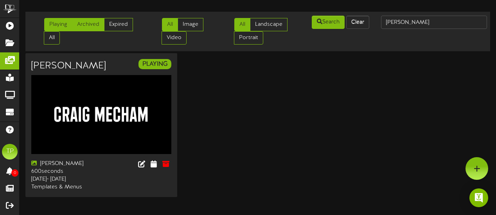
click at [88, 25] on link "Archived" at bounding box center [88, 24] width 32 height 13
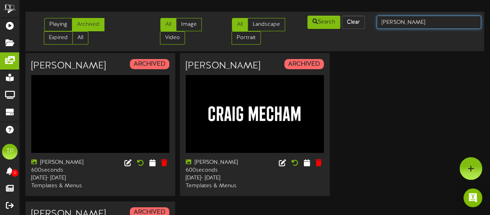
drag, startPoint x: 421, startPoint y: 25, endPoint x: 380, endPoint y: 22, distance: 40.3
click at [380, 22] on input "craig mecham" at bounding box center [428, 22] width 104 height 13
type input "LHM"
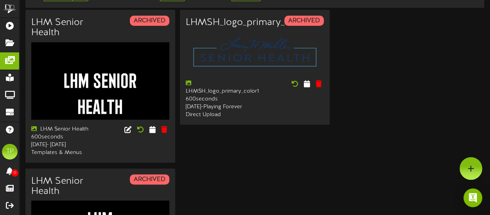
scroll to position [33, 0]
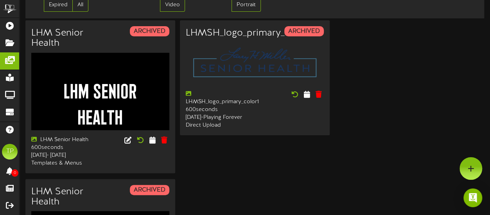
click at [277, 179] on div "LHM Senior Health ARCHIVED LHM Senior Health 600" at bounding box center [254, 178] width 458 height 317
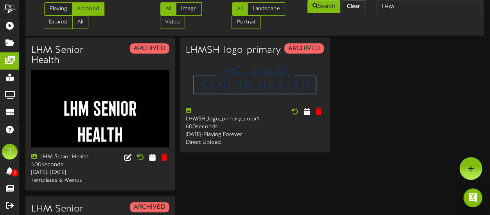
scroll to position [0, 0]
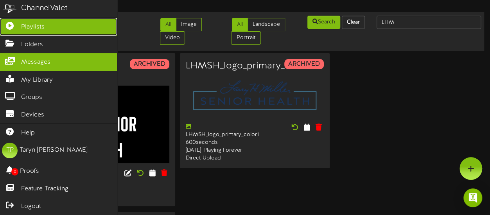
click at [12, 28] on icon at bounding box center [10, 25] width 20 height 6
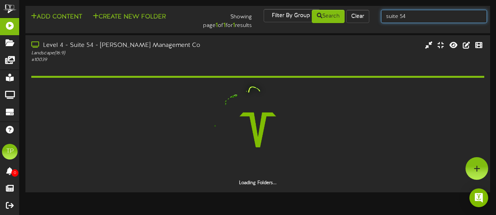
click at [411, 16] on input "suite 54" at bounding box center [434, 16] width 106 height 13
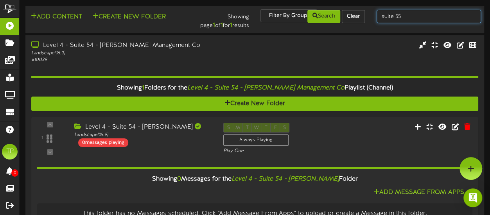
type input "suite 55"
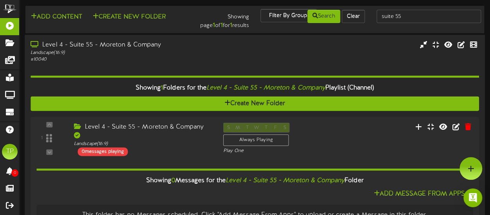
scroll to position [25, 0]
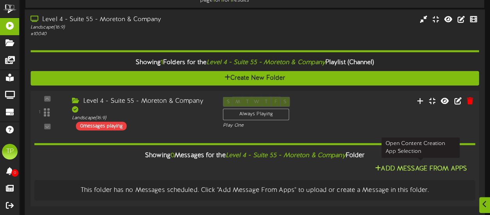
click at [396, 164] on button "Add Message From Apps" at bounding box center [420, 169] width 97 height 10
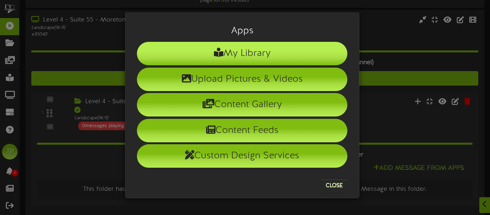
click at [274, 54] on li "My Library" at bounding box center [242, 53] width 210 height 23
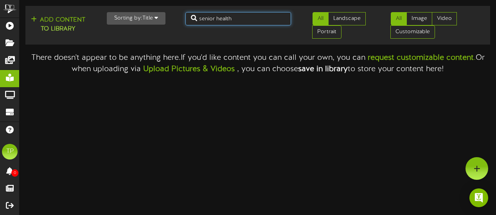
drag, startPoint x: 247, startPoint y: 20, endPoint x: 202, endPoint y: 19, distance: 44.6
click at [202, 19] on input "senior health" at bounding box center [238, 18] width 106 height 13
type input "s"
drag, startPoint x: 261, startPoint y: 19, endPoint x: 224, endPoint y: 17, distance: 38.0
click at [224, 17] on input "moreton and company" at bounding box center [238, 18] width 106 height 13
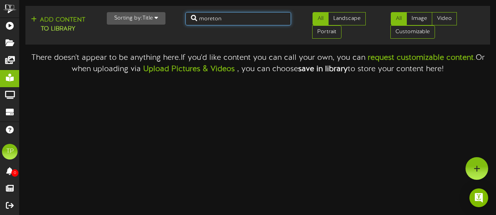
type input "moreton"
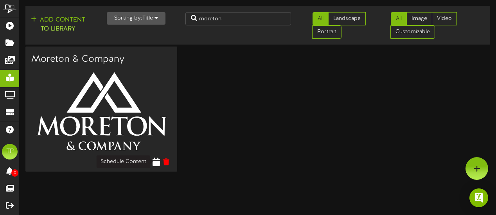
click at [157, 163] on icon at bounding box center [155, 161] width 7 height 9
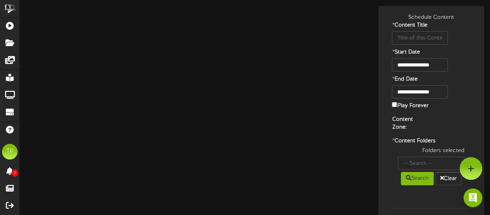
type input "Moreton & Company"
type input "8"
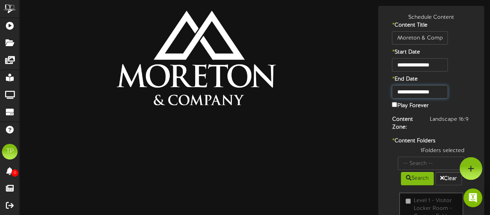
click at [440, 91] on input "**********" at bounding box center [420, 91] width 56 height 13
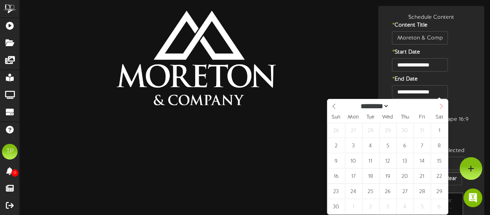
click at [441, 106] on icon at bounding box center [440, 106] width 5 height 5
select select "**"
click at [441, 106] on icon at bounding box center [440, 106] width 5 height 5
type input "****"
click at [441, 106] on icon at bounding box center [440, 106] width 5 height 5
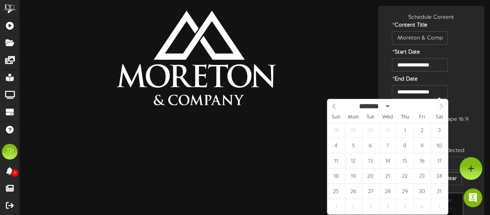
click at [441, 106] on icon at bounding box center [440, 106] width 5 height 5
select select "*"
click at [441, 106] on icon at bounding box center [440, 106] width 5 height 5
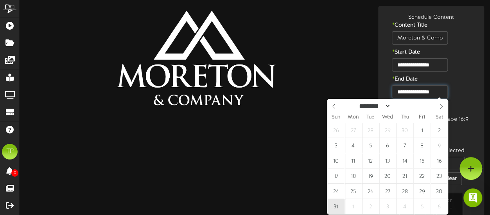
type input "**********"
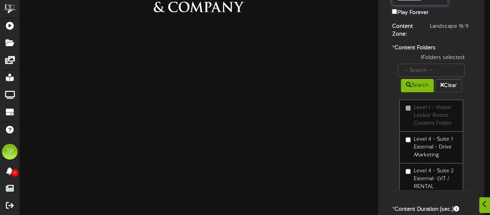
scroll to position [146, 0]
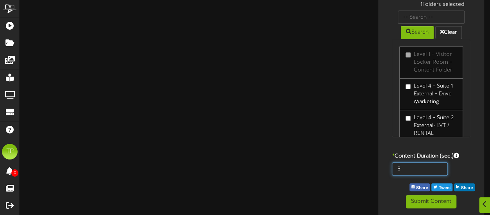
click at [406, 172] on input "8" at bounding box center [420, 168] width 56 height 13
type input "600"
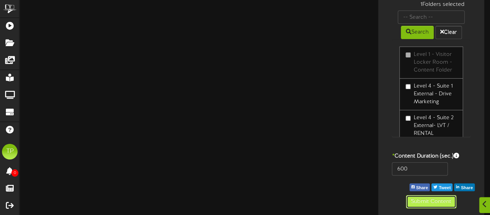
click at [420, 199] on button "Submit Content" at bounding box center [431, 201] width 50 height 13
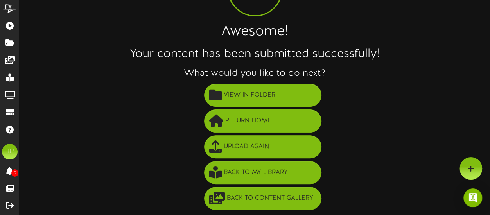
scroll to position [70, 0]
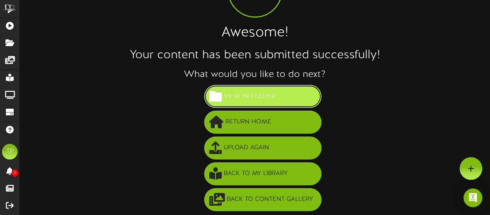
click at [260, 101] on span "View in Folder" at bounding box center [249, 96] width 55 height 13
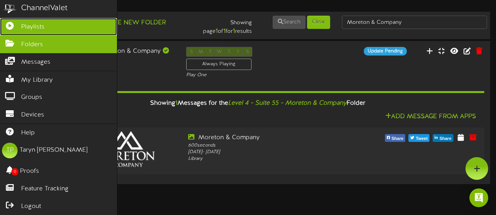
click at [15, 25] on icon at bounding box center [10, 25] width 20 height 6
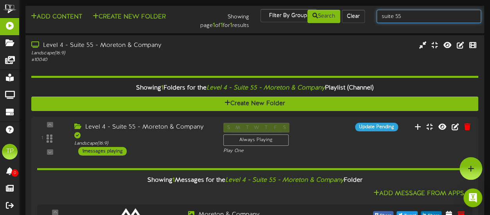
click at [403, 14] on input "suite 55" at bounding box center [428, 16] width 104 height 13
type input "suite 56"
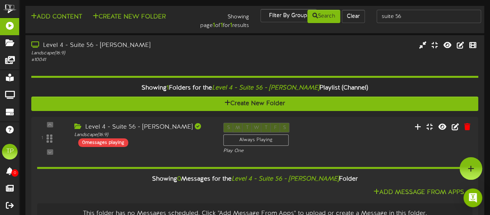
scroll to position [25, 0]
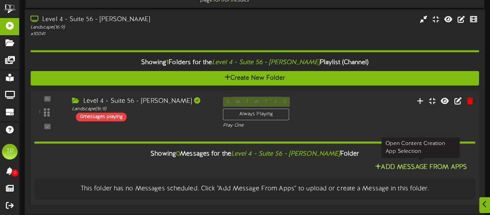
click at [438, 169] on button "Add Message From Apps" at bounding box center [420, 168] width 97 height 10
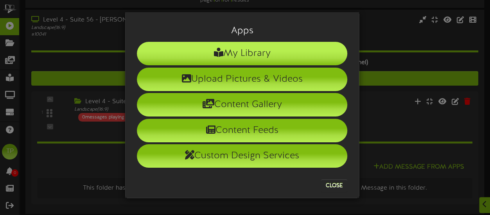
click at [239, 58] on li "My Library" at bounding box center [242, 53] width 210 height 23
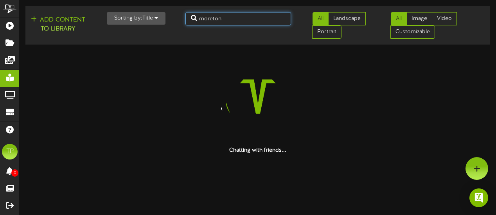
click at [233, 20] on input "moreton" at bounding box center [238, 18] width 106 height 13
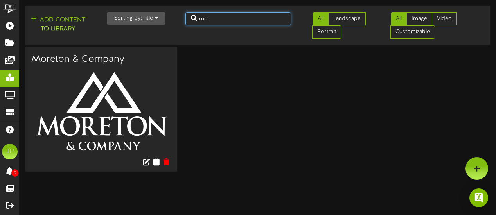
type input "m"
type input "ken"
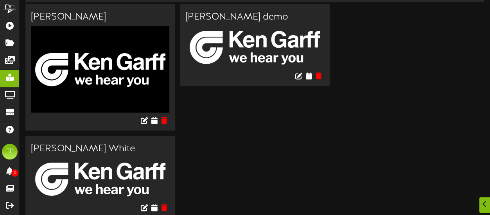
scroll to position [48, 0]
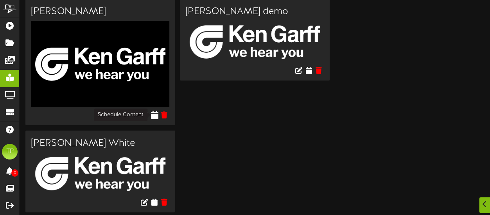
click at [155, 116] on icon at bounding box center [153, 114] width 7 height 9
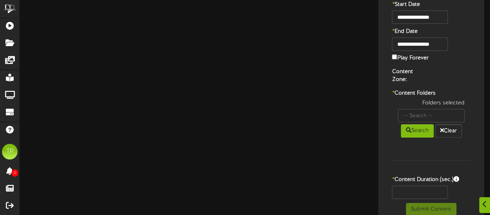
type input "Ken Garff"
type input "8"
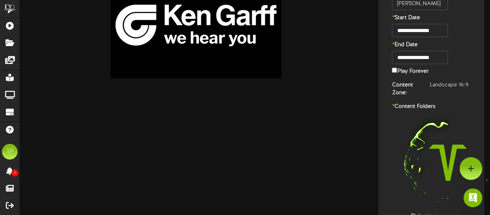
scroll to position [34, 0]
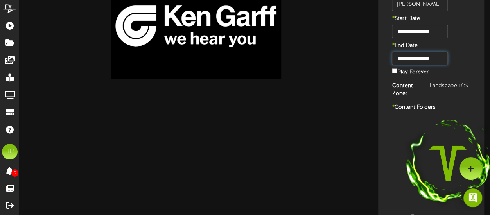
click at [440, 63] on body "ChannelValet Playlists Folders Messages My Library Groups Devices Help TP Taryn…" at bounding box center [245, 129] width 490 height 326
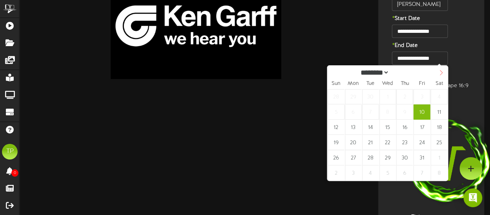
click at [440, 74] on icon at bounding box center [440, 72] width 5 height 5
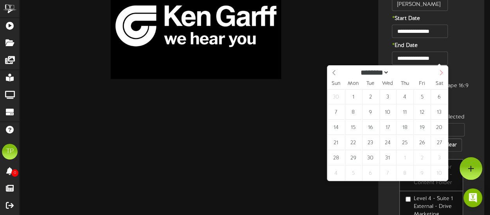
select select "**"
click at [440, 74] on icon at bounding box center [440, 72] width 5 height 5
type input "****"
click at [440, 74] on icon at bounding box center [440, 72] width 5 height 5
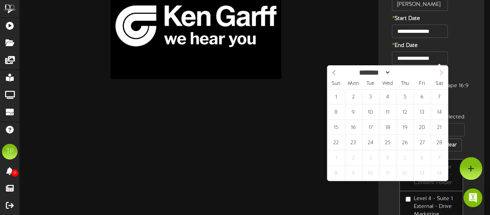
click at [440, 74] on icon at bounding box center [440, 72] width 5 height 5
select select "*"
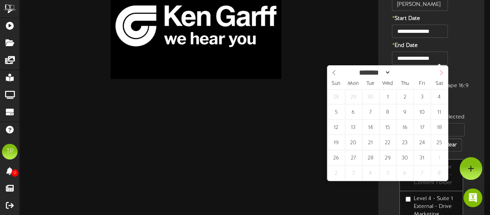
click at [440, 74] on icon at bounding box center [440, 72] width 5 height 5
type input "**********"
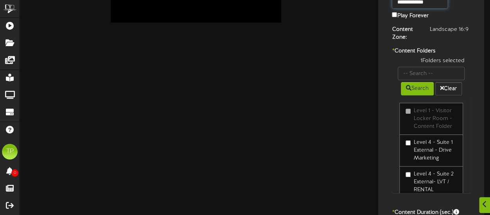
scroll to position [146, 0]
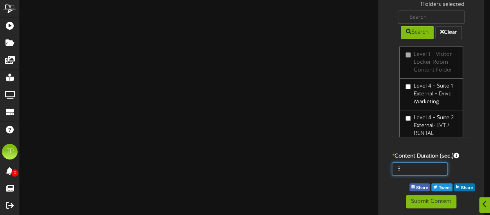
click at [404, 165] on input "8" at bounding box center [420, 168] width 56 height 13
type input "600"
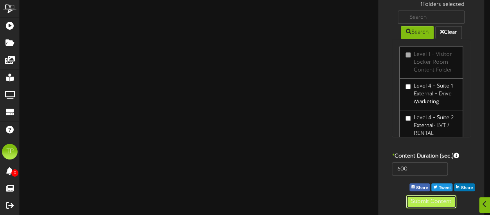
click at [421, 199] on button "Submit Content" at bounding box center [431, 201] width 50 height 13
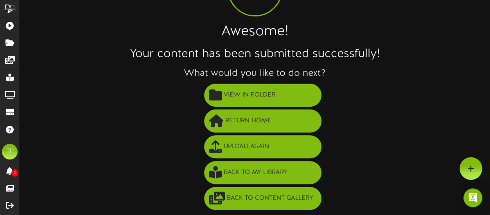
scroll to position [70, 0]
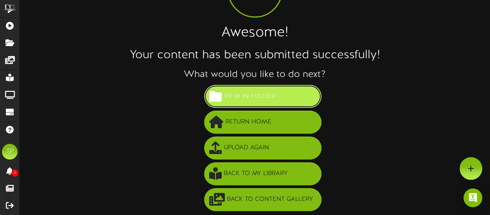
click at [283, 95] on button "View in Folder" at bounding box center [262, 96] width 117 height 23
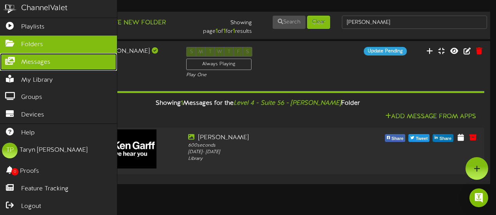
click at [15, 59] on icon at bounding box center [10, 60] width 20 height 6
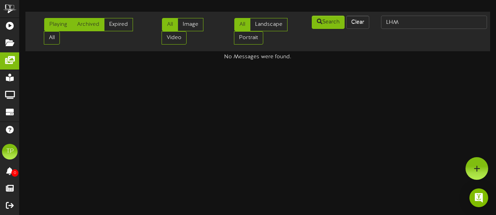
click at [87, 20] on link "Archived" at bounding box center [88, 24] width 32 height 13
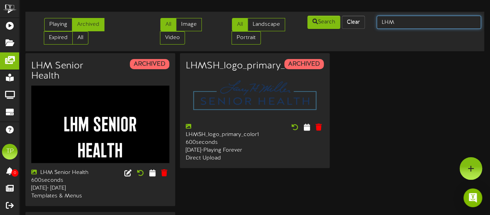
click at [400, 22] on input "LHM" at bounding box center [428, 22] width 104 height 13
type input "L"
type input "Mountainland Supply"
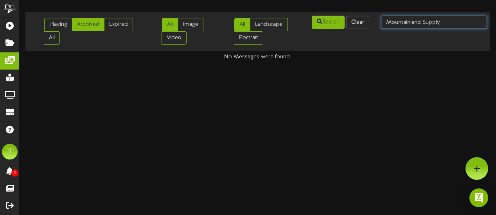
click at [441, 21] on input "Mountainland Supply" at bounding box center [434, 22] width 106 height 13
type input "Mountainland"
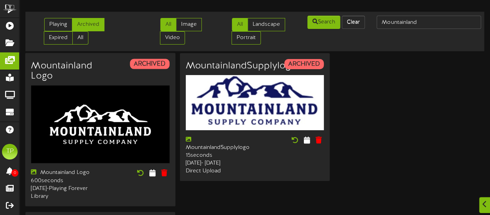
scroll to position [13, 0]
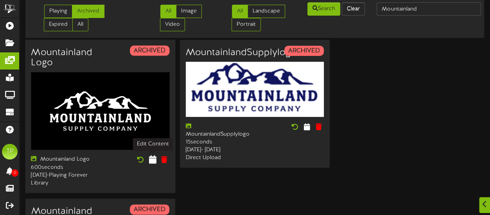
click at [154, 159] on icon at bounding box center [152, 159] width 7 height 9
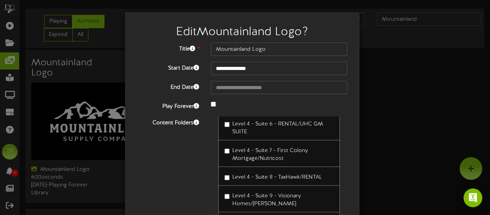
scroll to position [63, 0]
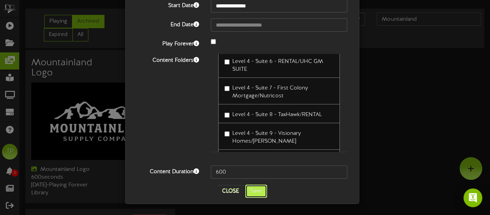
click at [250, 188] on button "Save" at bounding box center [256, 190] width 22 height 13
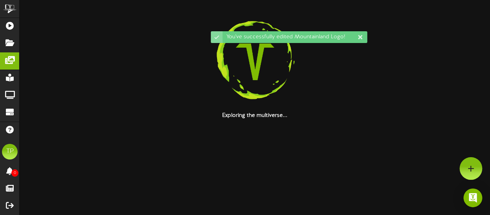
scroll to position [0, 0]
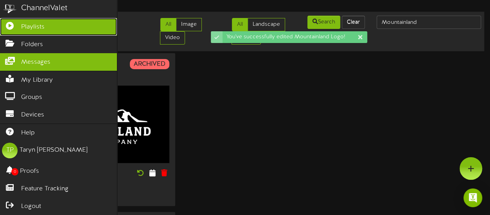
click at [14, 28] on link "Playlists" at bounding box center [58, 27] width 117 height 18
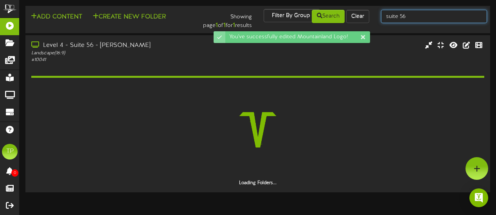
click at [413, 17] on input "suite 56" at bounding box center [434, 16] width 106 height 13
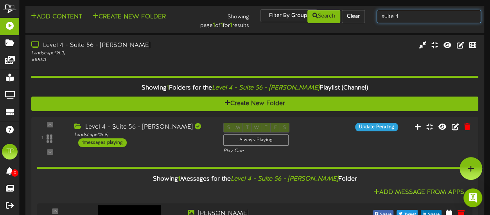
type input "suite 4"
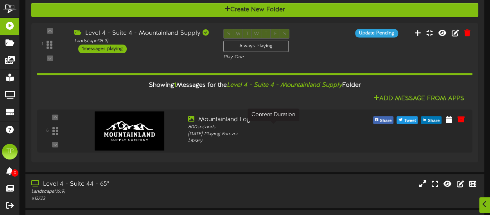
scroll to position [95, 0]
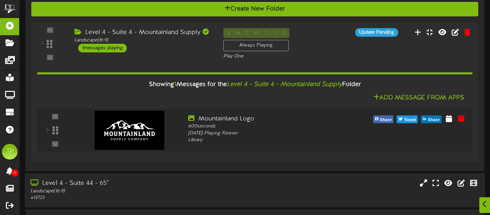
click at [185, 185] on div "Level 4 - Suite 44 - 65"" at bounding box center [120, 183] width 180 height 9
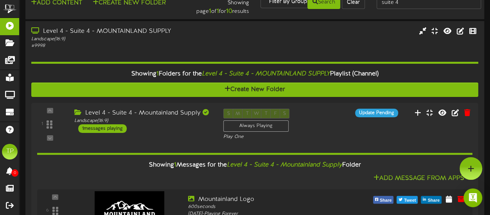
scroll to position [0, 0]
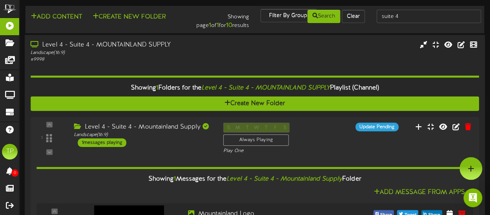
click at [195, 44] on div "Level 4 - Suite 4 - MOUNTAINLAND SUPPLY" at bounding box center [120, 45] width 180 height 9
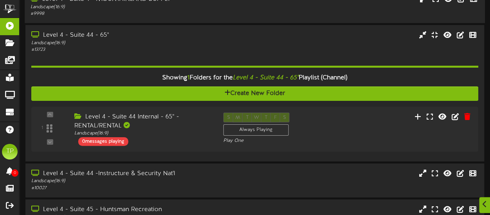
scroll to position [47, 0]
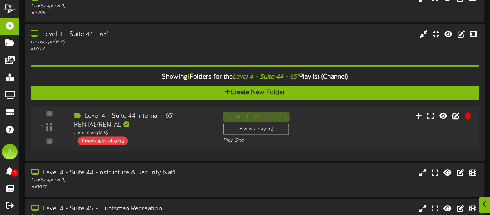
click at [159, 36] on div "Level 4 - Suite 44 - 65"" at bounding box center [120, 34] width 180 height 9
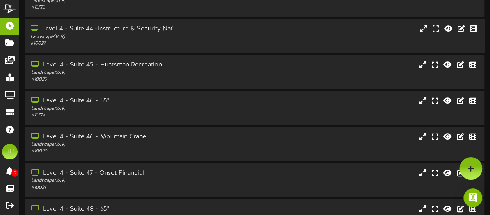
scroll to position [0, 0]
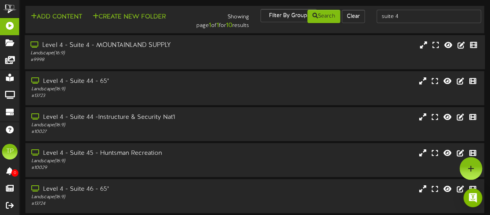
click at [154, 50] on div "Level 4 - Suite 4 - MOUNTAINLAND SUPPLY" at bounding box center [120, 45] width 180 height 9
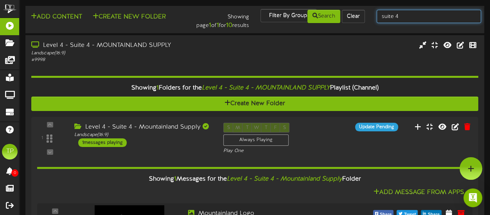
click at [404, 16] on input "suite 4" at bounding box center [428, 16] width 104 height 13
type input "suite 21"
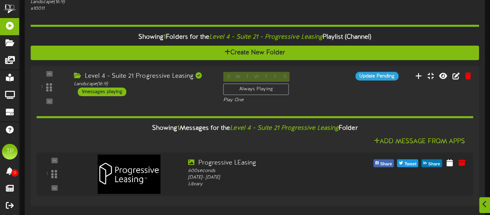
scroll to position [52, 0]
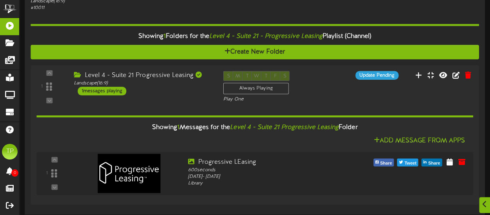
click at [301, 69] on div "1 Landscape (" at bounding box center [254, 135] width 448 height 140
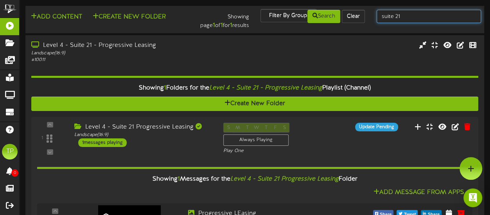
click at [403, 17] on input "suite 21" at bounding box center [428, 16] width 104 height 13
type input "suite 5"
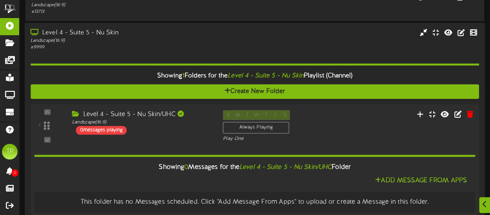
scroll to position [59, 0]
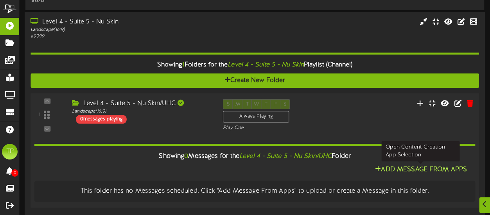
click at [417, 169] on button "Add Message From Apps" at bounding box center [420, 170] width 97 height 10
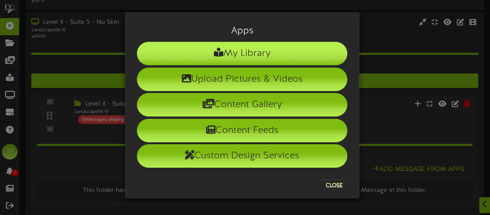
click at [265, 47] on li "My Library" at bounding box center [242, 53] width 210 height 23
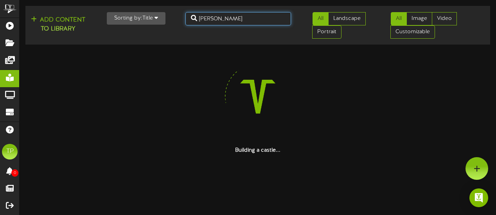
click at [236, 20] on input "ken" at bounding box center [238, 18] width 106 height 13
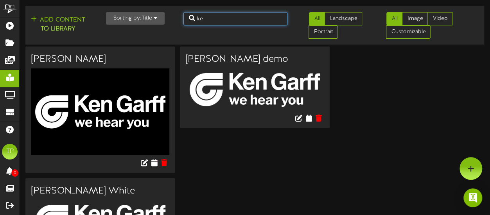
type input "k"
type input "NuSkin"
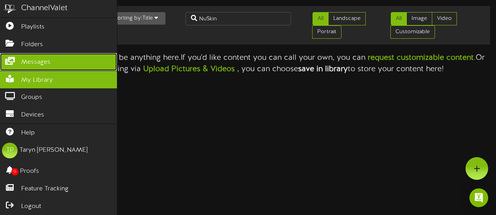
click at [13, 57] on icon at bounding box center [10, 60] width 20 height 6
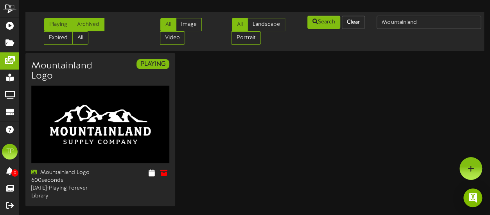
click at [91, 23] on link "Archived" at bounding box center [88, 24] width 32 height 13
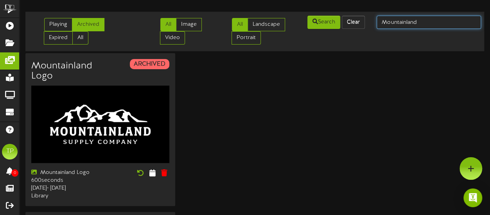
drag, startPoint x: 419, startPoint y: 21, endPoint x: 374, endPoint y: 23, distance: 45.4
click at [374, 23] on div "Mountainland" at bounding box center [429, 22] width 116 height 15
type input "NuSkin"
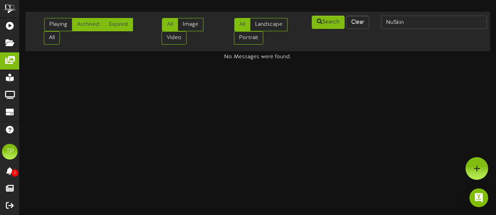
click at [117, 23] on link "Expired" at bounding box center [118, 24] width 29 height 13
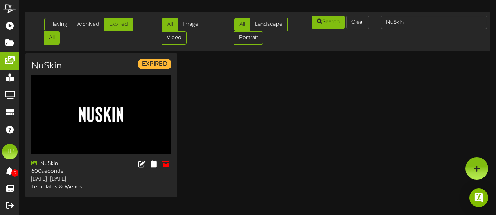
click at [58, 38] on link "All" at bounding box center [52, 37] width 16 height 13
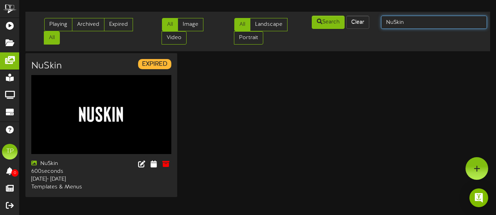
click at [409, 22] on input "NuSkin" at bounding box center [434, 22] width 106 height 13
type input "Nuskin"
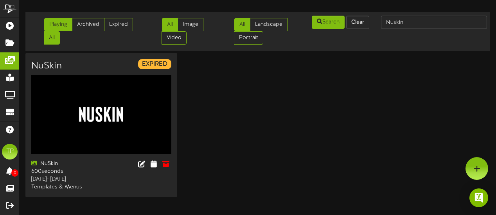
click at [63, 27] on link "Playing" at bounding box center [58, 24] width 28 height 13
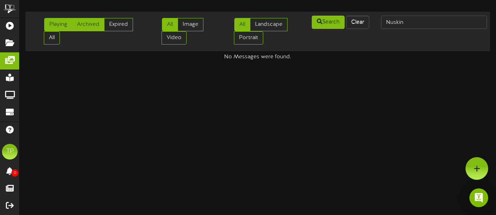
click at [79, 29] on link "Archived" at bounding box center [88, 24] width 32 height 13
click at [111, 27] on link "Expired" at bounding box center [118, 24] width 29 height 13
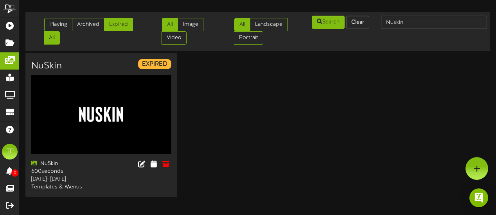
click at [53, 41] on link "All" at bounding box center [52, 37] width 16 height 13
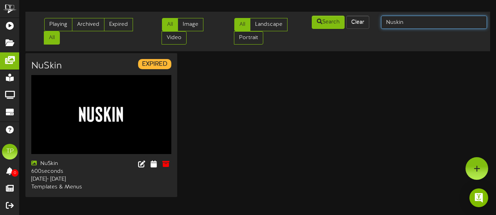
drag, startPoint x: 408, startPoint y: 18, endPoint x: 374, endPoint y: 22, distance: 34.3
click at [374, 22] on div "Playing Archived Expired All All Image Video All Landscape Portrait" at bounding box center [258, 31] width 470 height 33
type input "bank of america"
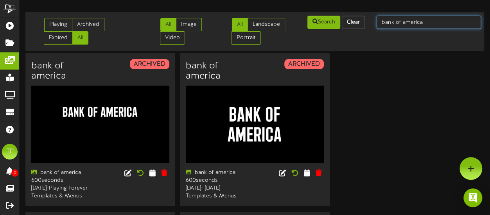
drag, startPoint x: 427, startPoint y: 22, endPoint x: 371, endPoint y: 26, distance: 56.0
click at [371, 26] on div "bank of america" at bounding box center [429, 22] width 116 height 15
type input "BoA"
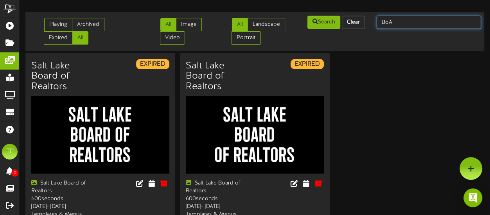
click at [405, 22] on input "BoA" at bounding box center [428, 22] width 104 height 13
type input "B"
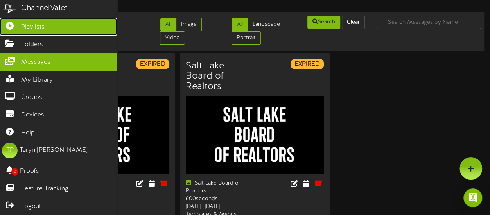
click at [13, 32] on link "Playlists" at bounding box center [58, 27] width 117 height 18
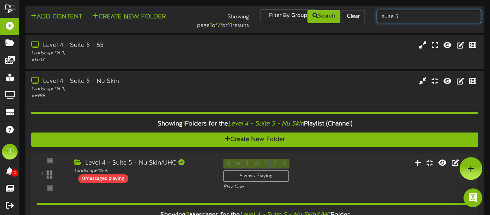
click at [402, 17] on input "suite 5" at bounding box center [428, 16] width 104 height 13
type input "suite 14"
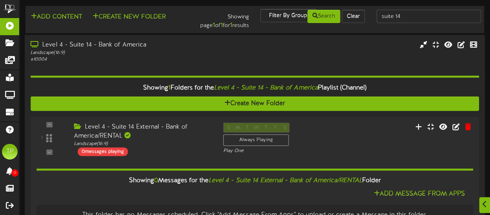
scroll to position [27, 0]
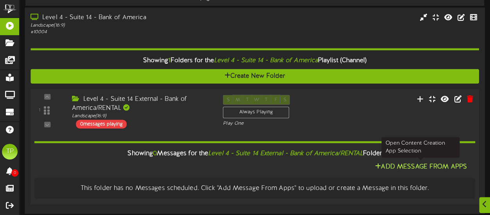
click at [395, 166] on button "Add Message From Apps" at bounding box center [420, 167] width 97 height 10
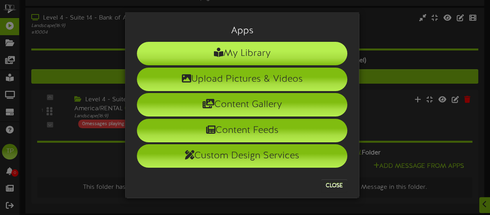
click at [246, 50] on li "My Library" at bounding box center [242, 53] width 210 height 23
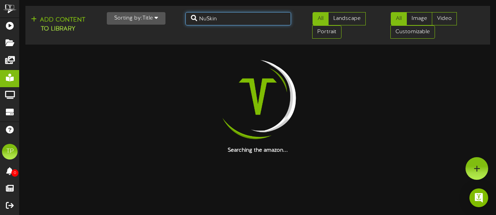
drag, startPoint x: 230, startPoint y: 19, endPoint x: 192, endPoint y: 20, distance: 37.9
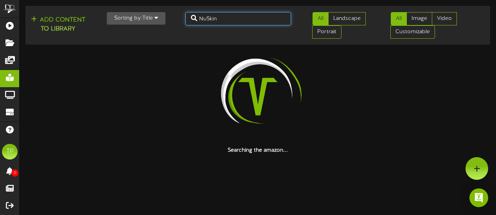
click at [192, 20] on input "NuSkin" at bounding box center [238, 18] width 106 height 13
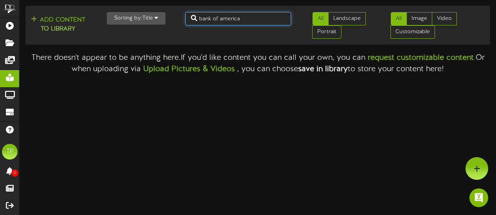
type input "bank of america"
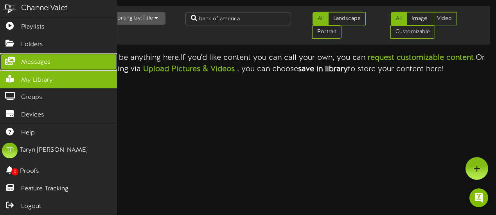
click at [39, 63] on span "Messages" at bounding box center [35, 62] width 29 height 9
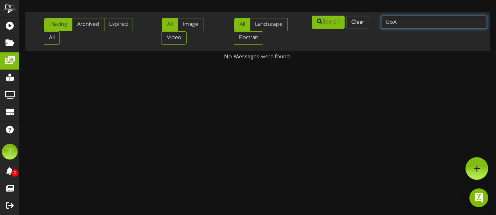
click at [405, 20] on input "BoA" at bounding box center [434, 22] width 106 height 13
type input "Bank of america"
click at [388, 21] on input "Bank of america" at bounding box center [434, 22] width 106 height 13
type input "bank of america"
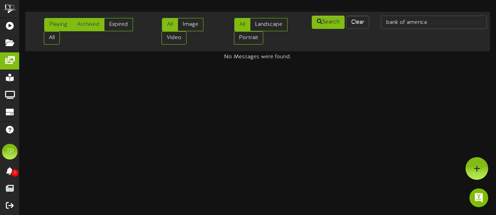
click at [90, 21] on link "Archived" at bounding box center [88, 24] width 32 height 13
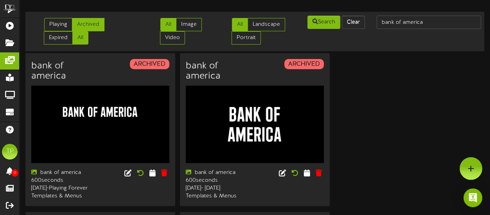
click at [72, 38] on link "All" at bounding box center [80, 37] width 16 height 13
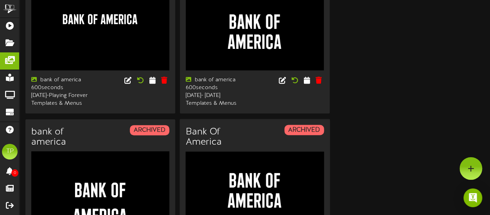
scroll to position [198, 0]
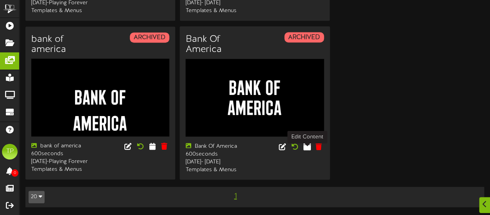
click at [308, 142] on icon at bounding box center [306, 146] width 7 height 9
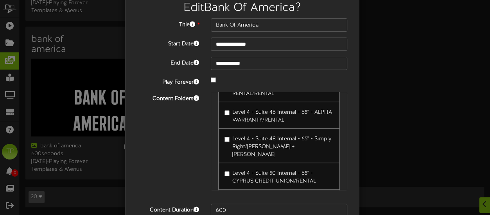
scroll to position [63, 0]
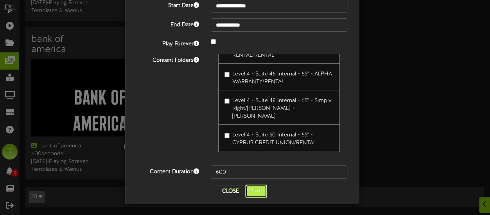
click at [248, 188] on button "Save" at bounding box center [256, 190] width 22 height 13
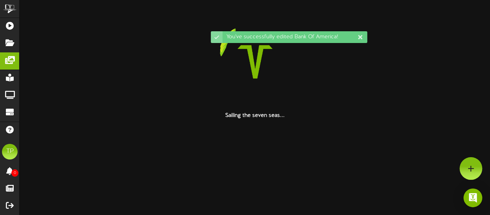
scroll to position [0, 0]
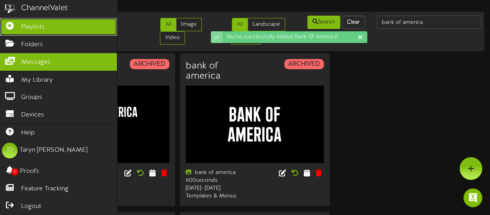
click at [30, 23] on span "Playlists" at bounding box center [32, 27] width 23 height 9
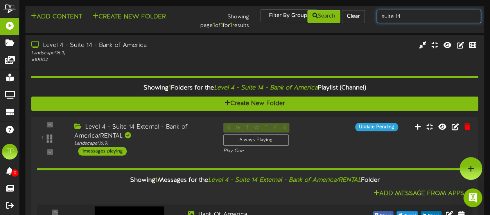
click at [408, 20] on input "suite 14" at bounding box center [428, 16] width 104 height 13
type input "suite 15"
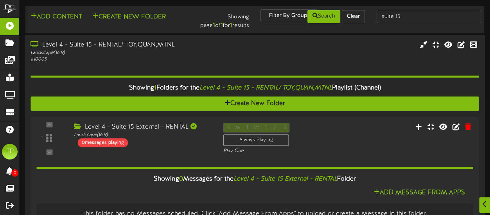
scroll to position [25, 0]
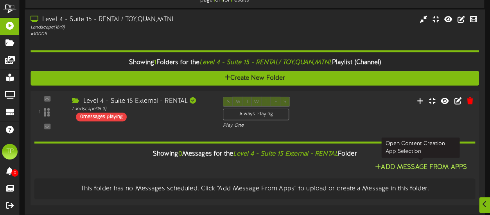
click at [401, 164] on button "Add Message From Apps" at bounding box center [420, 168] width 97 height 10
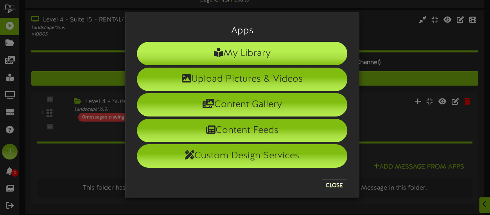
click at [275, 50] on li "My Library" at bounding box center [242, 53] width 210 height 23
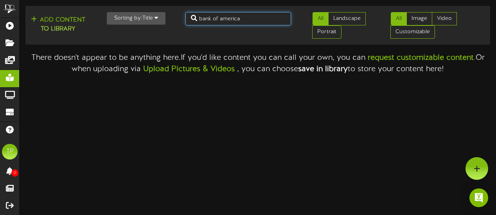
drag, startPoint x: 254, startPoint y: 17, endPoint x: 189, endPoint y: 18, distance: 64.9
click at [189, 18] on input "bank of america" at bounding box center [238, 18] width 106 height 13
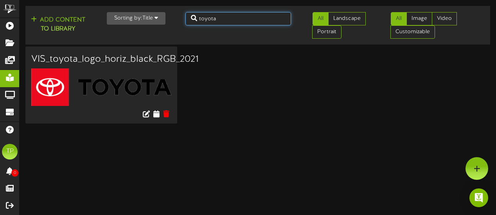
drag, startPoint x: 231, startPoint y: 20, endPoint x: 204, endPoint y: 19, distance: 27.4
click at [204, 19] on input "toyota" at bounding box center [238, 18] width 106 height 13
type input "t"
type input "quanta"
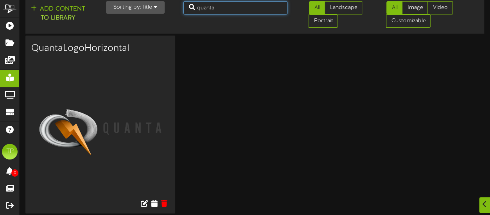
scroll to position [13, 0]
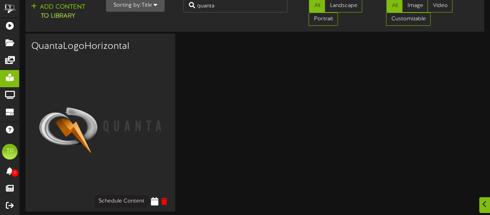
click at [153, 201] on icon at bounding box center [153, 201] width 7 height 9
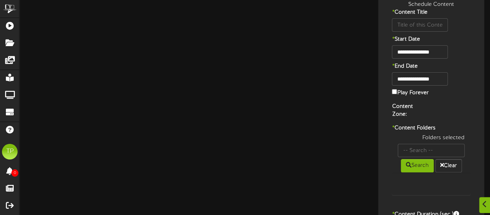
type input "QuantaLogoHorizontal"
type input "8"
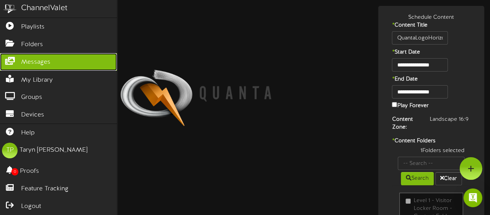
click at [40, 63] on span "Messages" at bounding box center [35, 62] width 29 height 9
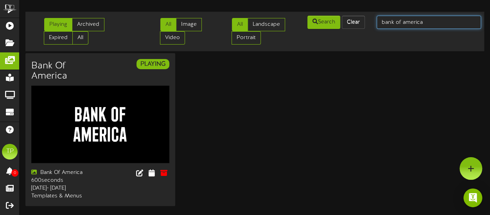
drag, startPoint x: 433, startPoint y: 21, endPoint x: 372, endPoint y: 23, distance: 61.0
click at [372, 23] on div "bank of america" at bounding box center [429, 22] width 116 height 15
type input "quanta"
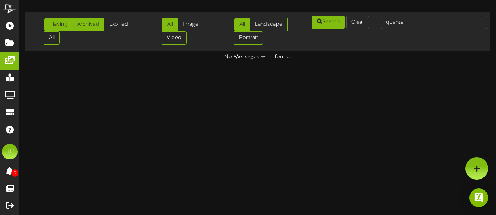
click at [98, 23] on link "Archived" at bounding box center [88, 24] width 32 height 13
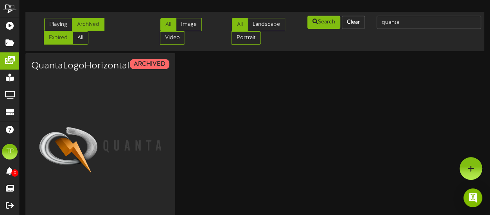
click at [73, 31] on link "Expired" at bounding box center [58, 37] width 29 height 13
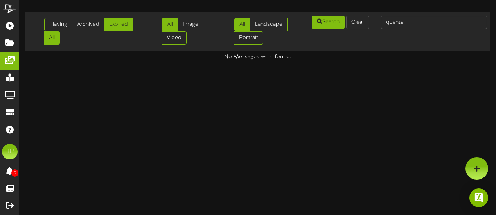
click at [53, 37] on link "All" at bounding box center [52, 37] width 16 height 13
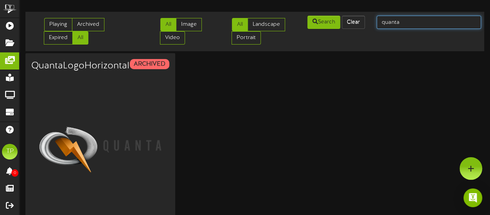
drag, startPoint x: 401, startPoint y: 21, endPoint x: 365, endPoint y: 21, distance: 36.0
click at [365, 21] on div "Playing Archived Expired All All Image Video All Landscape Portrait" at bounding box center [255, 31] width 464 height 33
type input "toyota"
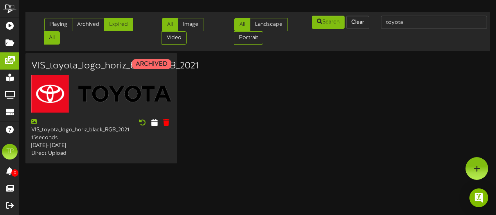
click at [120, 25] on link "Expired" at bounding box center [118, 24] width 29 height 13
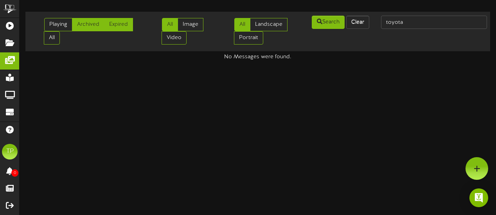
click at [94, 25] on link "Archived" at bounding box center [88, 24] width 32 height 13
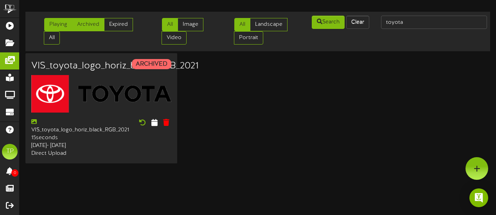
click at [58, 23] on link "Playing" at bounding box center [58, 24] width 28 height 13
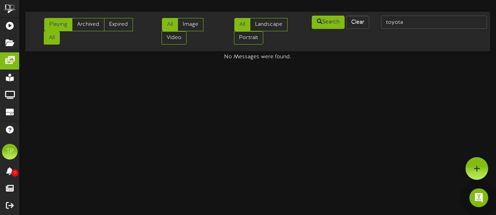
click at [54, 37] on link "All" at bounding box center [52, 37] width 16 height 13
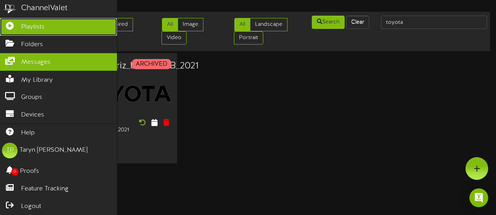
click at [22, 31] on span "Playlists" at bounding box center [32, 27] width 23 height 9
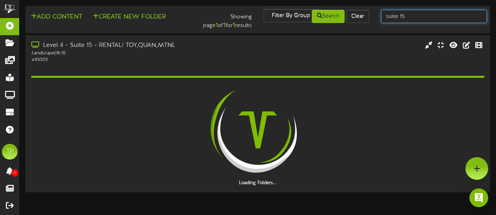
click at [410, 15] on input "suite 15" at bounding box center [434, 16] width 106 height 13
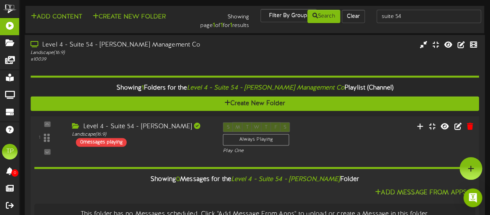
scroll to position [25, 0]
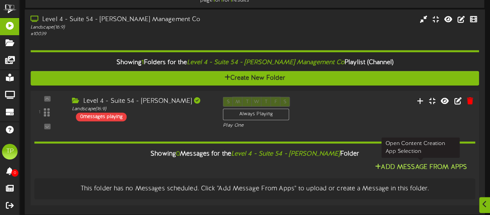
click at [401, 163] on button "Add Message From Apps" at bounding box center [420, 168] width 97 height 10
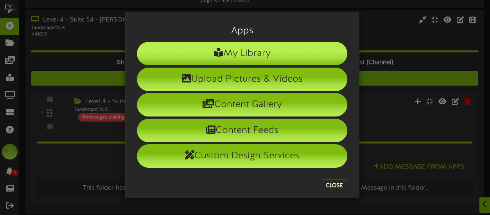
click at [231, 60] on li "My Library" at bounding box center [242, 53] width 210 height 23
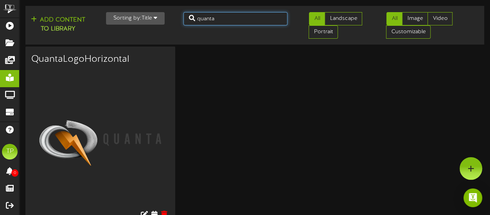
click at [234, 20] on input "quanta" at bounding box center [235, 18] width 104 height 13
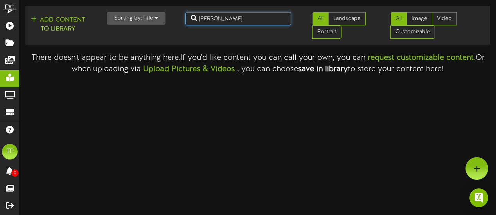
drag, startPoint x: 239, startPoint y: 20, endPoint x: 204, endPoint y: 17, distance: 35.3
click at [204, 17] on input "Larry H. Miller" at bounding box center [238, 18] width 106 height 13
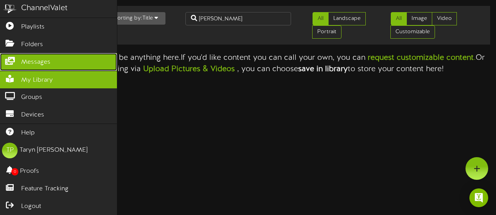
click at [39, 58] on span "Messages" at bounding box center [35, 62] width 29 height 9
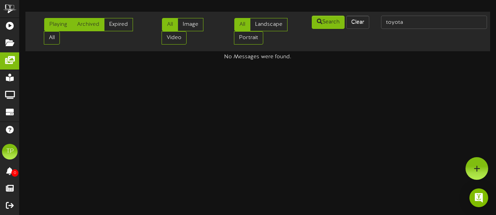
click at [89, 25] on link "Archived" at bounding box center [88, 24] width 32 height 13
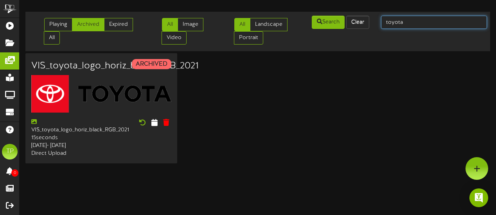
click at [417, 21] on input "toyota" at bounding box center [434, 22] width 106 height 13
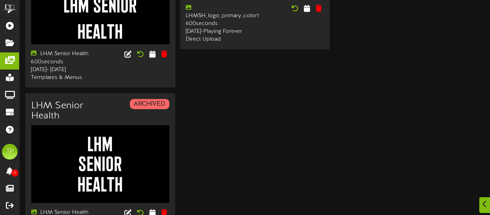
scroll to position [162, 0]
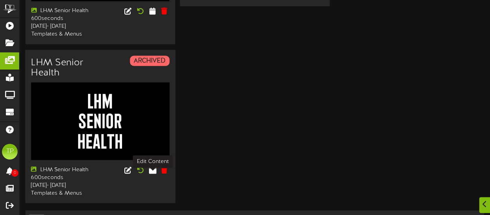
click at [152, 174] on icon at bounding box center [152, 169] width 7 height 9
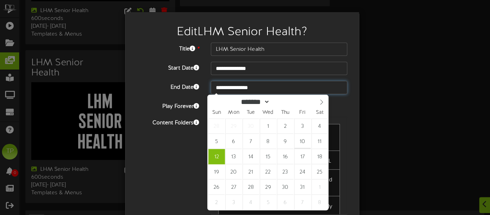
click at [266, 88] on input "**********" at bounding box center [279, 87] width 136 height 13
click at [324, 100] on icon at bounding box center [321, 101] width 5 height 5
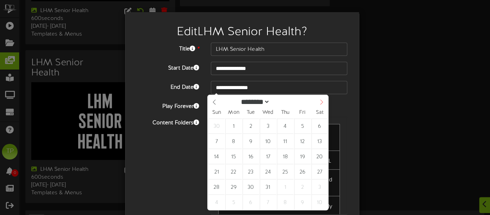
click at [324, 100] on icon at bounding box center [321, 101] width 5 height 5
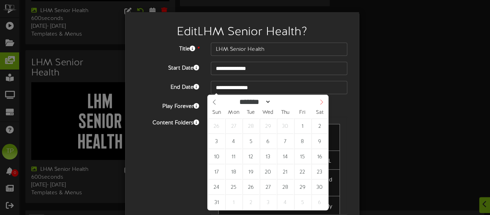
click at [324, 100] on icon at bounding box center [321, 101] width 5 height 5
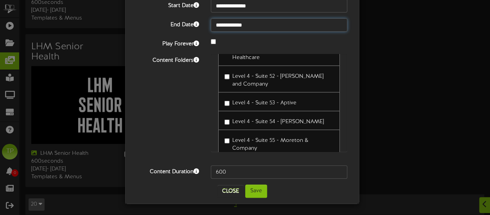
scroll to position [873, 0]
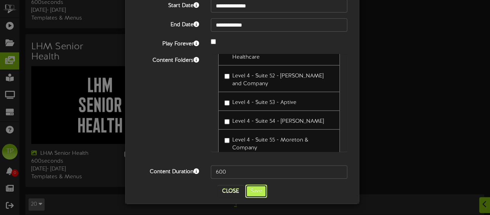
click at [256, 193] on button "Save" at bounding box center [256, 190] width 22 height 13
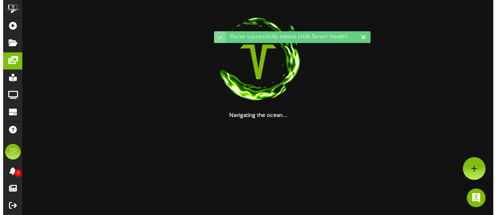
scroll to position [0, 0]
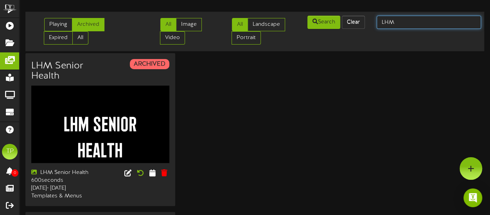
click at [398, 21] on input "LHM" at bounding box center [428, 22] width 104 height 13
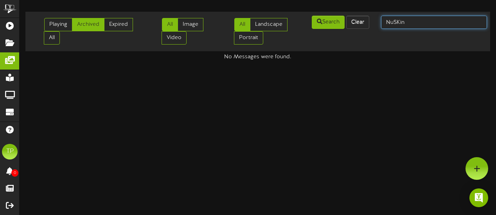
click at [410, 18] on input "NuSKin" at bounding box center [434, 22] width 106 height 13
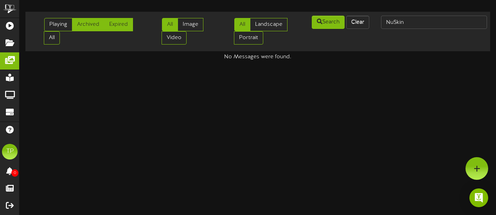
click at [116, 18] on link "Expired" at bounding box center [118, 24] width 29 height 13
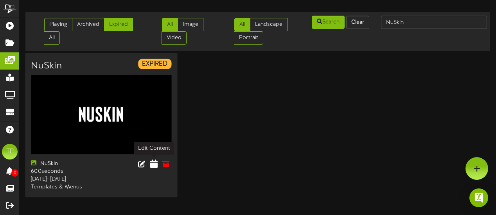
click at [155, 164] on icon at bounding box center [153, 163] width 7 height 9
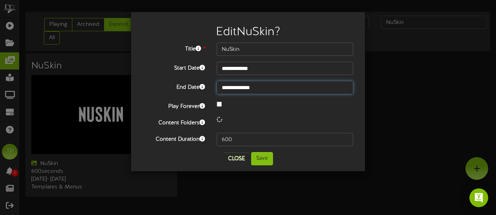
click at [277, 90] on input "**********" at bounding box center [285, 87] width 136 height 13
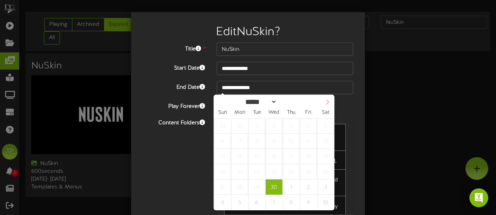
click at [326, 102] on icon at bounding box center [326, 101] width 5 height 5
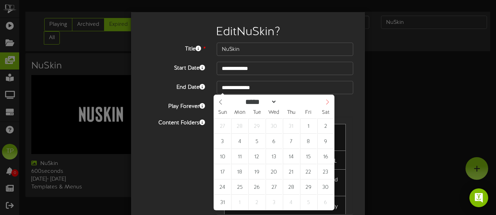
click at [326, 102] on icon at bounding box center [326, 101] width 5 height 5
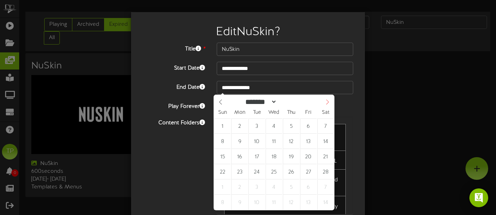
click at [326, 102] on icon at bounding box center [326, 101] width 5 height 5
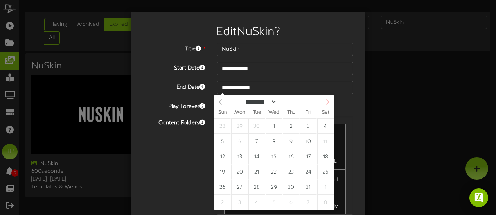
click at [326, 102] on icon at bounding box center [326, 101] width 5 height 5
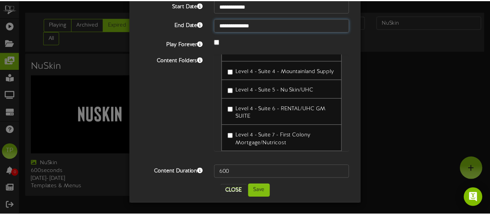
scroll to position [73, 0]
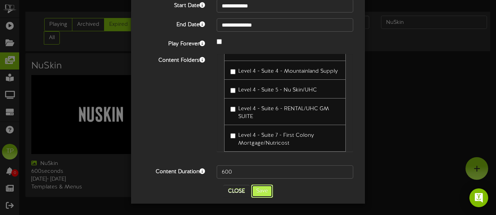
click at [256, 187] on button "Save" at bounding box center [262, 190] width 22 height 13
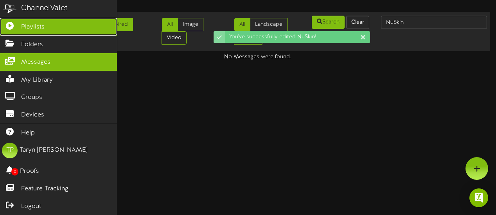
click at [29, 27] on span "Playlists" at bounding box center [32, 27] width 23 height 9
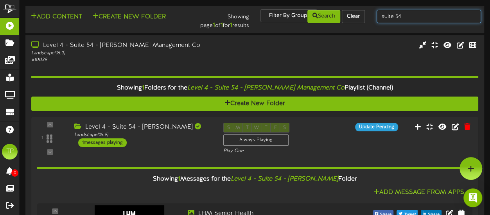
click at [420, 15] on input "suite 54" at bounding box center [428, 16] width 104 height 13
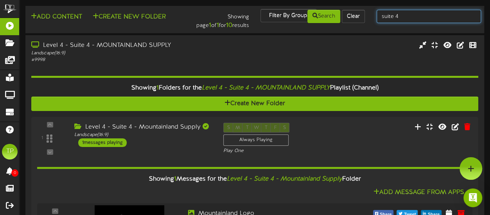
click at [406, 18] on input "suite 4" at bounding box center [428, 16] width 104 height 13
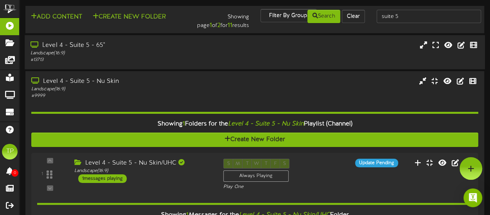
click at [188, 57] on div "Landscape ( 16:9 )" at bounding box center [120, 53] width 180 height 7
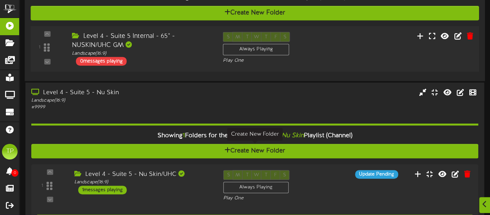
scroll to position [91, 0]
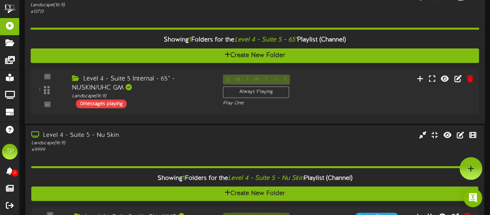
click at [328, 83] on div "S M T W T F S Always Playing Play One" at bounding box center [273, 90] width 113 height 32
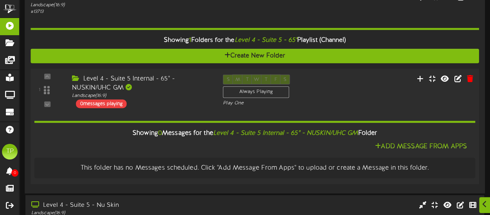
scroll to position [84, 0]
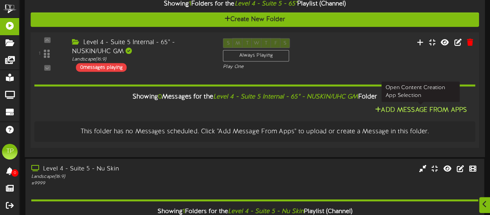
click at [394, 112] on button "Add Message From Apps" at bounding box center [420, 110] width 97 height 10
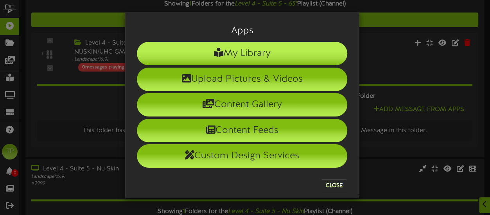
click at [247, 52] on li "My Library" at bounding box center [242, 53] width 210 height 23
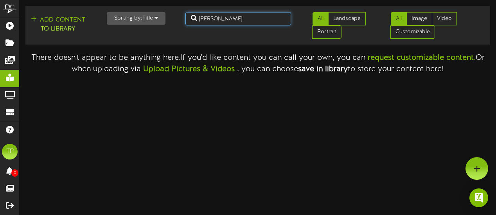
drag, startPoint x: 239, startPoint y: 22, endPoint x: 196, endPoint y: 22, distance: 43.0
click at [196, 22] on input "Larry H. Miller" at bounding box center [238, 18] width 106 height 13
drag, startPoint x: 216, startPoint y: 19, endPoint x: 199, endPoint y: 19, distance: 16.8
click at [199, 19] on input "nuskin" at bounding box center [238, 18] width 106 height 13
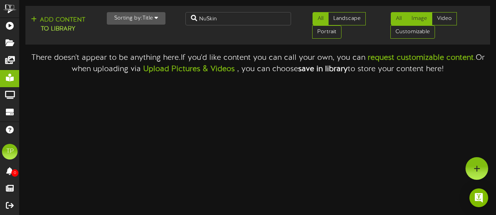
click at [423, 15] on link "Image" at bounding box center [419, 18] width 26 height 13
click at [396, 20] on link "All" at bounding box center [398, 18] width 16 height 13
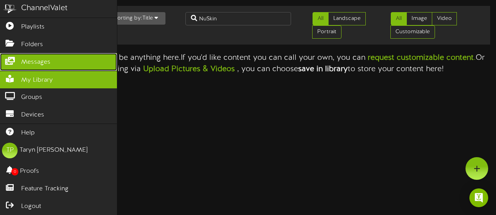
click at [36, 55] on link "Messages" at bounding box center [58, 62] width 117 height 18
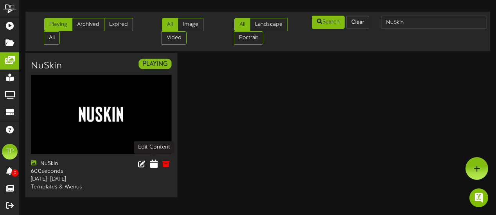
click at [154, 163] on icon at bounding box center [153, 163] width 7 height 9
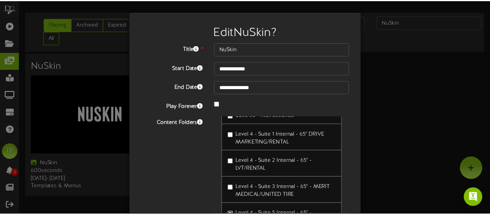
scroll to position [63, 0]
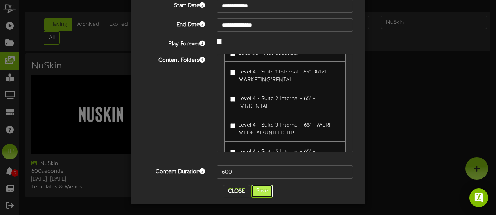
click at [254, 186] on button "Save" at bounding box center [262, 190] width 22 height 13
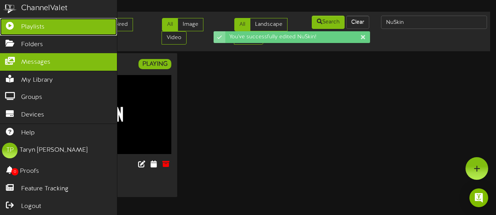
click at [34, 29] on span "Playlists" at bounding box center [32, 27] width 23 height 9
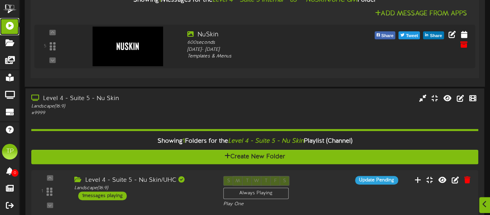
scroll to position [217, 0]
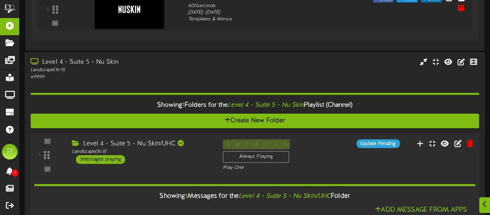
click at [192, 155] on div "Level 4 - Suite 5 - Nu Skin/UHC Landscape ( 16:9 ) 1 messages playing" at bounding box center [141, 151] width 151 height 25
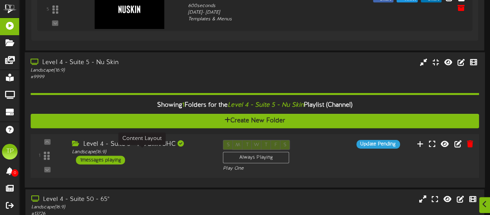
click at [192, 155] on div "Landscape ( 16:9 )" at bounding box center [141, 152] width 139 height 7
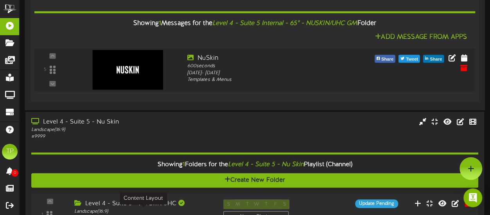
scroll to position [0, 0]
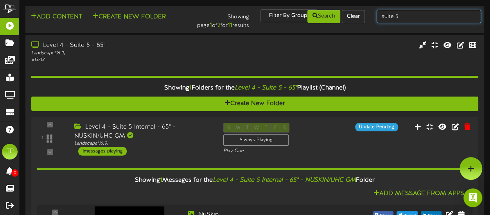
click at [396, 17] on input "suite 5" at bounding box center [428, 16] width 104 height 13
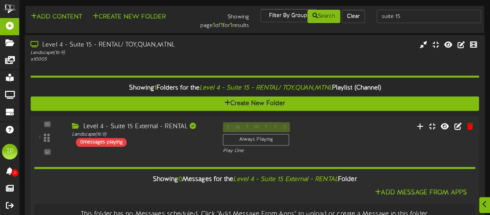
scroll to position [25, 0]
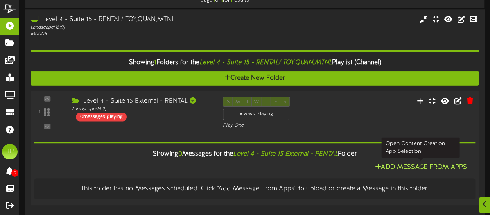
click at [396, 165] on button "Add Message From Apps" at bounding box center [420, 168] width 97 height 10
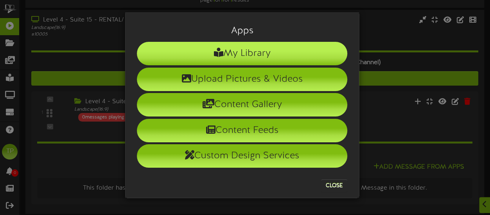
click at [224, 51] on li "My Library" at bounding box center [242, 53] width 210 height 23
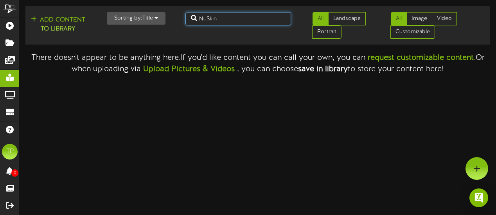
click at [220, 19] on input "NuSkin" at bounding box center [238, 18] width 106 height 13
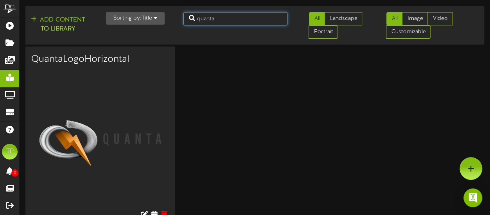
scroll to position [13, 0]
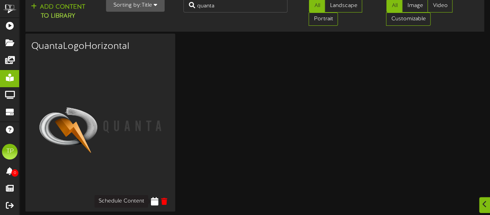
click at [154, 199] on icon at bounding box center [153, 201] width 7 height 9
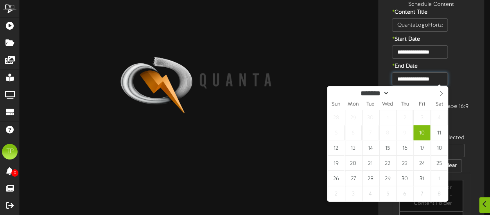
click at [443, 81] on input "**********" at bounding box center [420, 78] width 56 height 13
click at [440, 92] on icon at bounding box center [440, 93] width 5 height 5
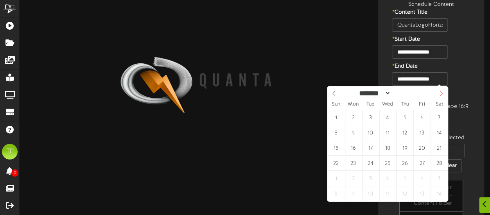
click at [440, 92] on icon at bounding box center [440, 93] width 5 height 5
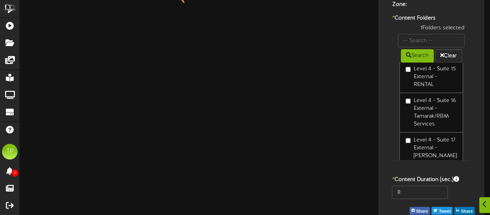
scroll to position [364, 0]
click at [406, 191] on input "8" at bounding box center [420, 192] width 56 height 13
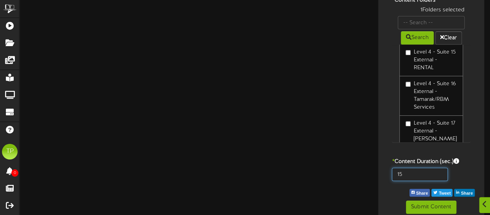
scroll to position [146, 0]
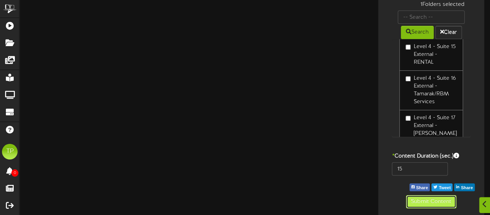
click at [415, 204] on button "Submit Content" at bounding box center [431, 201] width 50 height 13
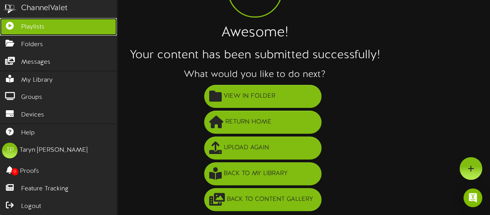
click at [27, 29] on span "Playlists" at bounding box center [32, 27] width 23 height 9
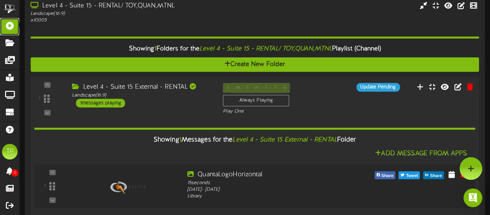
scroll to position [52, 0]
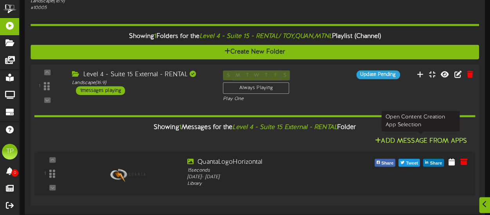
click at [391, 140] on button "Add Message From Apps" at bounding box center [420, 141] width 97 height 10
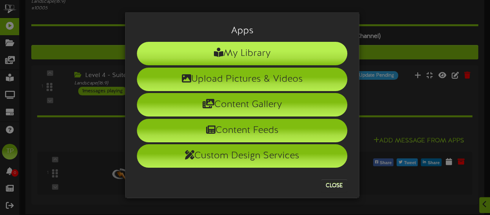
click at [261, 49] on li "My Library" at bounding box center [242, 53] width 210 height 23
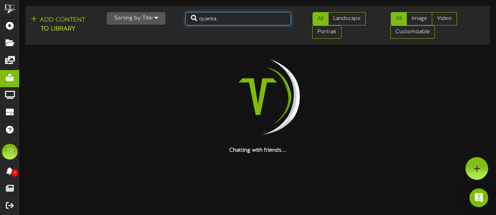
click at [241, 21] on input "quanta" at bounding box center [238, 18] width 106 height 13
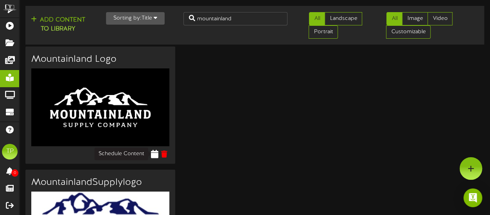
click at [154, 155] on icon at bounding box center [153, 153] width 7 height 9
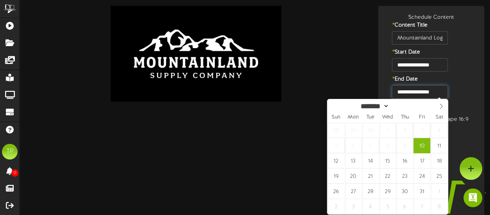
click at [446, 93] on input "**********" at bounding box center [420, 91] width 56 height 13
click at [442, 105] on icon at bounding box center [440, 106] width 5 height 5
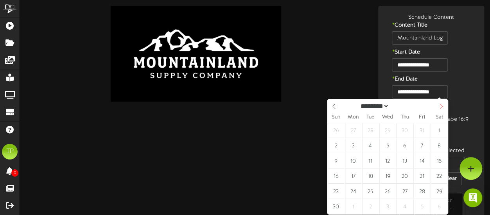
click at [442, 105] on icon at bounding box center [440, 106] width 5 height 5
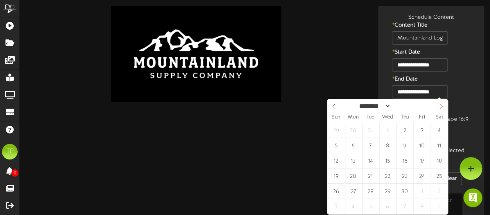
click at [440, 108] on icon at bounding box center [440, 106] width 5 height 5
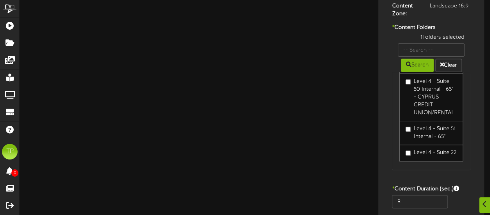
scroll to position [114, 0]
click at [403, 201] on input "8" at bounding box center [420, 201] width 56 height 13
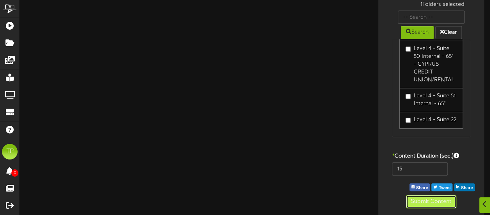
click at [417, 204] on button "Submit Content" at bounding box center [431, 201] width 50 height 13
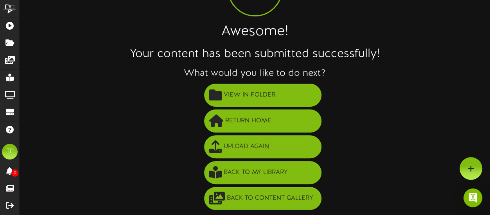
scroll to position [70, 0]
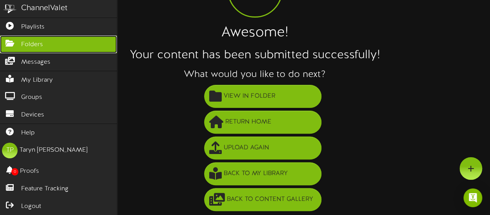
click at [30, 45] on span "Folders" at bounding box center [32, 44] width 22 height 9
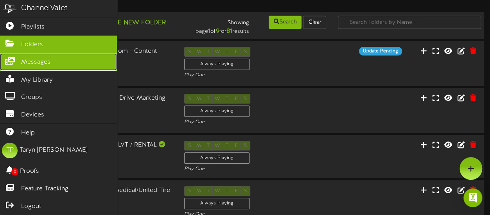
click at [51, 61] on link "Messages" at bounding box center [58, 62] width 117 height 18
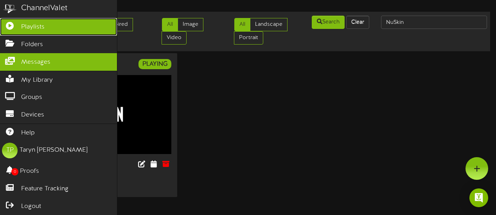
click at [52, 32] on link "Playlists" at bounding box center [58, 27] width 117 height 18
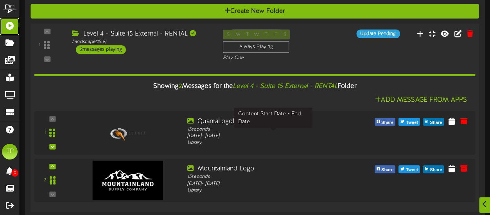
scroll to position [98, 0]
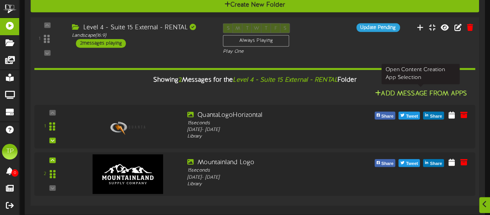
click at [381, 91] on button "Add Message From Apps" at bounding box center [420, 94] width 97 height 10
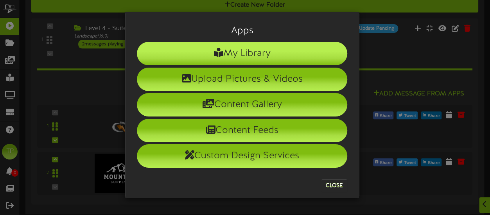
click at [235, 57] on li "My Library" at bounding box center [242, 53] width 210 height 23
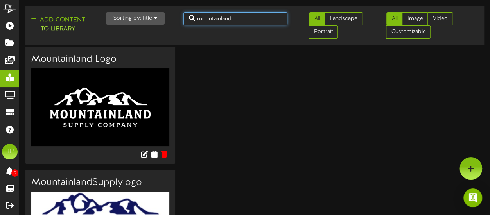
drag, startPoint x: 242, startPoint y: 19, endPoint x: 198, endPoint y: 19, distance: 43.8
click at [198, 19] on input "mountainland" at bounding box center [235, 18] width 104 height 13
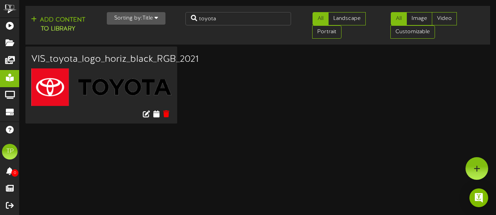
click at [121, 20] on button "Sorting by: Title" at bounding box center [136, 18] width 59 height 13
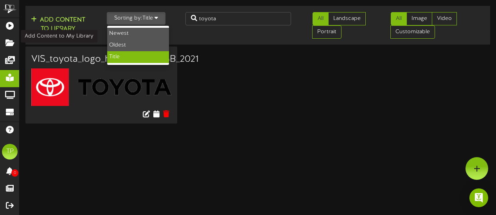
click at [59, 24] on button "Add Content to Library" at bounding box center [58, 24] width 59 height 19
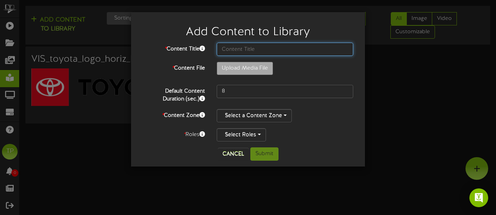
click at [249, 48] on input "text" at bounding box center [285, 49] width 136 height 13
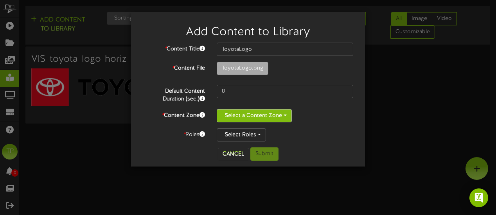
click at [249, 112] on button "Select a Content Zone" at bounding box center [254, 115] width 75 height 13
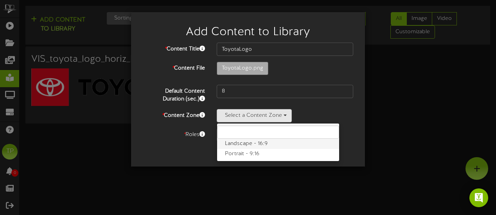
click at [247, 142] on label "Landscape - 16:9" at bounding box center [278, 144] width 122 height 10
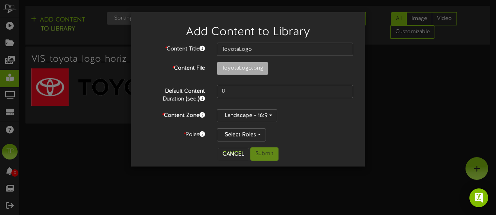
click at [245, 126] on div "* Content Title ToyotaLogo * Content File ToyotaLogo.png 8 *" at bounding box center [248, 92] width 210 height 99
click at [244, 131] on button "Select Roles" at bounding box center [241, 134] width 49 height 13
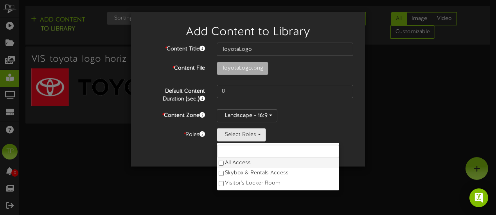
click at [240, 161] on label "All Access" at bounding box center [278, 163] width 122 height 10
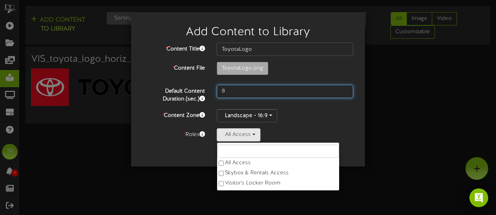
click at [247, 90] on input "8" at bounding box center [285, 91] width 136 height 13
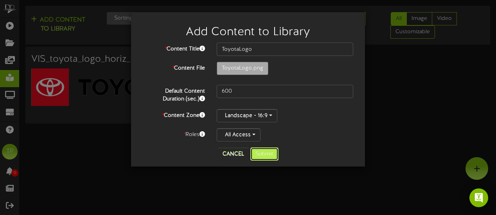
click at [267, 153] on button "Submit" at bounding box center [264, 153] width 28 height 13
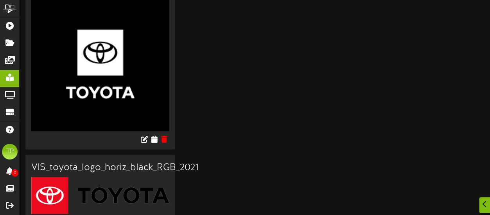
scroll to position [75, 0]
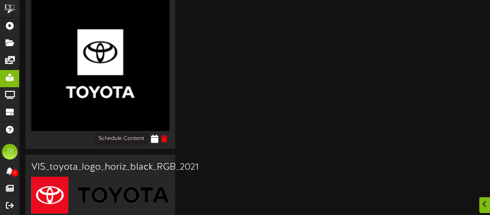
click at [155, 137] on icon at bounding box center [153, 138] width 7 height 9
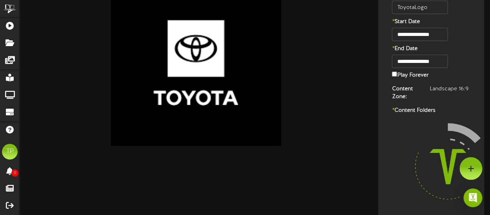
scroll to position [30, 0]
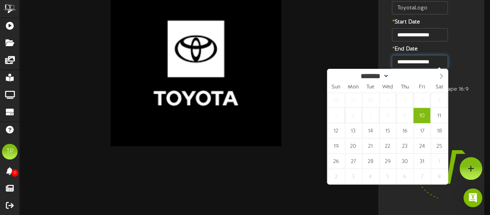
click at [436, 63] on input "**********" at bounding box center [420, 61] width 56 height 13
click at [442, 79] on icon at bounding box center [440, 75] width 5 height 5
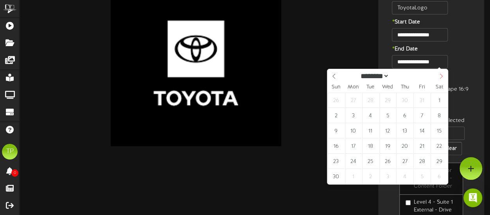
click at [442, 79] on icon at bounding box center [440, 75] width 5 height 5
click at [442, 80] on span at bounding box center [440, 75] width 13 height 13
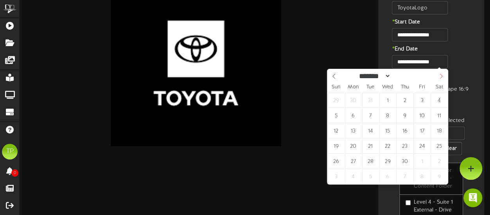
click at [442, 80] on span at bounding box center [440, 75] width 13 height 13
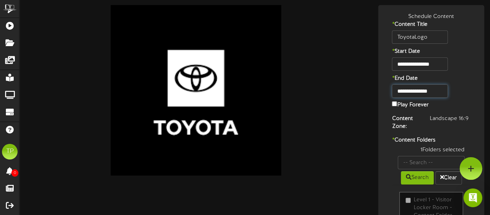
scroll to position [0, 0]
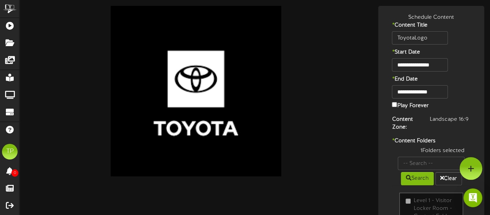
click at [472, 68] on div "**********" at bounding box center [431, 64] width 102 height 13
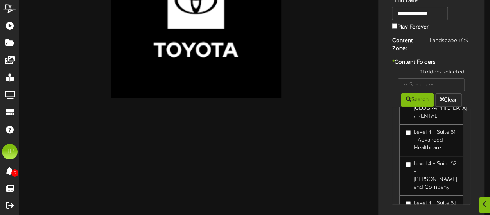
scroll to position [146, 0]
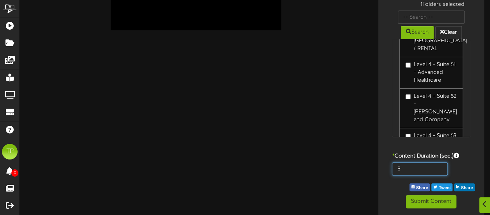
click at [429, 162] on input "8" at bounding box center [420, 168] width 56 height 13
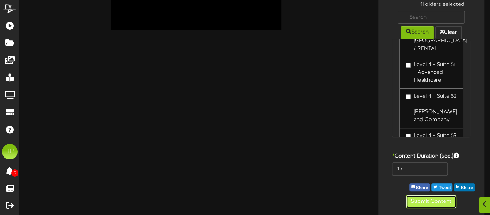
click at [420, 202] on button "Submit Content" at bounding box center [431, 201] width 50 height 13
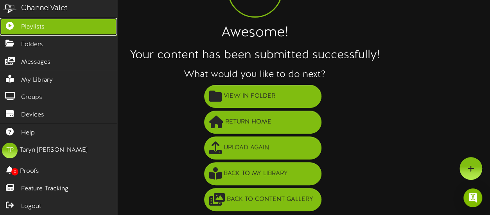
click at [12, 23] on icon at bounding box center [10, 25] width 20 height 6
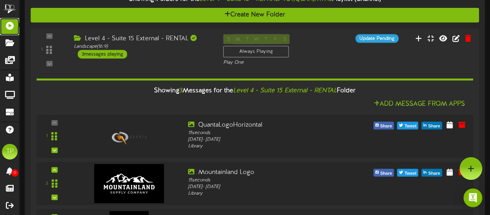
scroll to position [69, 0]
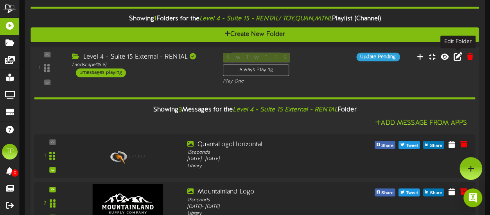
click at [457, 57] on icon at bounding box center [457, 56] width 9 height 9
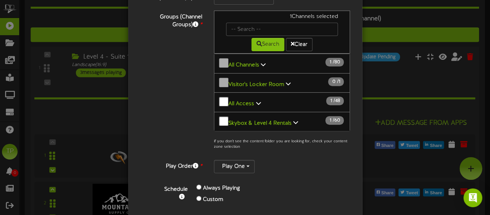
scroll to position [141, 0]
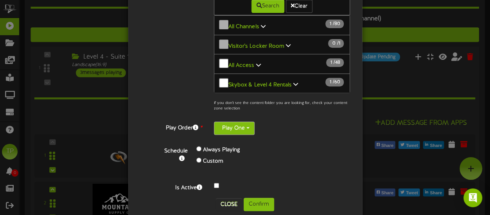
click at [229, 122] on button "Play One" at bounding box center [234, 128] width 41 height 13
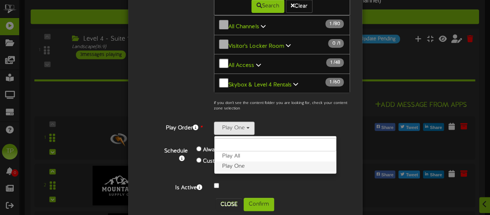
scroll to position [88, 0]
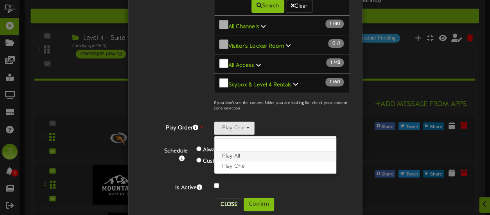
click at [231, 151] on label "Play All" at bounding box center [275, 156] width 122 height 10
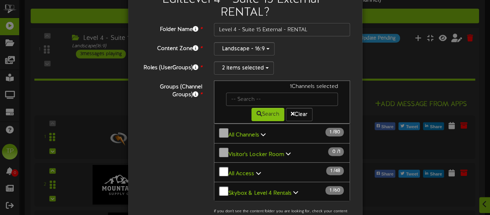
scroll to position [32, 0]
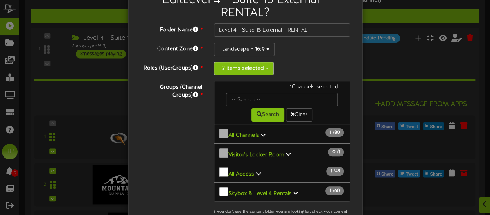
click at [229, 70] on button "2 items selected" at bounding box center [244, 68] width 60 height 13
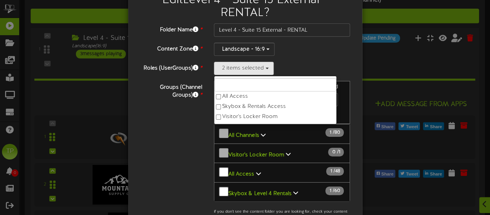
click at [190, 74] on div "Roles (UserGroups) * 2 items selected All Access Skybox & Rentals Access Visito…" at bounding box center [245, 68] width 222 height 13
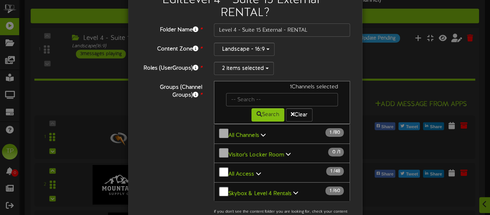
scroll to position [141, 0]
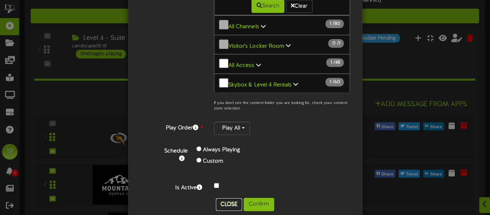
click at [224, 198] on button "Close" at bounding box center [229, 204] width 26 height 13
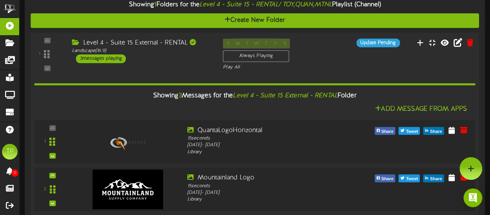
scroll to position [83, 0]
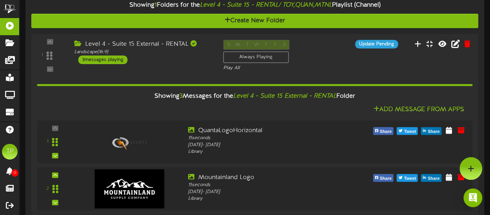
drag, startPoint x: 387, startPoint y: 43, endPoint x: 367, endPoint y: 113, distance: 72.0
click at [367, 113] on div "1 Landscape (" at bounding box center [254, 150] width 447 height 233
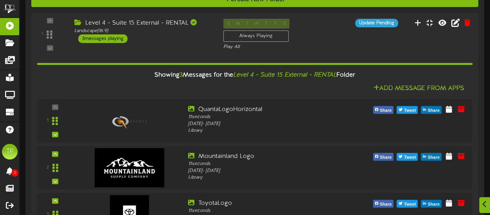
scroll to position [105, 0]
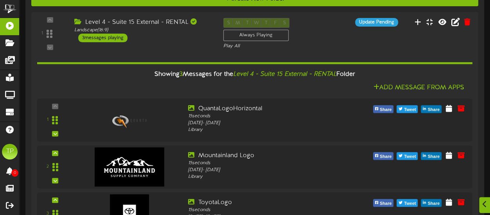
click at [249, 84] on div "Add Message From Apps" at bounding box center [254, 88] width 435 height 10
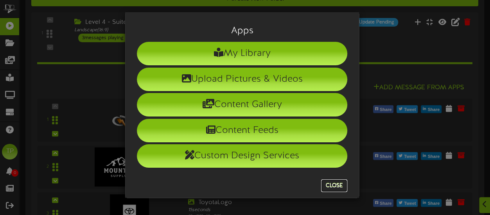
click at [330, 183] on button "Close" at bounding box center [334, 185] width 26 height 13
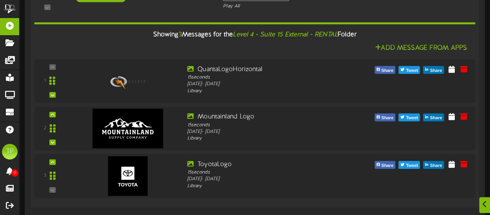
scroll to position [145, 0]
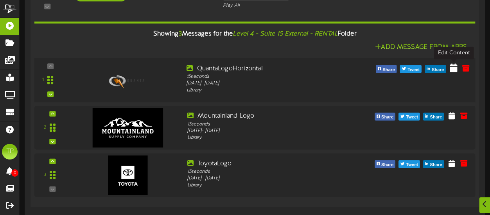
click at [453, 68] on icon at bounding box center [453, 67] width 8 height 9
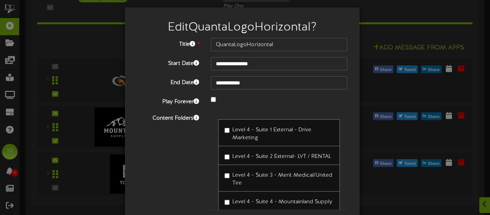
scroll to position [63, 0]
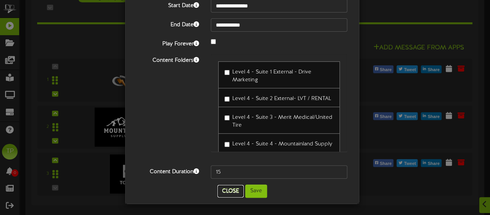
click at [220, 189] on button "Close" at bounding box center [230, 191] width 26 height 13
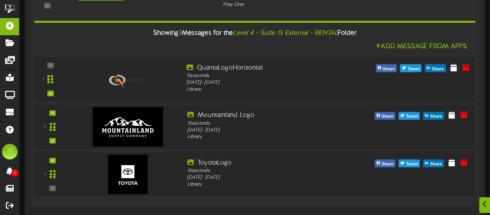
scroll to position [0, 0]
